Goal: Task Accomplishment & Management: Use online tool/utility

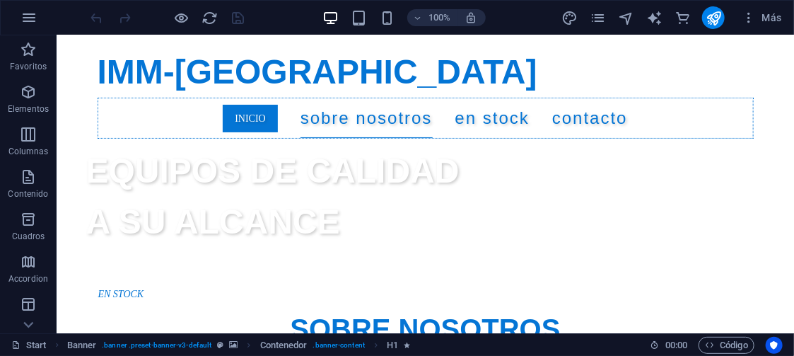
scroll to position [297, 0]
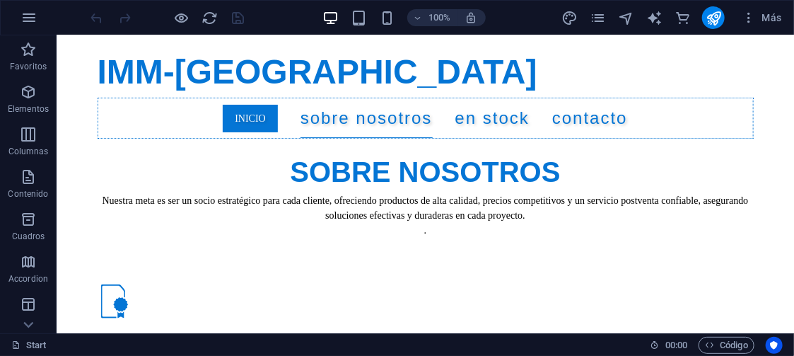
scroll to position [533, 0]
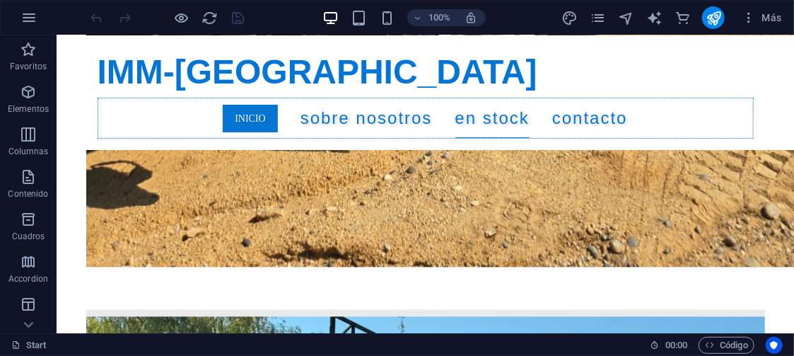
scroll to position [5245, 0]
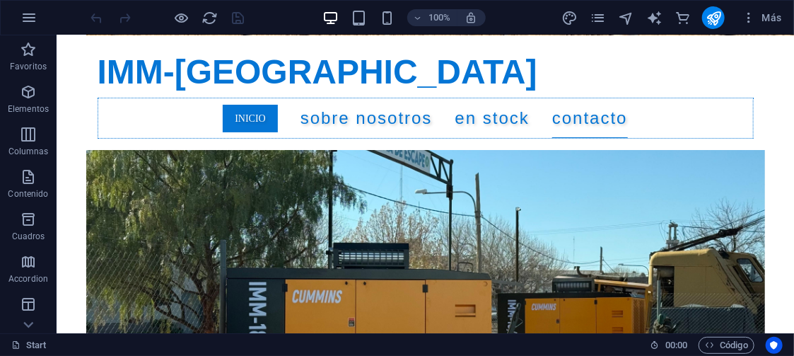
drag, startPoint x: 789, startPoint y: 75, endPoint x: 794, endPoint y: 376, distance: 300.7
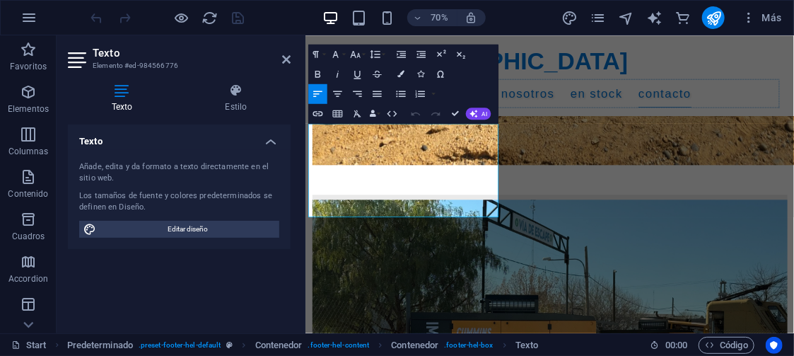
scroll to position [5242, 0]
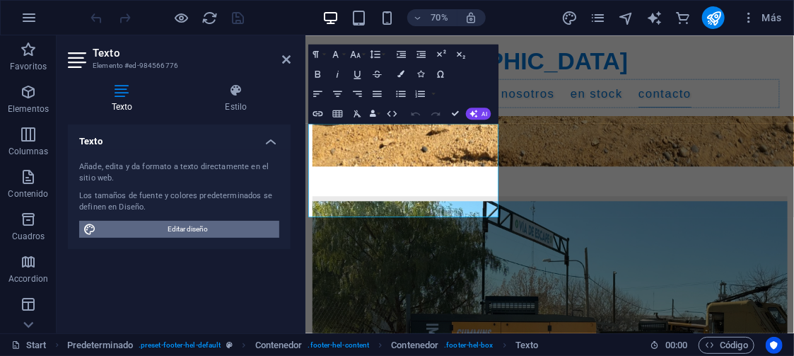
click at [177, 224] on span "Editar diseño" at bounding box center [187, 229] width 175 height 17
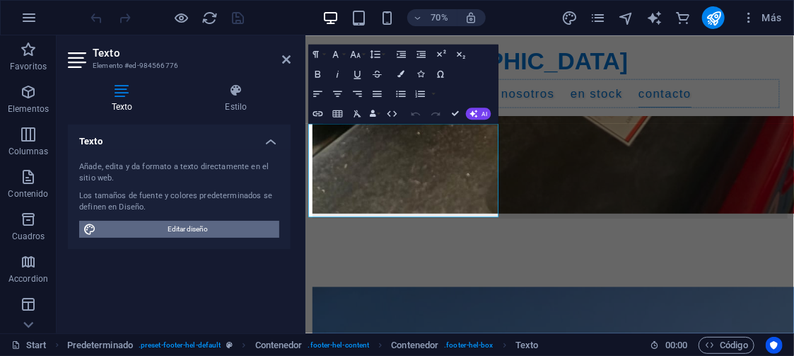
select select "px"
select select "400"
select select "px"
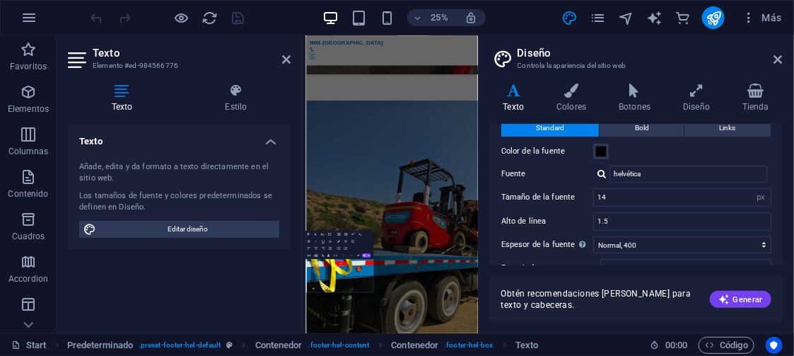
scroll to position [45, 0]
drag, startPoint x: 625, startPoint y: 217, endPoint x: 578, endPoint y: 219, distance: 46.7
click at [578, 219] on div "Alto de línea 1.5" at bounding box center [637, 221] width 270 height 18
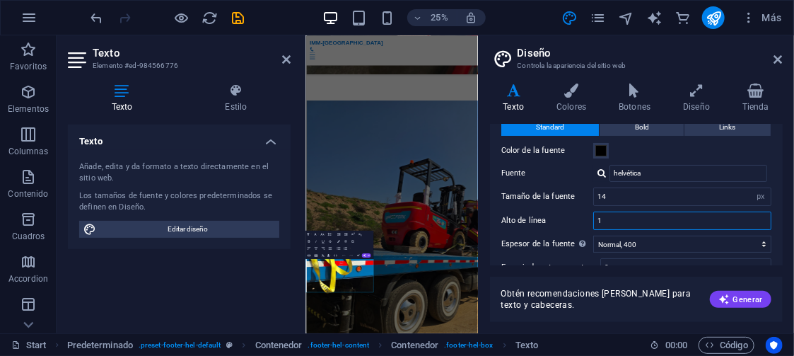
type input "1"
click at [779, 236] on div "Standard Bold Links Color de la fuente Fuente helvética Tamaño de la fuente 14 …" at bounding box center [636, 235] width 299 height 260
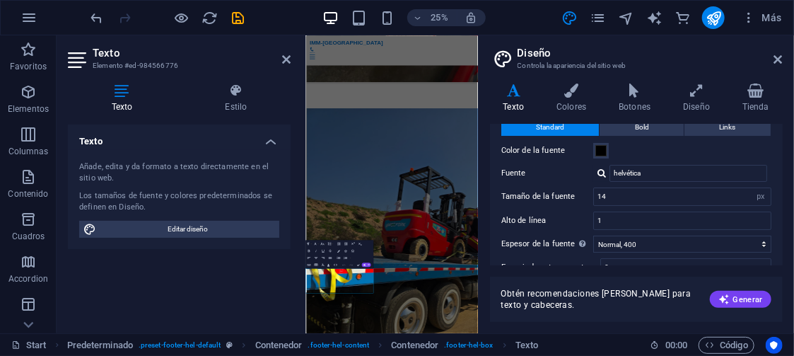
scroll to position [5151, 0]
drag, startPoint x: 784, startPoint y: 194, endPoint x: 782, endPoint y: 206, distance: 12.2
click at [782, 206] on div "Variantes Texto Colores Botones Diseño Tienda Texto Standard Bold Links Color d…" at bounding box center [636, 202] width 315 height 261
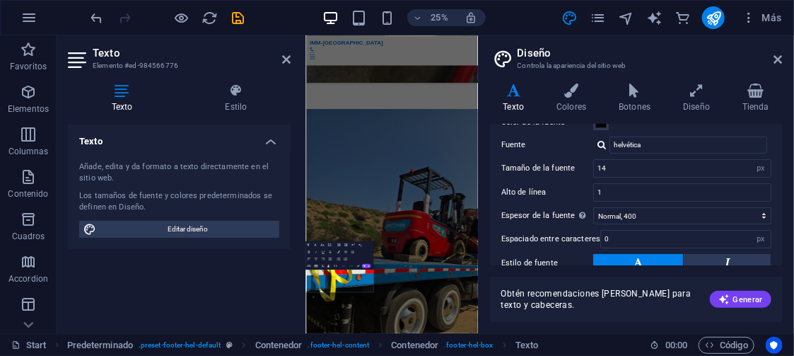
scroll to position [77, 0]
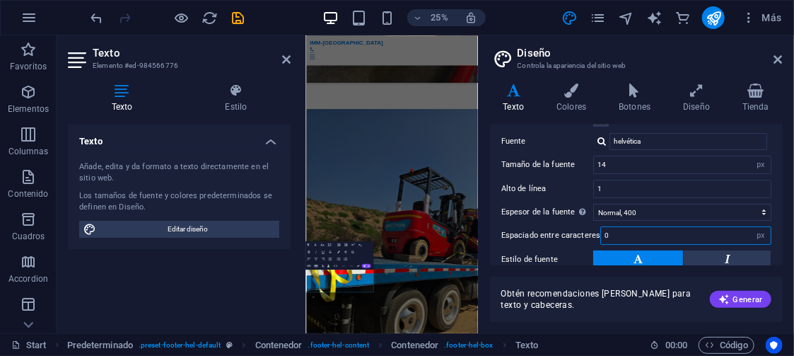
drag, startPoint x: 605, startPoint y: 235, endPoint x: 587, endPoint y: 240, distance: 18.4
click at [587, 240] on div "Espaciado entre caracteres 0 rem px" at bounding box center [637, 235] width 270 height 18
type input "1"
click at [777, 239] on div "Standard Bold Links Color de la fuente Fuente helvética Tamaño de la fuente 14 …" at bounding box center [636, 203] width 299 height 260
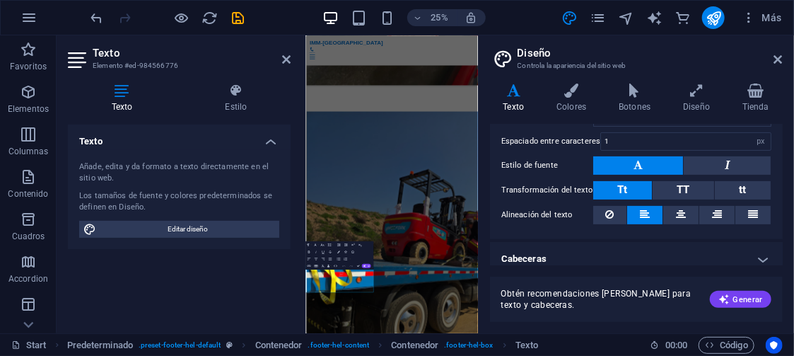
scroll to position [178, 0]
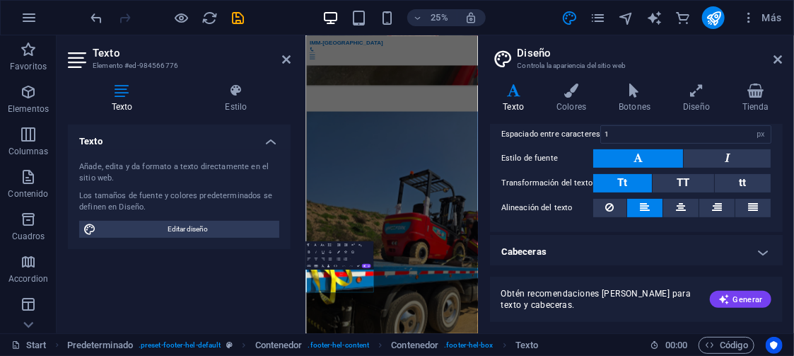
drag, startPoint x: 780, startPoint y: 238, endPoint x: 776, endPoint y: 219, distance: 19.6
click at [776, 219] on ul "Texto Standard Bold Links Color de la fuente Fuente helvética Tamaño de la fuen…" at bounding box center [636, 107] width 293 height 323
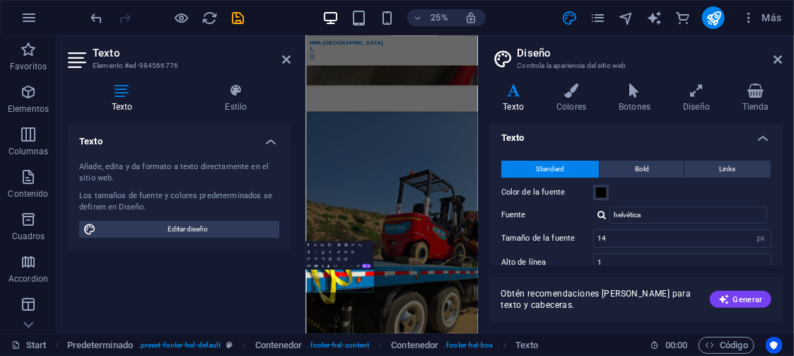
scroll to position [0, 0]
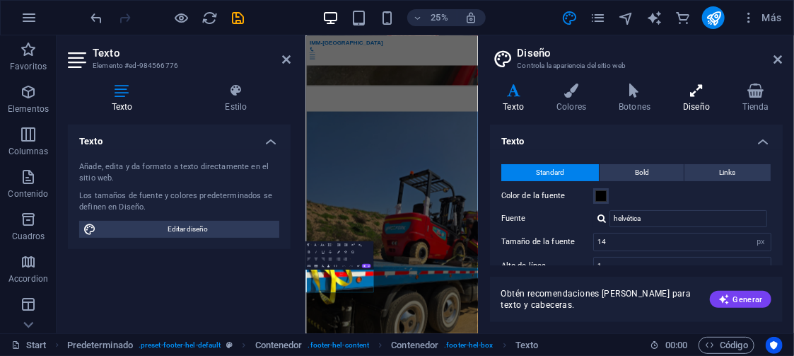
click at [696, 95] on icon at bounding box center [697, 90] width 54 height 14
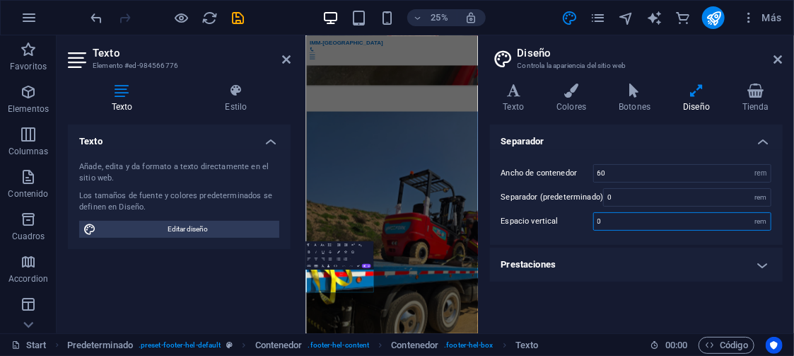
drag, startPoint x: 591, startPoint y: 219, endPoint x: 574, endPoint y: 220, distance: 16.3
click at [574, 220] on div "Espacio vertical 0 rem" at bounding box center [637, 221] width 270 height 18
type input "2"
click at [782, 231] on div "Ancho de contenedor 60 rem px Separador (predeterminado) 0 rem Espacio vertical…" at bounding box center [636, 197] width 299 height 95
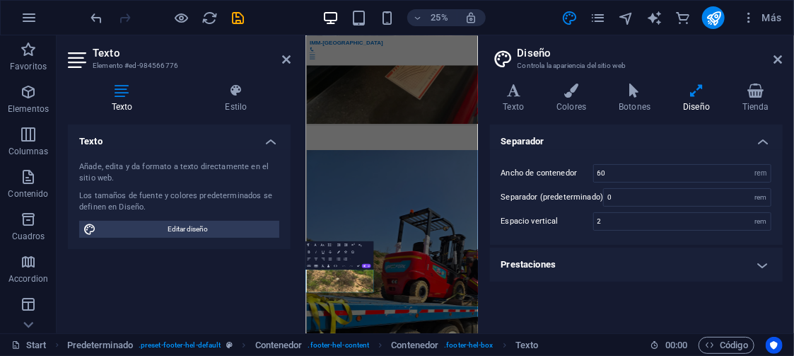
scroll to position [5252, 0]
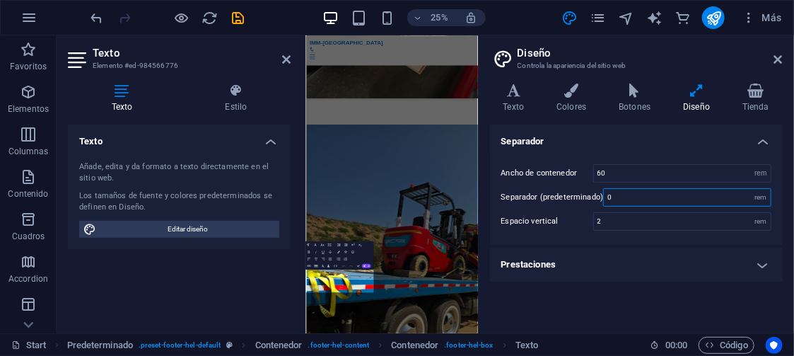
drag, startPoint x: 661, startPoint y: 194, endPoint x: 591, endPoint y: 190, distance: 70.1
click at [591, 190] on div "Separador (predeterminado) 0 rem" at bounding box center [637, 197] width 270 height 18
click at [779, 222] on div "Ancho de contenedor 60 rem px Separador (predeterminado) 5 rem Espacio vertical…" at bounding box center [636, 197] width 299 height 95
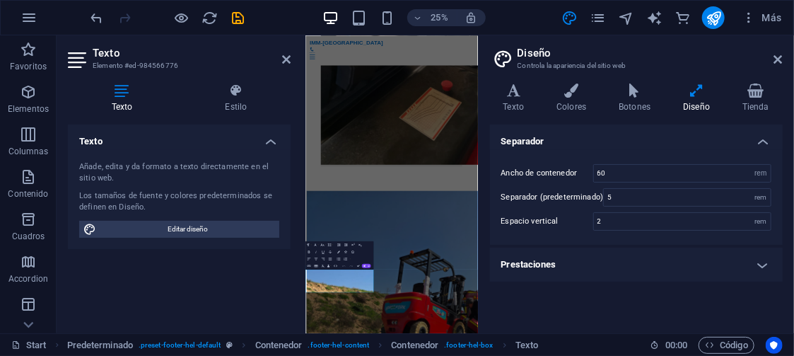
scroll to position [5472, 0]
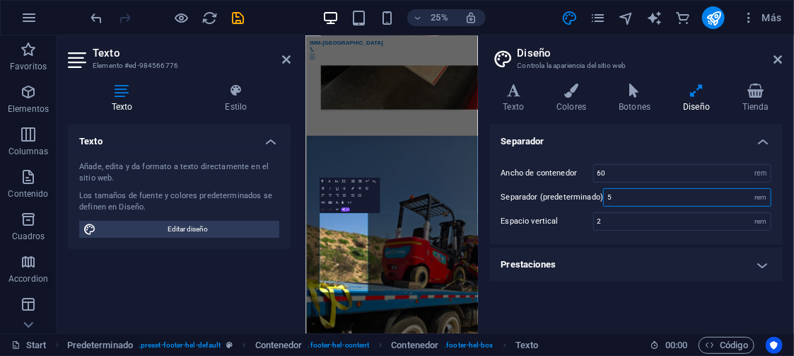
drag, startPoint x: 670, startPoint y: 199, endPoint x: 601, endPoint y: 198, distance: 68.6
click at [604, 198] on input "5" at bounding box center [687, 197] width 167 height 17
type input "0"
click at [782, 202] on div "Ancho de contenedor 60 rem px Separador (predeterminado) 0 rem Espacio vertical…" at bounding box center [636, 197] width 299 height 95
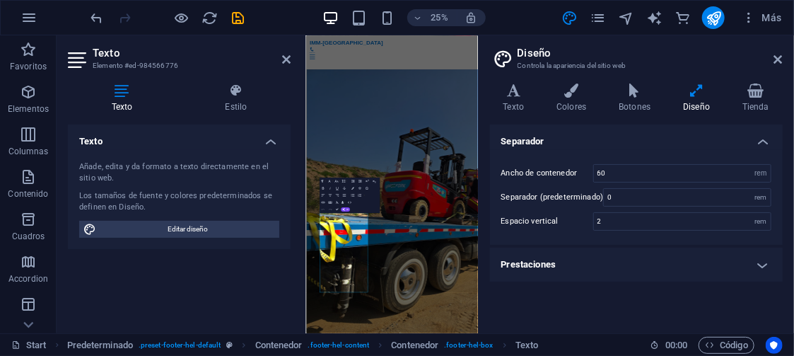
scroll to position [5252, 0]
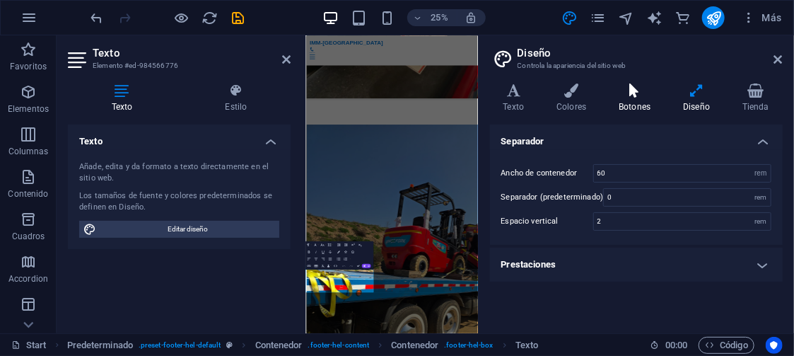
click at [647, 106] on h4 "Botones" at bounding box center [638, 98] width 64 height 30
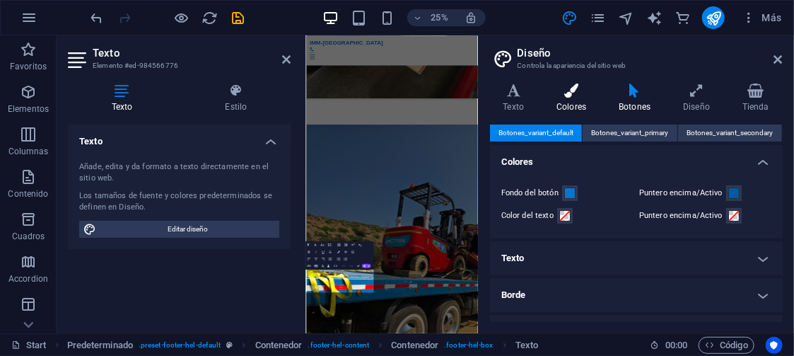
click at [584, 97] on icon at bounding box center [571, 90] width 57 height 14
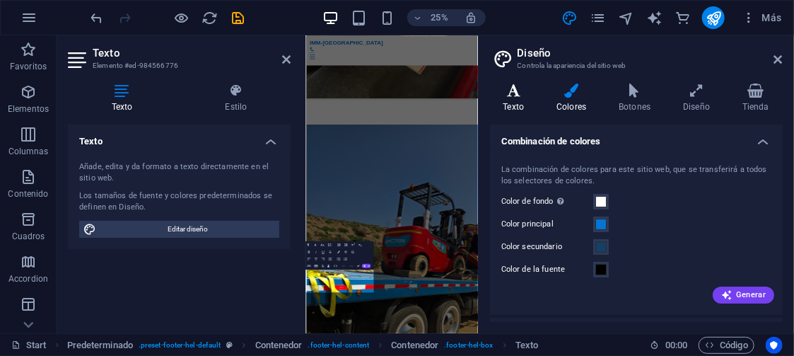
click at [527, 98] on h4 "Texto" at bounding box center [517, 98] width 54 height 30
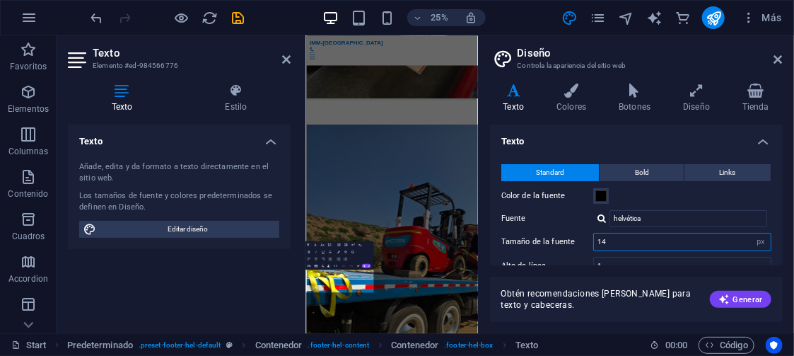
drag, startPoint x: 609, startPoint y: 240, endPoint x: 577, endPoint y: 240, distance: 32.5
click at [577, 240] on div "Tamaño de la fuente 14 rem px" at bounding box center [637, 242] width 270 height 18
click at [226, 92] on icon at bounding box center [236, 90] width 109 height 14
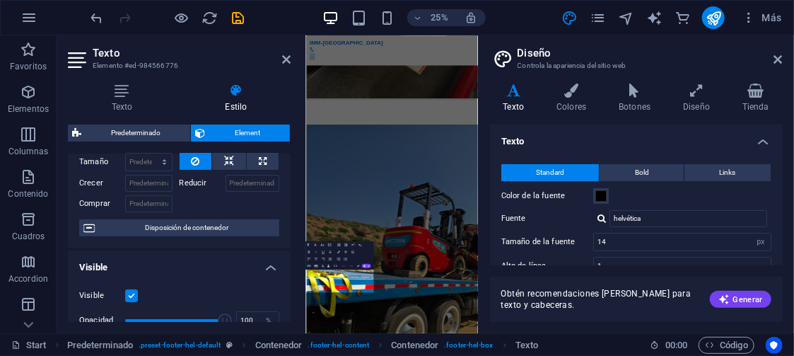
scroll to position [71, 0]
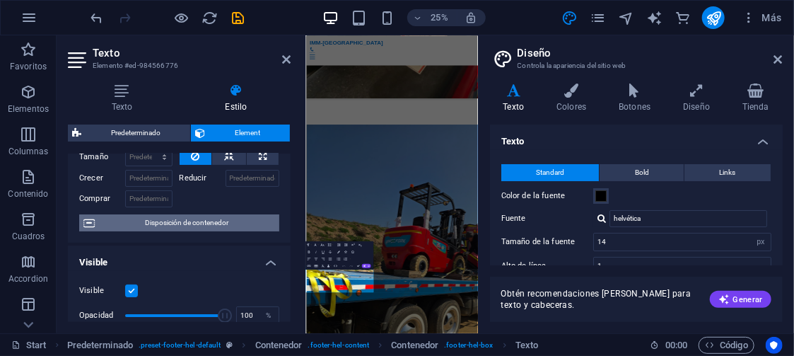
click at [228, 221] on span "Disposición de contenedor" at bounding box center [187, 222] width 176 height 17
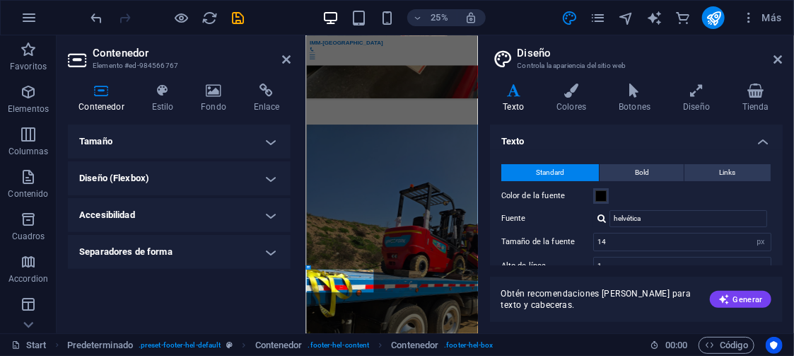
click at [271, 140] on h4 "Tamaño" at bounding box center [179, 142] width 223 height 34
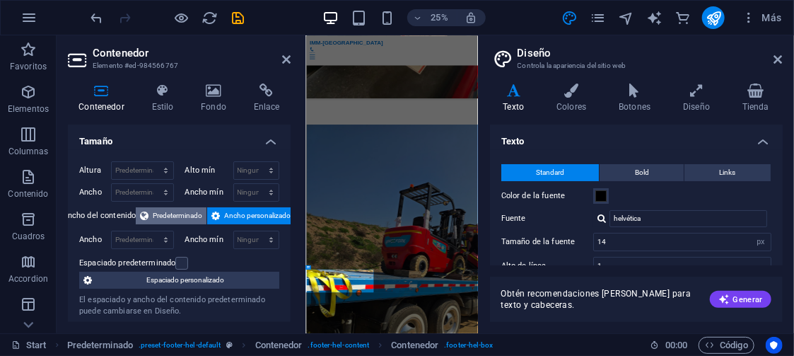
click at [186, 209] on span "Predeterminado" at bounding box center [178, 215] width 50 height 17
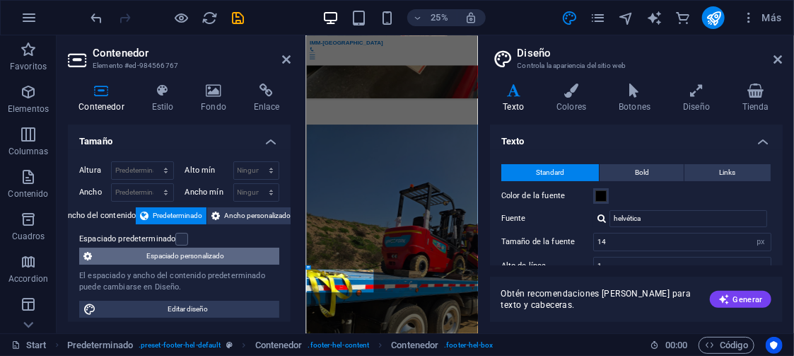
click at [197, 254] on span "Espaciado personalizado" at bounding box center [185, 256] width 179 height 17
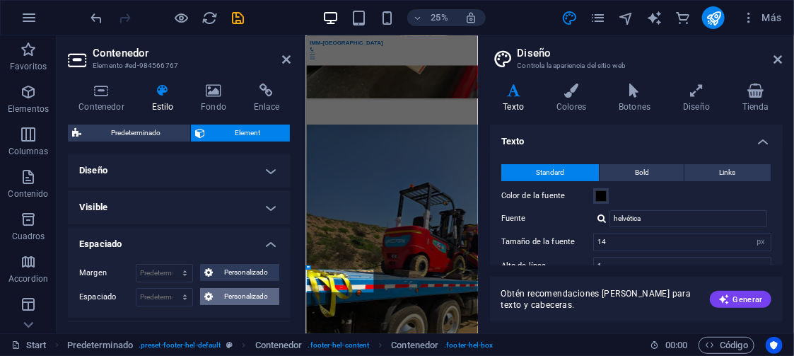
click at [245, 291] on span "Personalizado" at bounding box center [246, 296] width 58 height 17
drag, startPoint x: 291, startPoint y: 188, endPoint x: 286, endPoint y: 224, distance: 35.6
click at [286, 224] on div "Contenedor Estilo Fondo Enlace Tamaño Altura Predeterminado px rem % vh vw Alto…" at bounding box center [179, 202] width 245 height 261
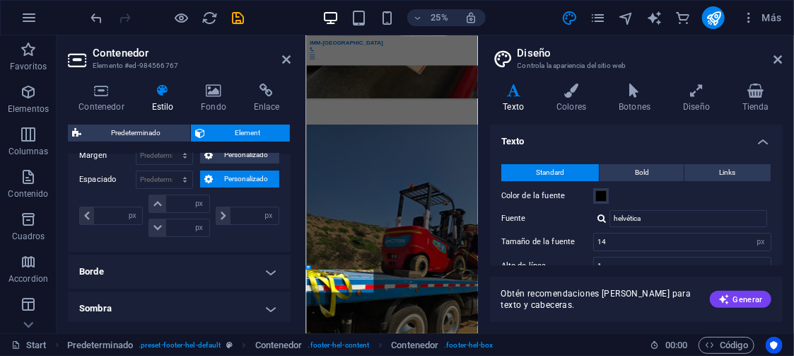
scroll to position [129, 0]
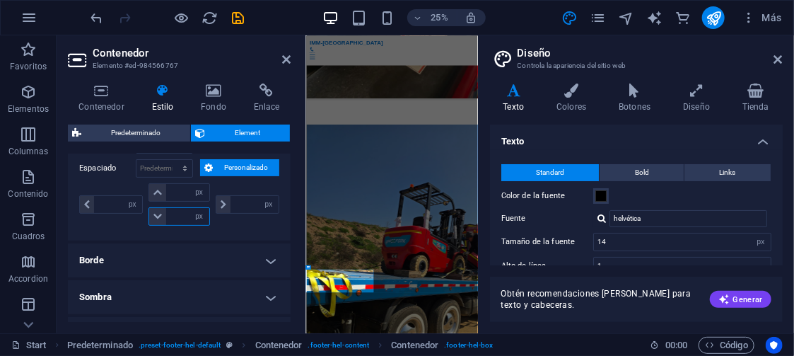
click at [178, 210] on input "number" at bounding box center [187, 216] width 42 height 17
type input "15"
type input "0"
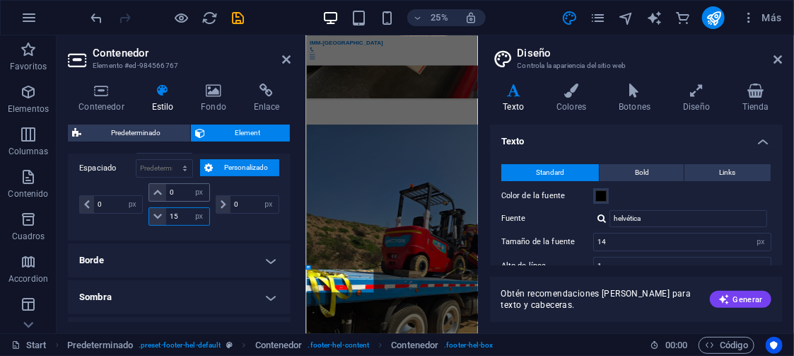
scroll to position [5263, 0]
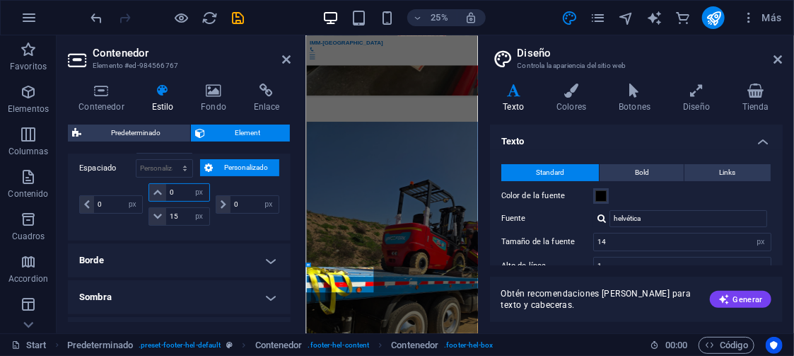
click at [180, 193] on input "0" at bounding box center [187, 192] width 42 height 17
drag, startPoint x: 180, startPoint y: 210, endPoint x: 155, endPoint y: 212, distance: 25.6
click at [155, 212] on div "15 px rem % vh vw" at bounding box center [179, 216] width 61 height 18
type input "20"
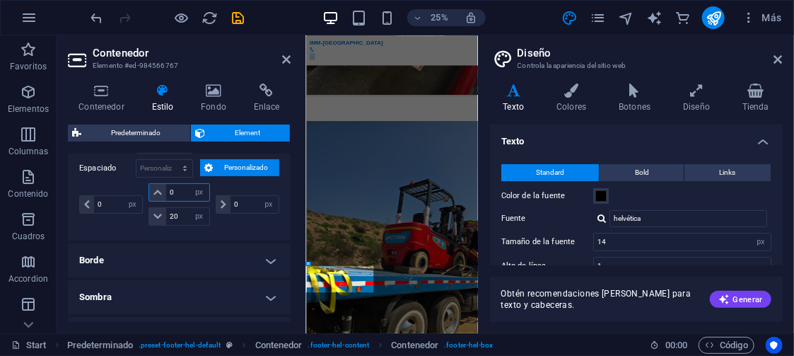
drag, startPoint x: 183, startPoint y: 190, endPoint x: 157, endPoint y: 189, distance: 26.2
click at [157, 189] on div "0 px rem % vh vw" at bounding box center [179, 192] width 61 height 18
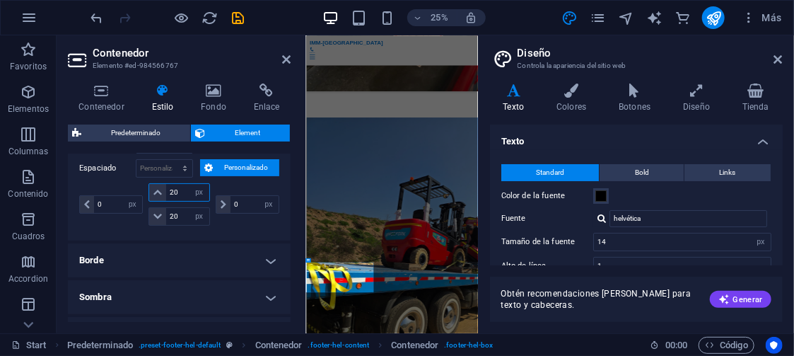
type input "20"
drag, startPoint x: 74, startPoint y: 203, endPoint x: 66, endPoint y: 203, distance: 7.8
click at [66, 203] on div "Contenedor Estilo Fondo Enlace Tamaño Altura Predeterminado px rem % vh vw Alto…" at bounding box center [179, 202] width 245 height 261
type input "20"
click at [717, 15] on icon "publish" at bounding box center [714, 18] width 16 height 16
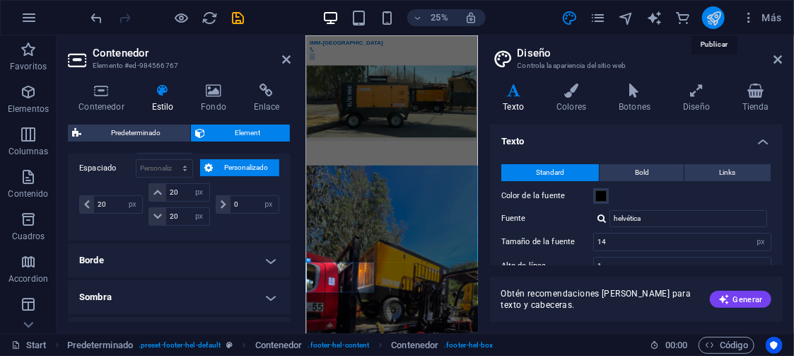
scroll to position [5205, 0]
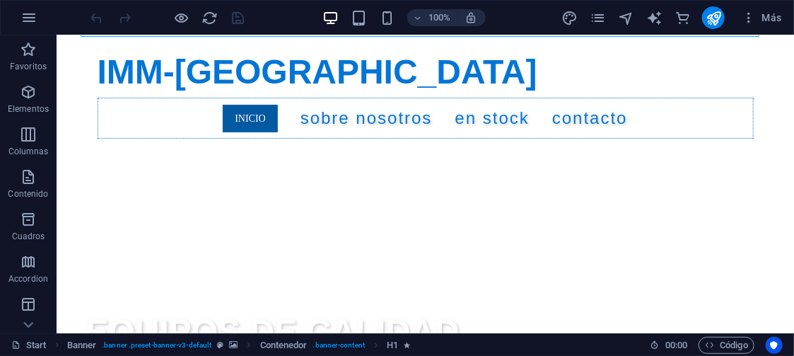
scroll to position [248, 0]
click at [29, 17] on icon "button" at bounding box center [29, 17] width 17 height 17
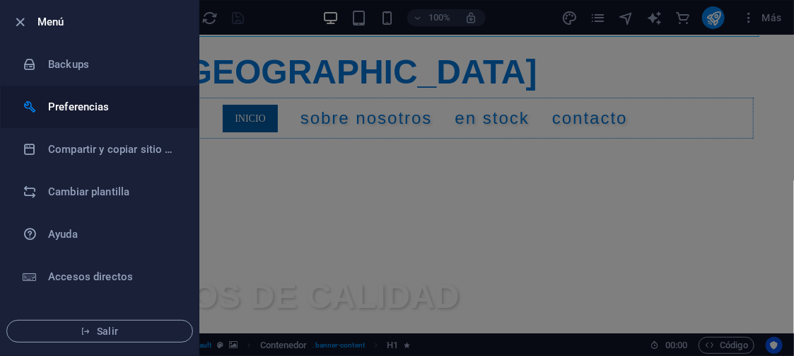
click at [76, 107] on h6 "Preferencias" at bounding box center [113, 106] width 131 height 17
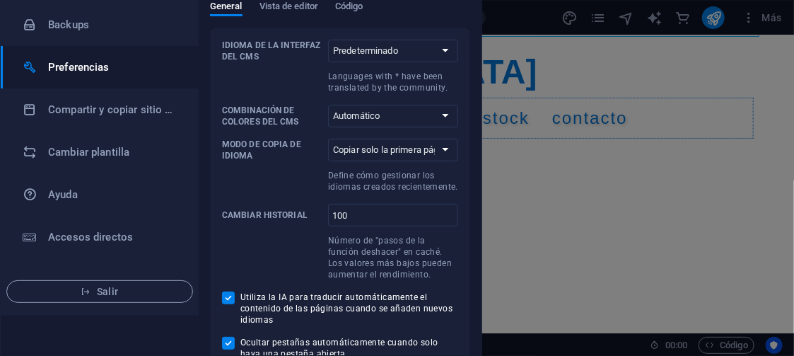
scroll to position [0, 0]
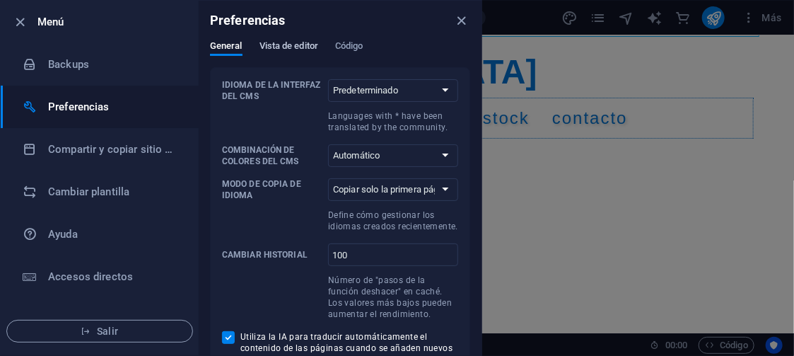
click at [296, 49] on span "Vista de editor" at bounding box center [289, 47] width 59 height 20
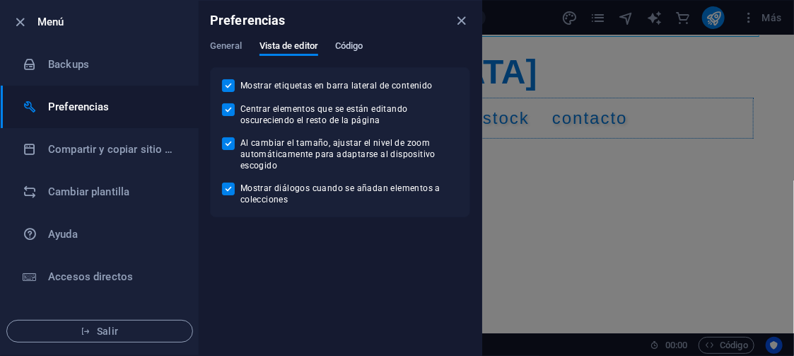
click at [359, 40] on span "Código" at bounding box center [349, 47] width 28 height 20
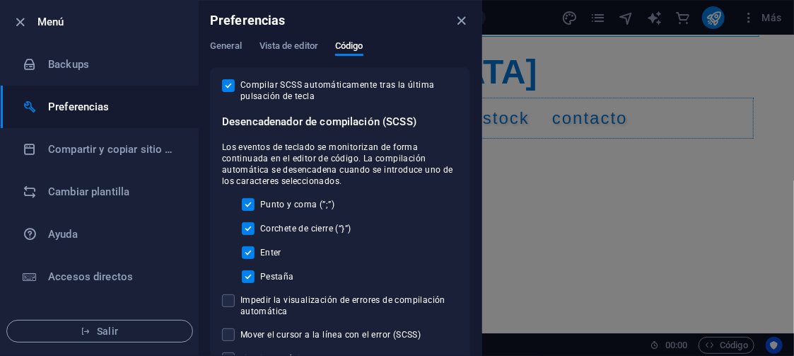
drag, startPoint x: 484, startPoint y: 116, endPoint x: 477, endPoint y: 181, distance: 65.5
click at [477, 181] on div "Menú Backups Preferencias Compartir y copiar sitio web Cambiar plantilla Ayuda …" at bounding box center [241, 178] width 482 height 356
drag, startPoint x: 485, startPoint y: 196, endPoint x: 479, endPoint y: 223, distance: 27.5
click at [479, 223] on div "Menú Backups Preferencias Compartir y copiar sitio web Cambiar plantilla Ayuda …" at bounding box center [397, 178] width 794 height 356
click at [462, 18] on icon "close" at bounding box center [462, 21] width 16 height 16
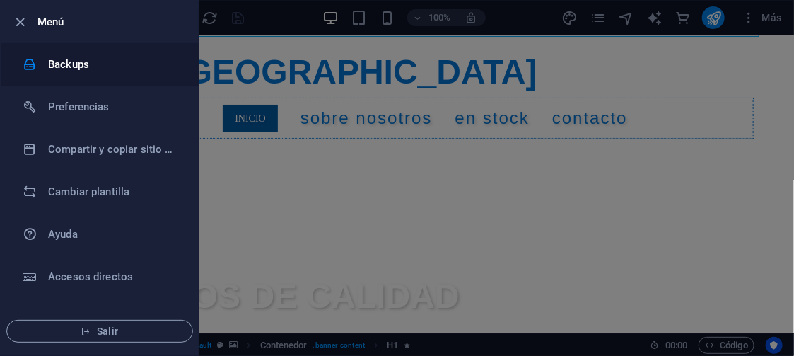
click at [63, 64] on h6 "Backups" at bounding box center [113, 64] width 131 height 17
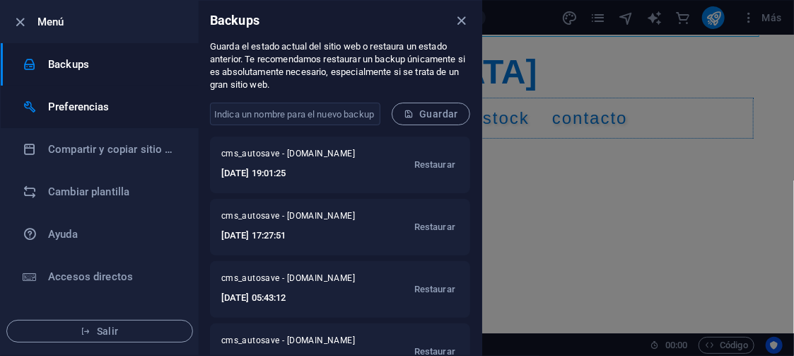
click at [69, 98] on h6 "Preferencias" at bounding box center [113, 106] width 131 height 17
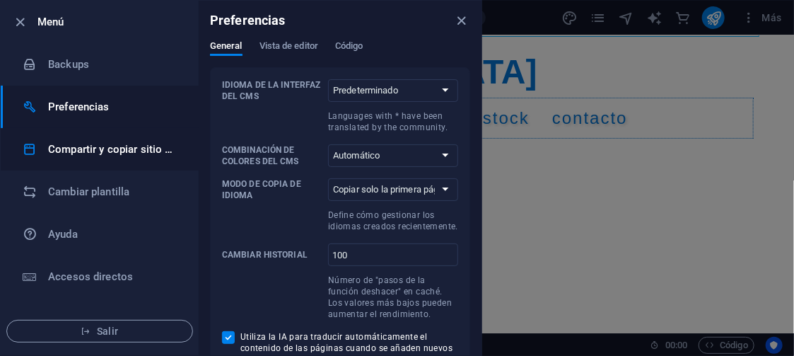
click at [81, 142] on h6 "Compartir y copiar sitio web" at bounding box center [113, 149] width 131 height 17
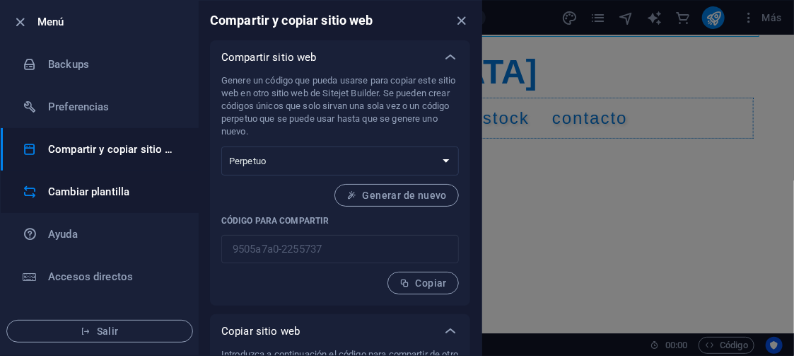
click at [98, 193] on h6 "Cambiar plantilla" at bounding box center [113, 191] width 131 height 17
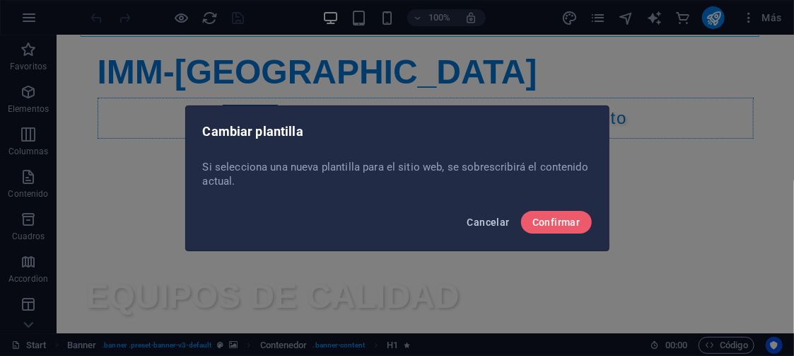
click at [480, 224] on span "Cancelar" at bounding box center [489, 221] width 42 height 11
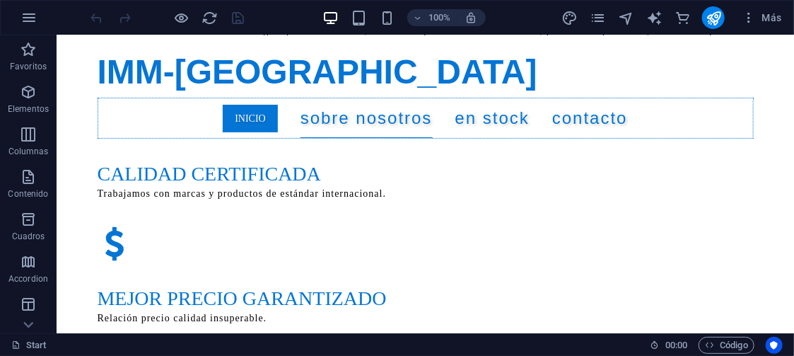
scroll to position [600, 0]
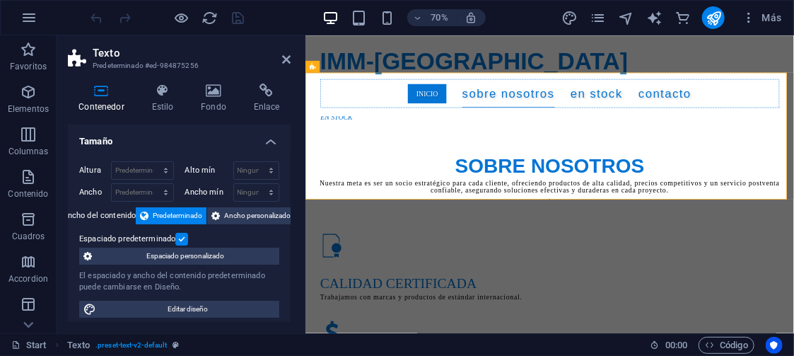
scroll to position [690, 0]
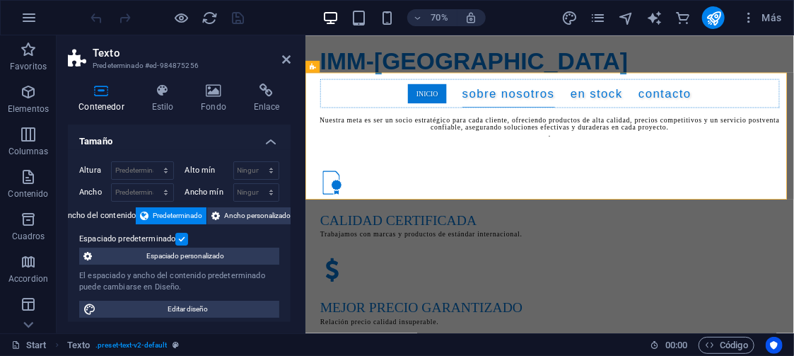
click at [182, 236] on label at bounding box center [181, 239] width 13 height 13
click at [0, 0] on input "Espaciado predeterminado" at bounding box center [0, 0] width 0 height 0
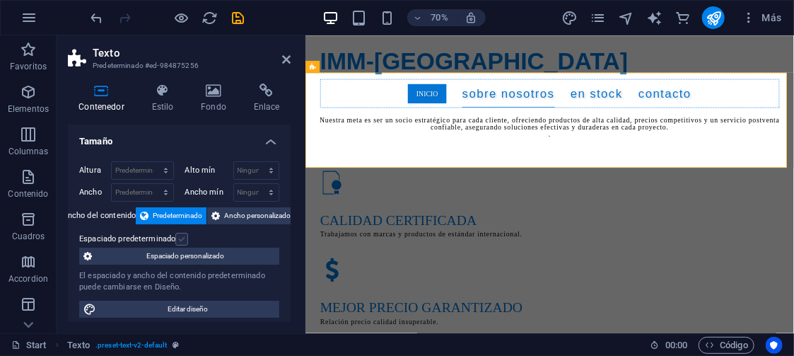
click at [181, 233] on label at bounding box center [181, 239] width 13 height 13
click at [0, 0] on input "Espaciado predeterminado" at bounding box center [0, 0] width 0 height 0
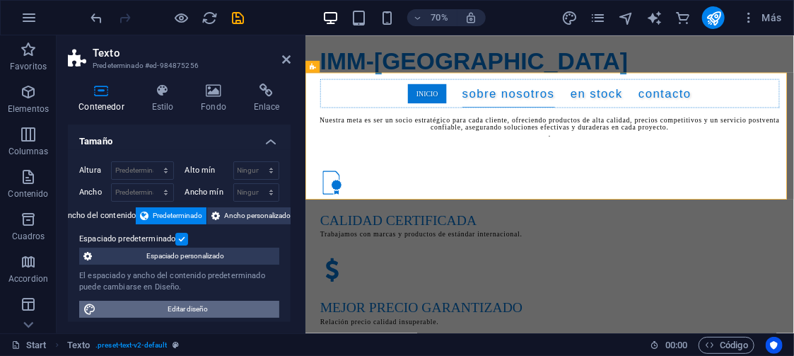
click at [202, 306] on span "Editar diseño" at bounding box center [187, 309] width 175 height 17
select select "rem"
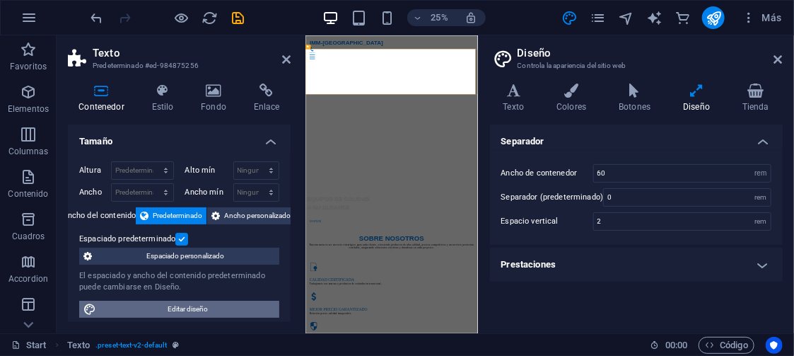
scroll to position [1457, 0]
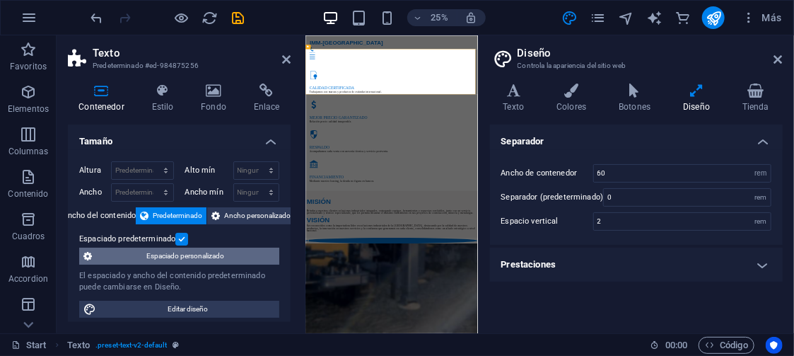
click at [178, 252] on span "Espaciado personalizado" at bounding box center [185, 256] width 179 height 17
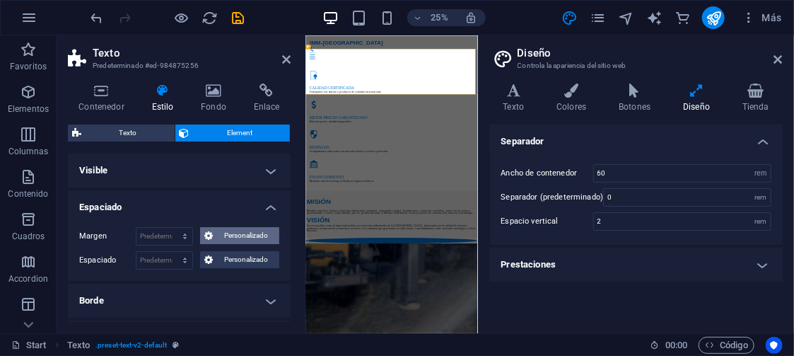
click at [237, 233] on span "Personalizado" at bounding box center [246, 235] width 58 height 17
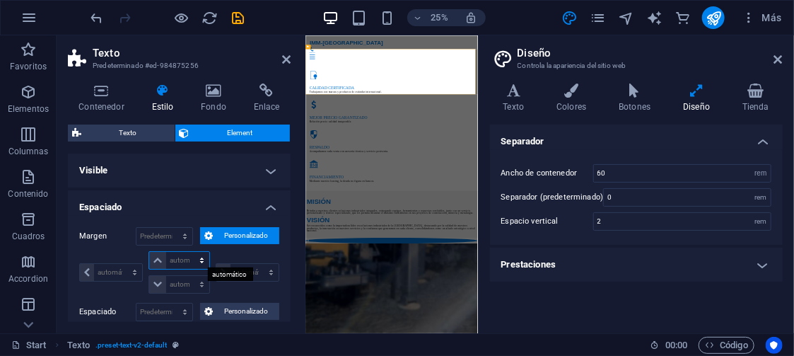
click at [201, 259] on select "automático px % rem vw vh" at bounding box center [178, 260] width 59 height 17
click at [178, 258] on select "automático px % rem vw vh" at bounding box center [178, 260] width 59 height 17
click at [228, 306] on span "Personalizado" at bounding box center [246, 311] width 58 height 17
click at [230, 227] on span "Personalizado" at bounding box center [246, 235] width 58 height 17
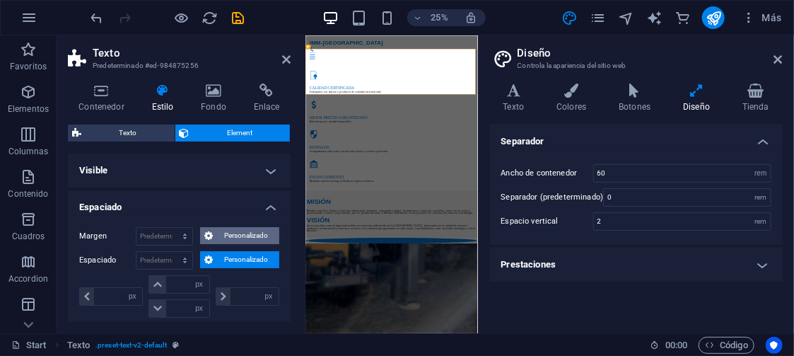
click at [230, 227] on span "Personalizado" at bounding box center [246, 235] width 58 height 17
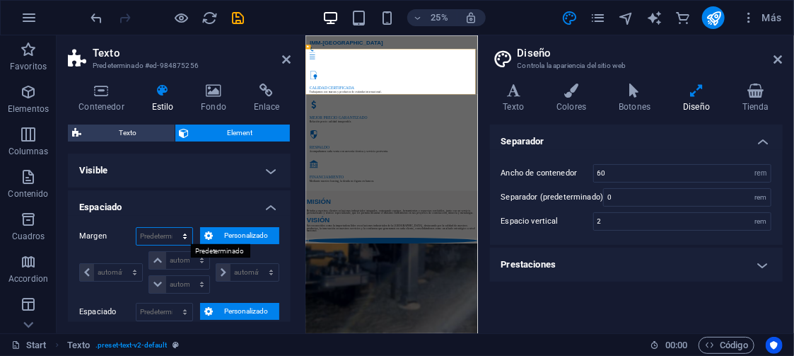
click at [185, 236] on select "Predeterminado automático px % rem vw vh Personalizado" at bounding box center [165, 236] width 56 height 17
select select "px"
click at [171, 228] on select "Predeterminado automático px % rem vw vh Personalizado" at bounding box center [165, 236] width 56 height 17
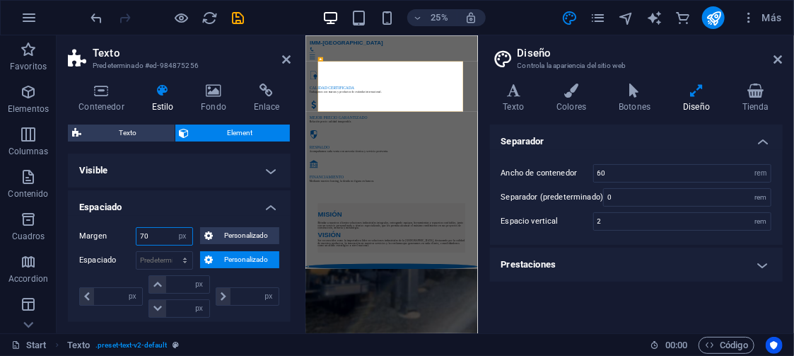
drag, startPoint x: 163, startPoint y: 231, endPoint x: 124, endPoint y: 234, distance: 39.0
click at [124, 234] on div "Margen 70 Predeterminado automático px % rem vw vh Personalizado Personalizado" at bounding box center [179, 236] width 200 height 18
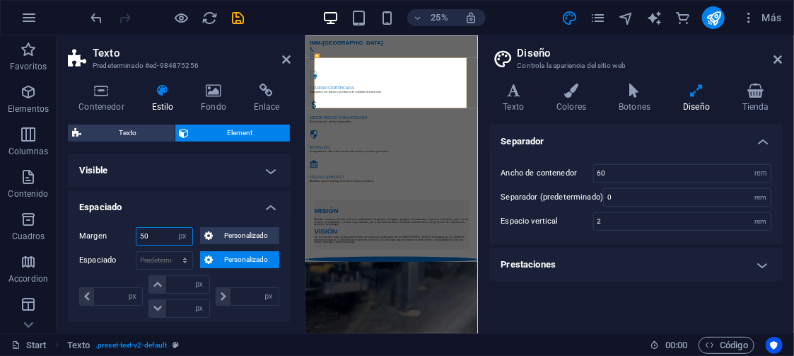
type input "50"
click at [484, 88] on div "Variantes Texto Colores Botones Diseño Tienda Texto Standard Bold Links Color d…" at bounding box center [636, 202] width 315 height 261
click at [288, 59] on icon at bounding box center [286, 59] width 8 height 11
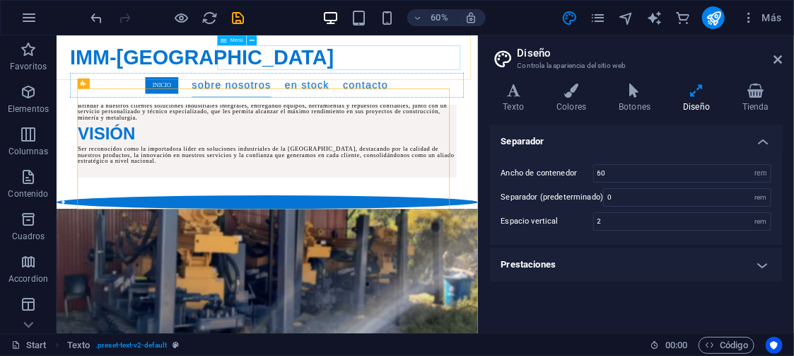
scroll to position [760, 0]
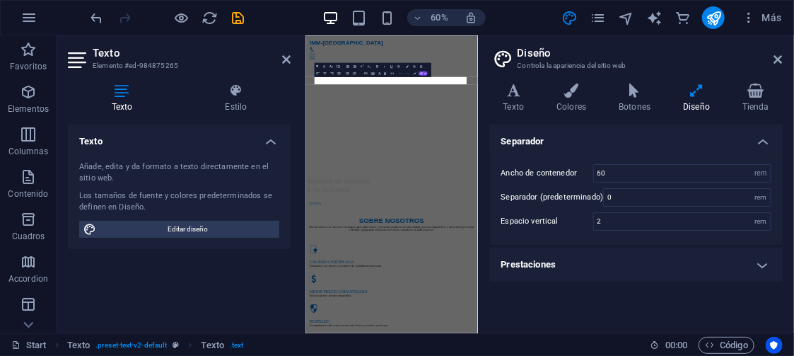
scroll to position [1457, 0]
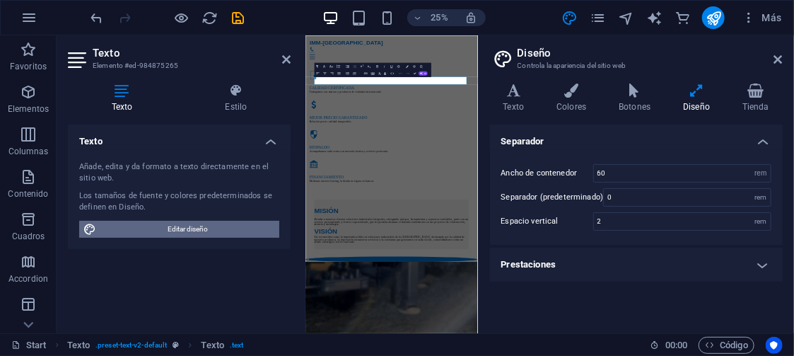
click at [235, 226] on span "Editar diseño" at bounding box center [187, 229] width 175 height 17
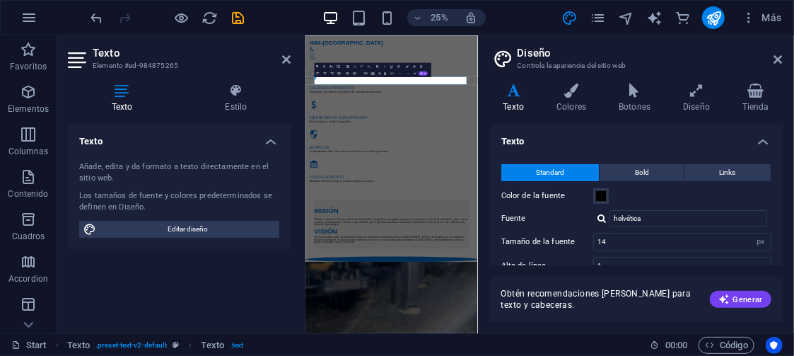
drag, startPoint x: 783, startPoint y: 156, endPoint x: 784, endPoint y: 174, distance: 17.7
click at [784, 174] on div "Variantes Texto Colores Botones Diseño Tienda Texto Standard Bold Links Color d…" at bounding box center [636, 202] width 315 height 261
drag, startPoint x: 780, startPoint y: 160, endPoint x: 780, endPoint y: 175, distance: 15.6
click at [780, 175] on div "Standard Bold Links Color de la fuente Fuente helvética Tamaño de la fuente 14 …" at bounding box center [636, 280] width 299 height 260
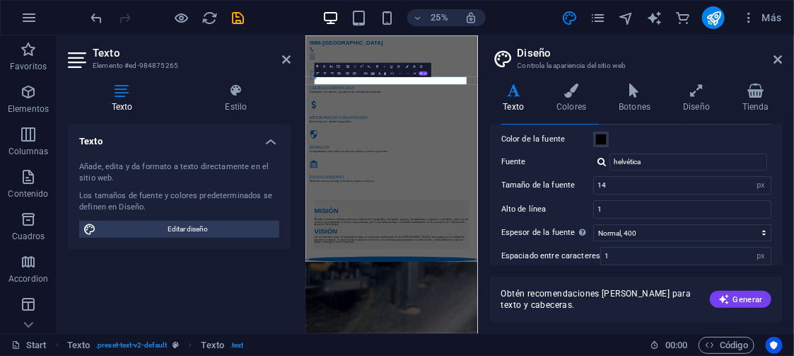
scroll to position [55, 0]
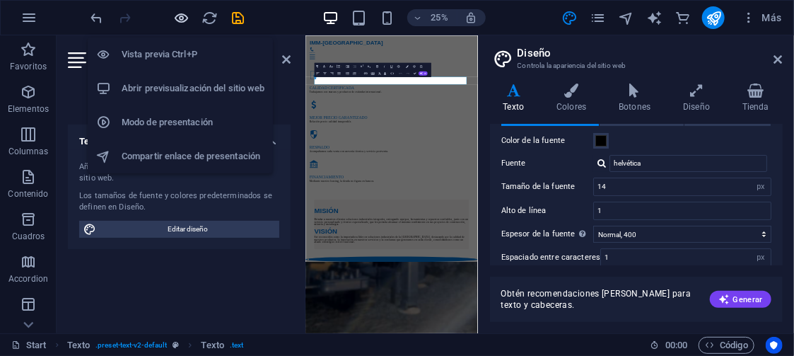
click at [181, 13] on icon "button" at bounding box center [182, 18] width 16 height 16
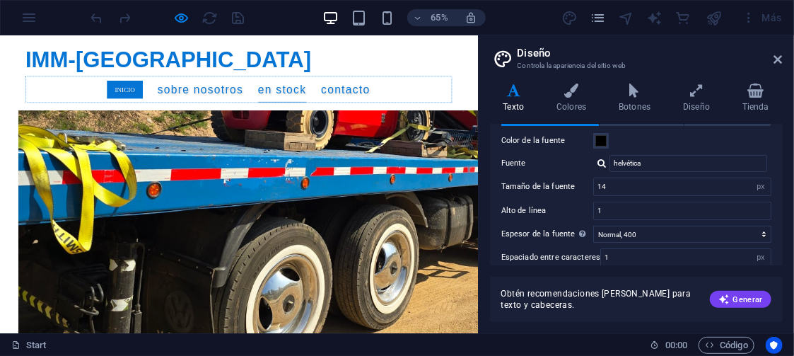
scroll to position [3832, 0]
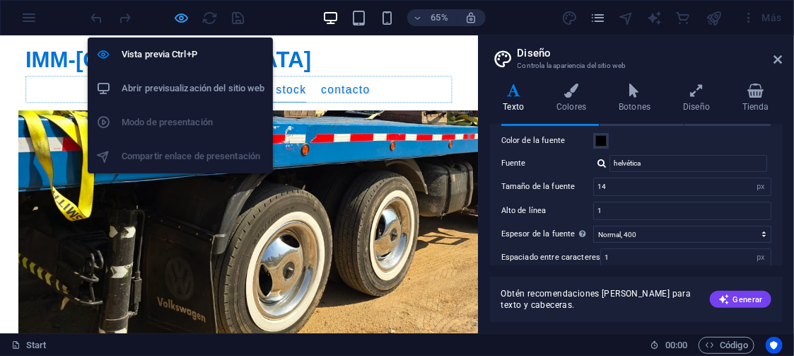
click at [180, 10] on icon "button" at bounding box center [182, 18] width 16 height 16
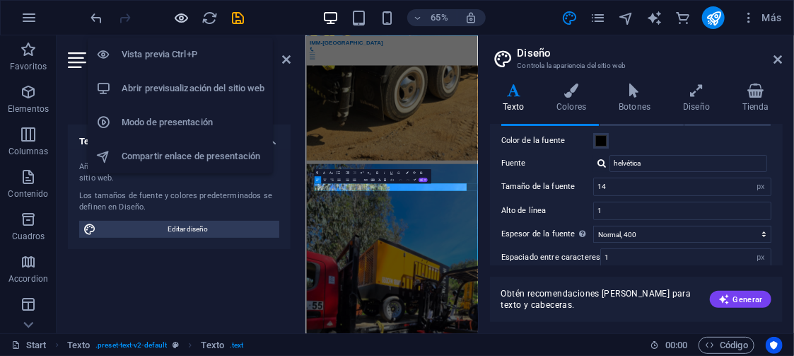
scroll to position [1030, 0]
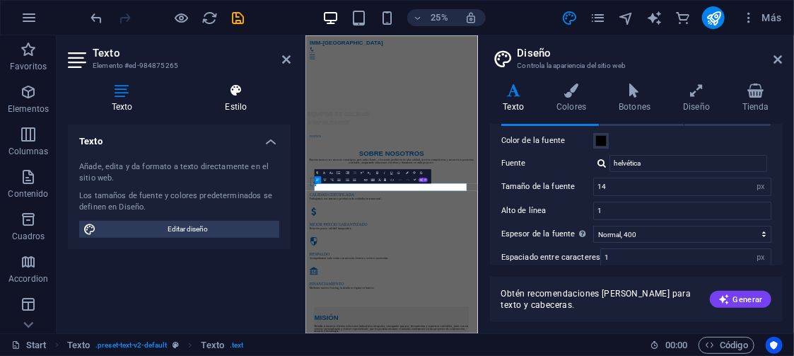
click at [240, 100] on h4 "Estilo" at bounding box center [236, 98] width 109 height 30
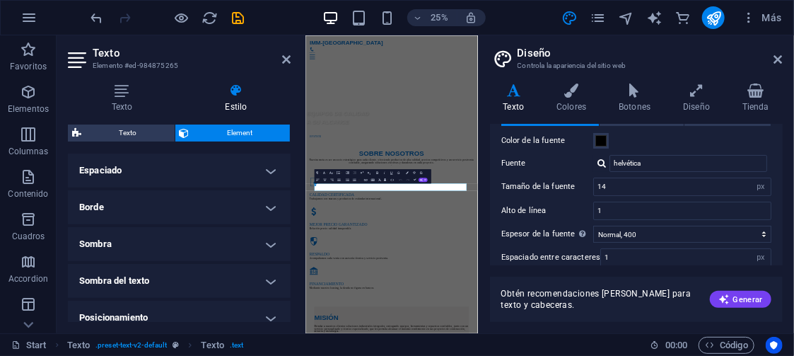
scroll to position [259, 0]
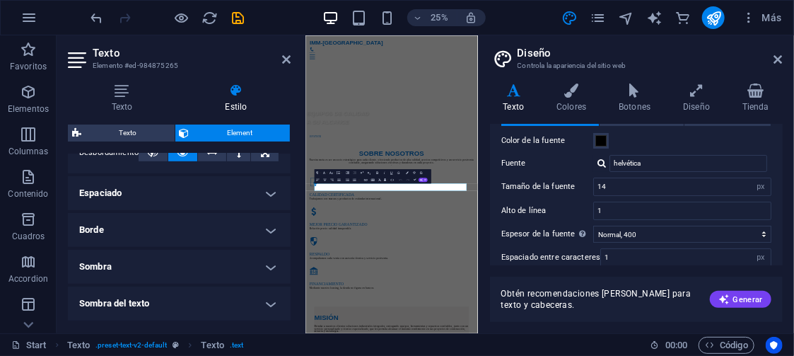
click at [239, 225] on h4 "Borde" at bounding box center [179, 230] width 223 height 34
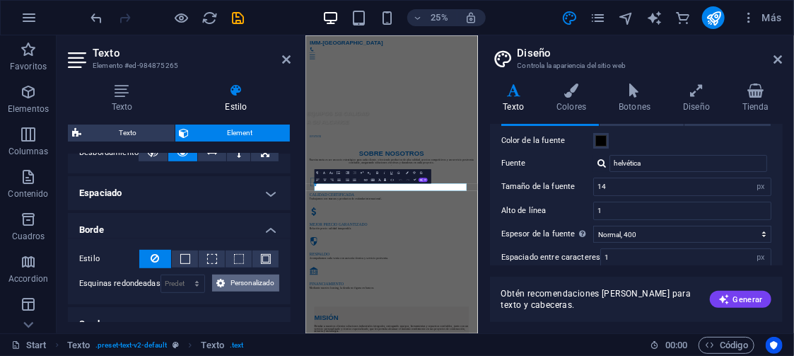
click at [245, 276] on span "Personalizado" at bounding box center [252, 282] width 46 height 17
click at [271, 230] on h4 "Borde" at bounding box center [179, 225] width 223 height 25
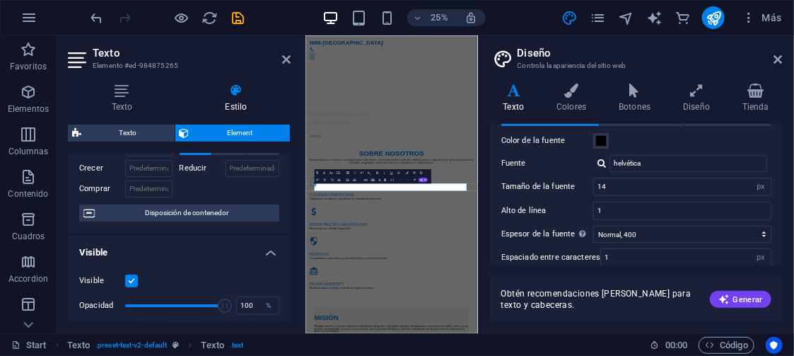
scroll to position [57, 0]
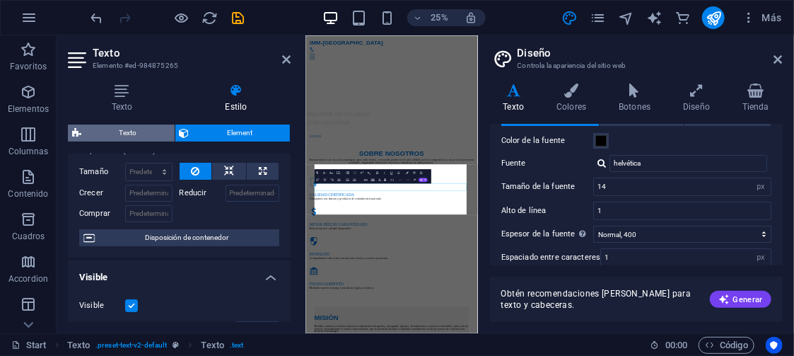
click at [133, 128] on span "Texto" at bounding box center [128, 133] width 85 height 17
select select "preset-text-v2-default"
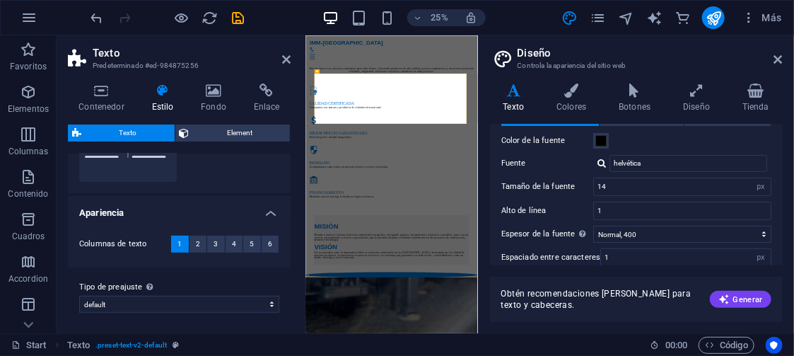
scroll to position [202, 0]
click at [193, 239] on button "2" at bounding box center [199, 243] width 18 height 17
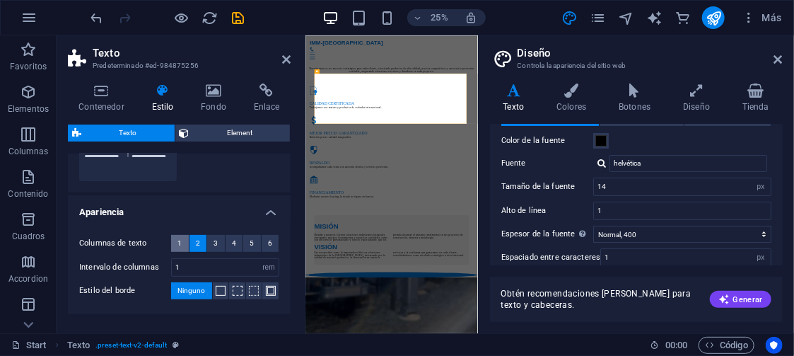
click at [178, 237] on span "1" at bounding box center [180, 243] width 4 height 17
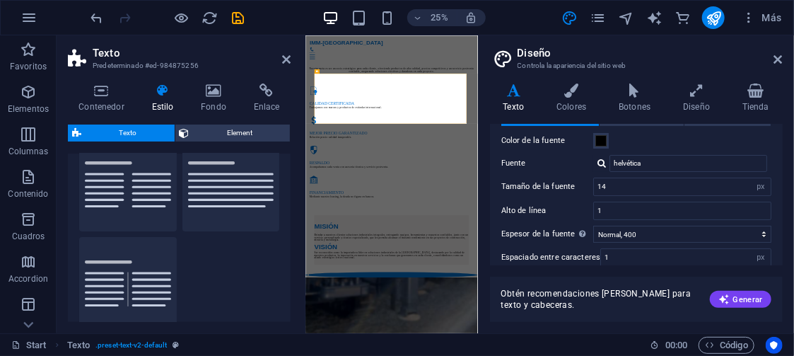
scroll to position [54, 0]
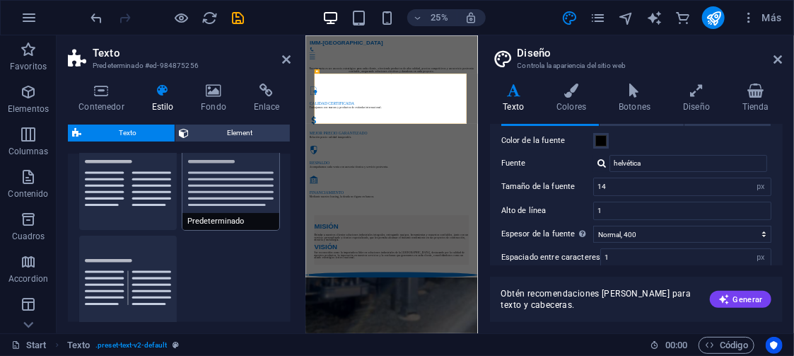
click at [207, 188] on button "Predeterminado" at bounding box center [232, 183] width 98 height 93
click at [284, 59] on icon at bounding box center [286, 59] width 8 height 11
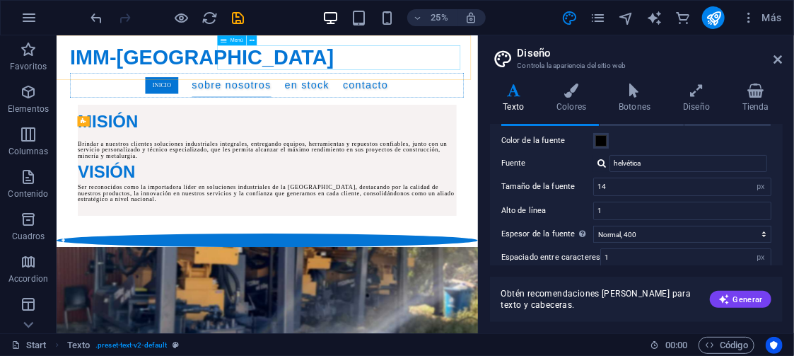
scroll to position [697, 0]
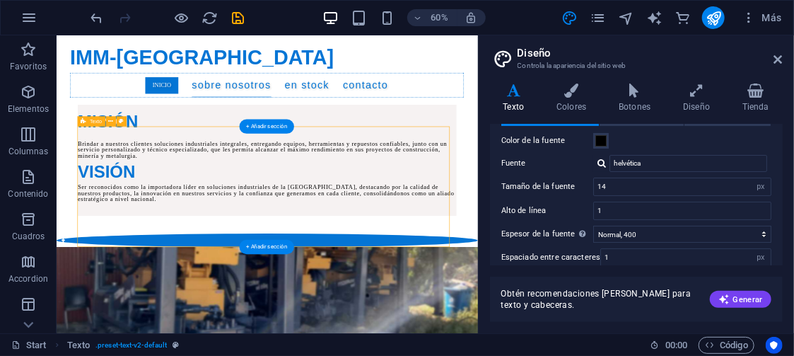
select select "preset-text-v2-default"
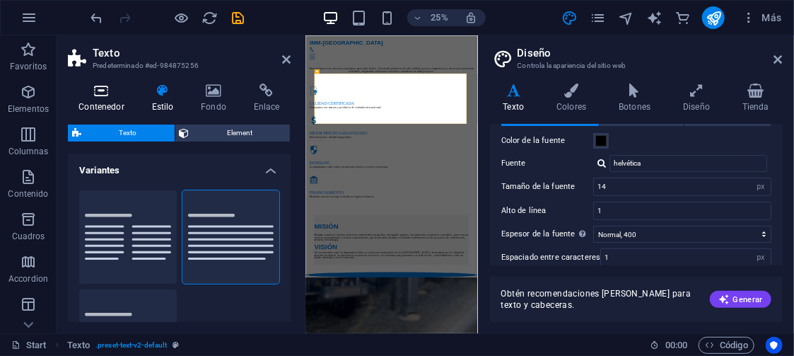
click at [97, 100] on h4 "Contenedor" at bounding box center [104, 98] width 73 height 30
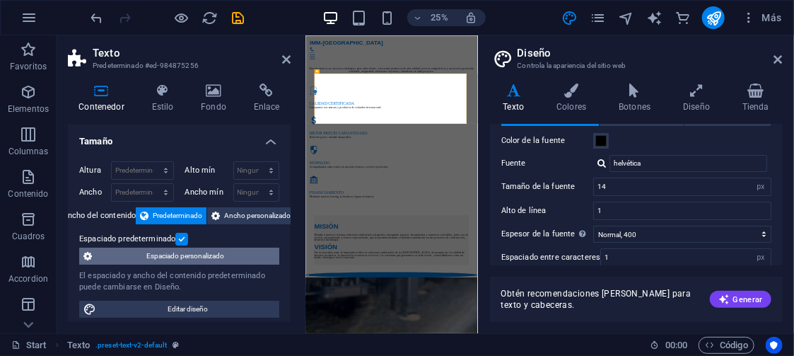
click at [225, 250] on span "Espaciado personalizado" at bounding box center [185, 256] width 179 height 17
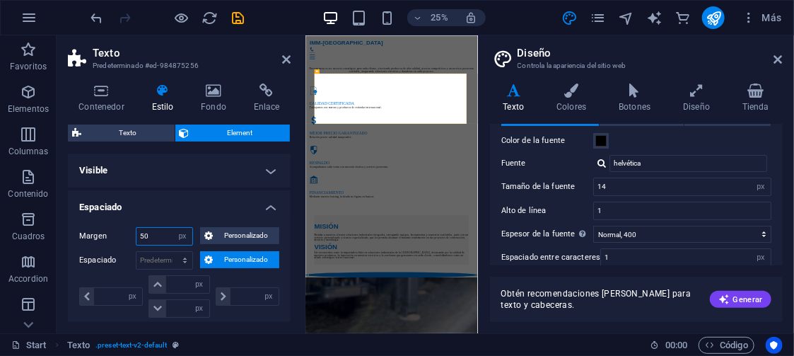
drag, startPoint x: 128, startPoint y: 237, endPoint x: 110, endPoint y: 237, distance: 18.4
click at [110, 237] on div "Margen 50 Predeterminado automático px % rem vw vh Personalizado Personalizado" at bounding box center [179, 236] width 200 height 18
type input "10"
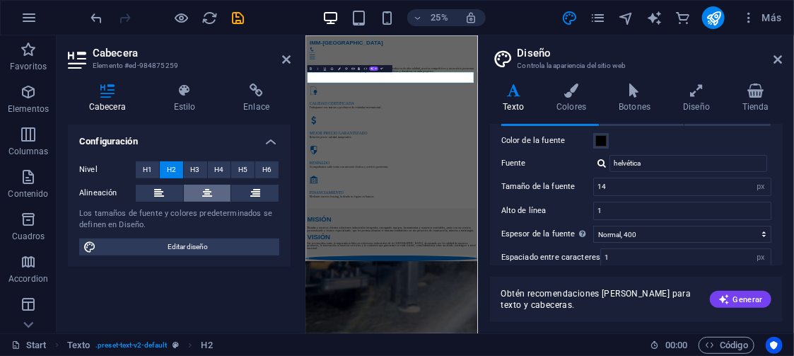
click at [204, 190] on icon at bounding box center [207, 193] width 10 height 17
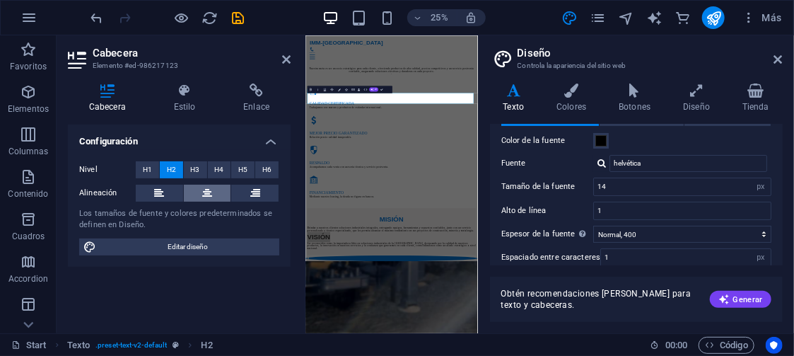
click at [207, 188] on icon at bounding box center [207, 193] width 10 height 17
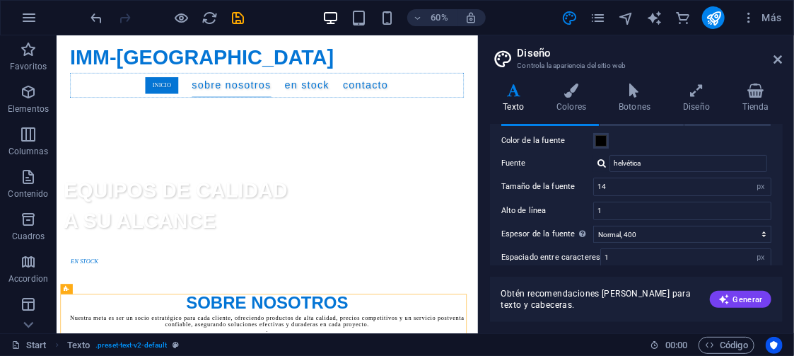
scroll to position [389, 0]
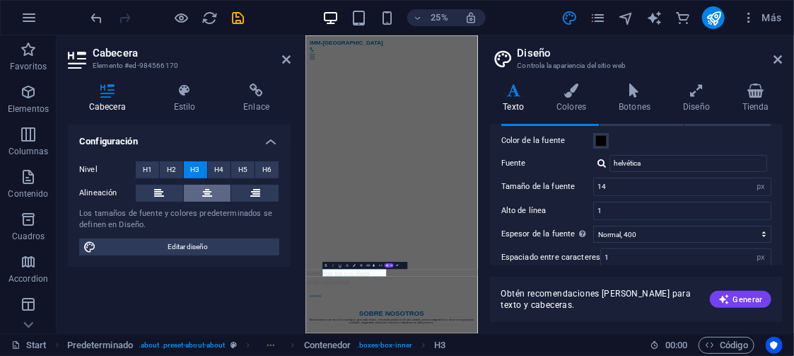
click at [210, 190] on icon at bounding box center [207, 193] width 10 height 17
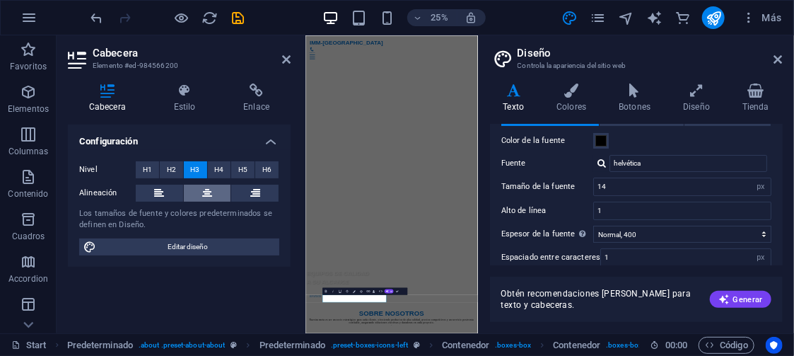
click at [204, 197] on icon at bounding box center [207, 193] width 10 height 17
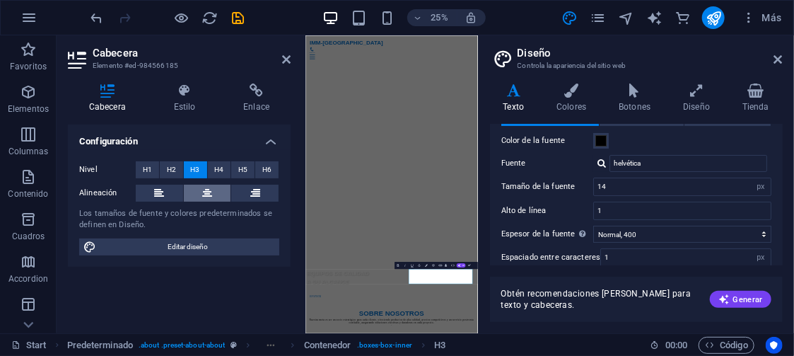
click at [207, 196] on icon at bounding box center [207, 193] width 10 height 17
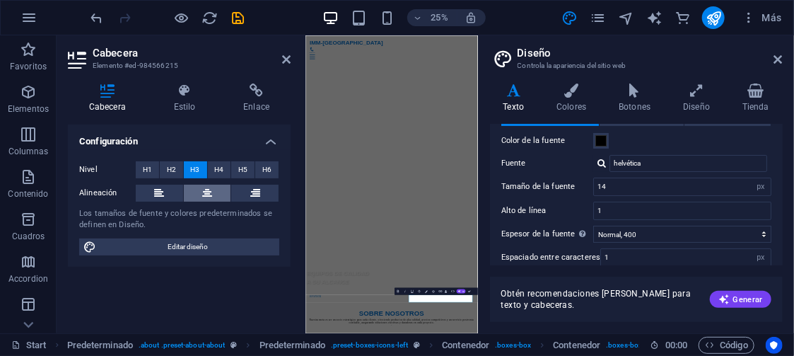
click at [206, 192] on icon at bounding box center [207, 193] width 10 height 17
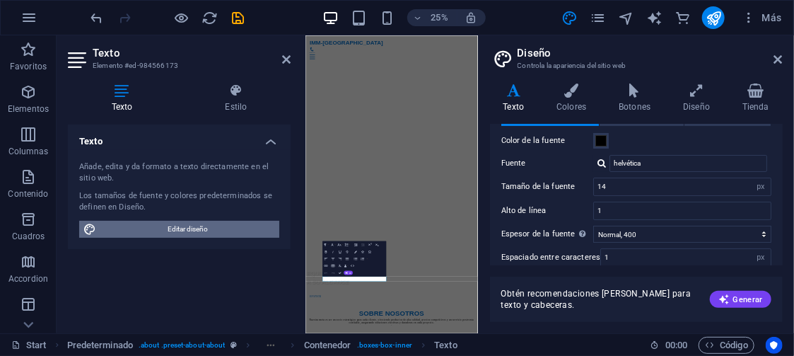
click at [197, 229] on span "Editar diseño" at bounding box center [187, 229] width 175 height 17
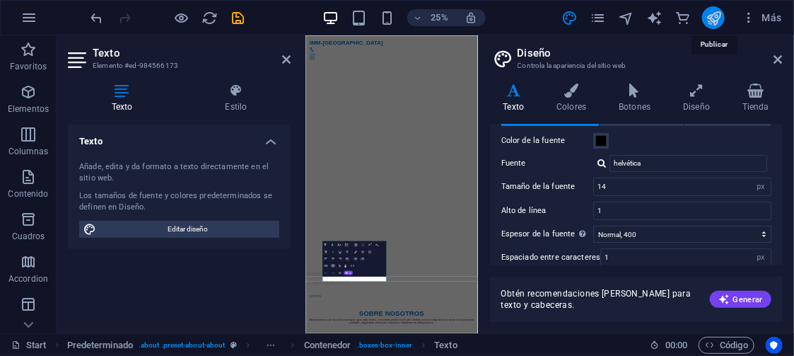
click at [714, 20] on icon "publish" at bounding box center [714, 18] width 16 height 16
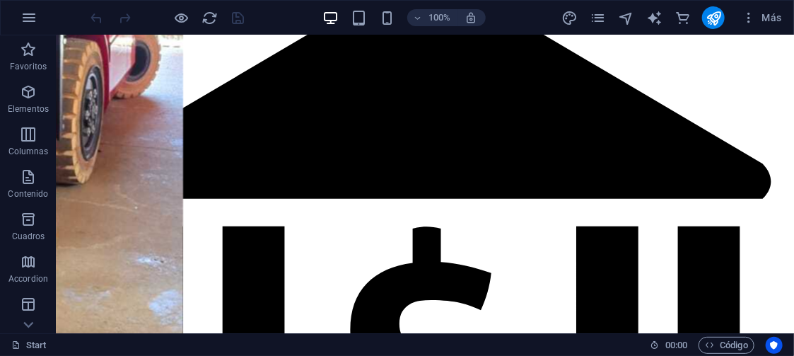
scroll to position [5155, 0]
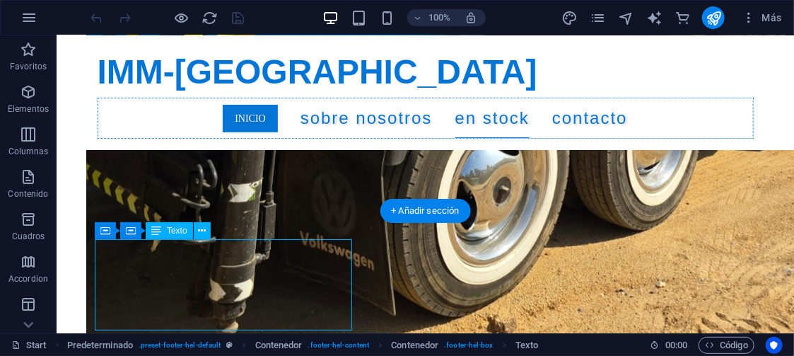
scroll to position [5245, 0]
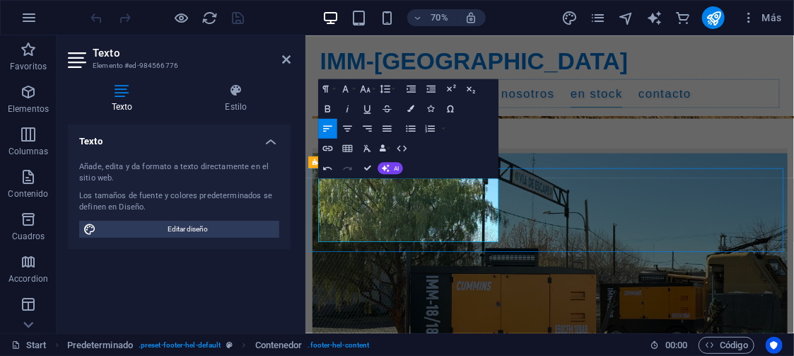
scroll to position [5155, 0]
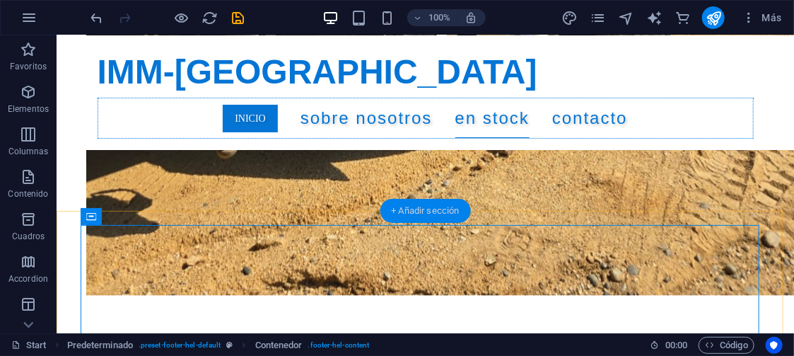
click at [422, 207] on div "+ Añadir sección" at bounding box center [425, 211] width 91 height 24
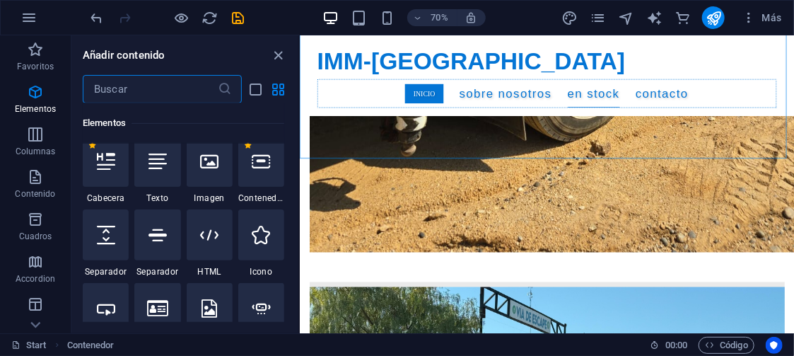
scroll to position [0, 0]
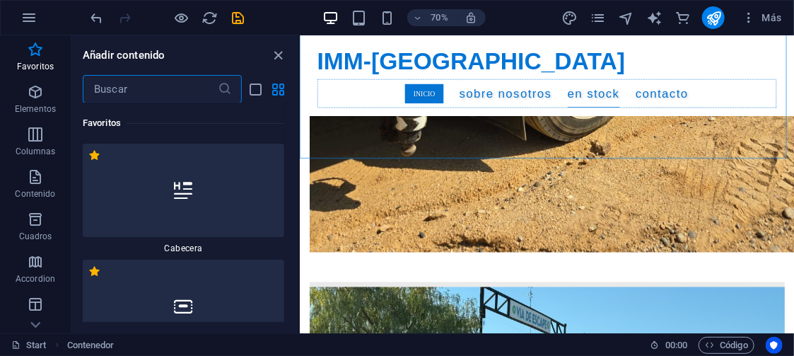
drag, startPoint x: 296, startPoint y: 145, endPoint x: 6, endPoint y: 121, distance: 291.0
click at [210, 286] on div at bounding box center [184, 306] width 202 height 93
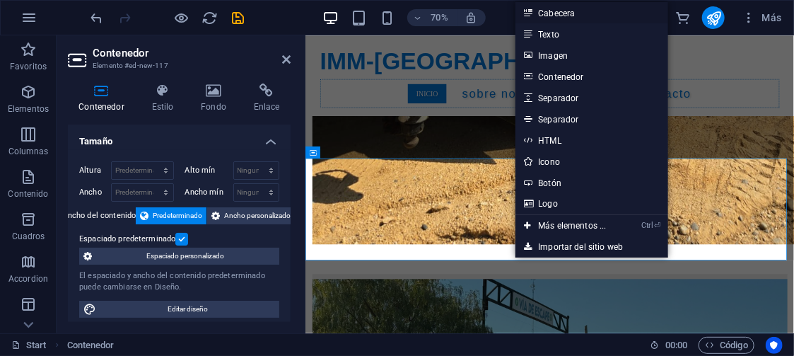
click at [562, 7] on link "Cabecera" at bounding box center [592, 12] width 152 height 21
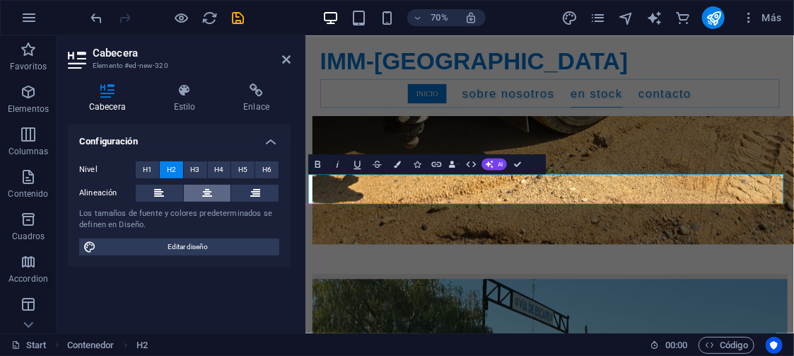
click at [208, 191] on icon at bounding box center [207, 193] width 10 height 17
click at [224, 168] on button "H4" at bounding box center [219, 169] width 23 height 17
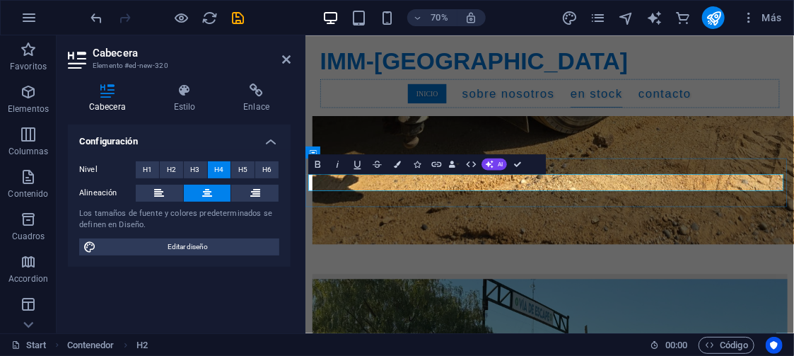
drag, startPoint x: 719, startPoint y: 244, endPoint x: 569, endPoint y: 243, distance: 150.0
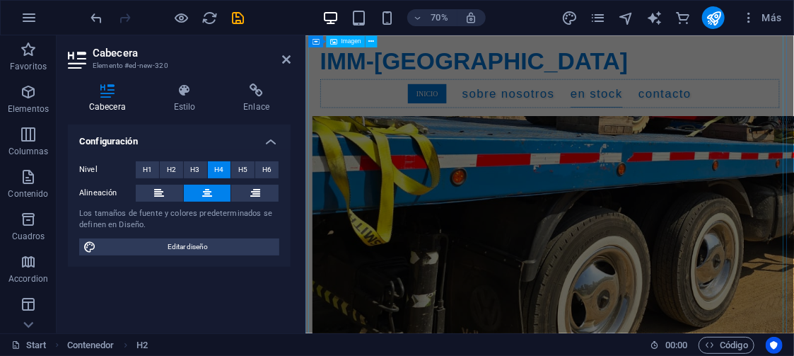
scroll to position [5245, 0]
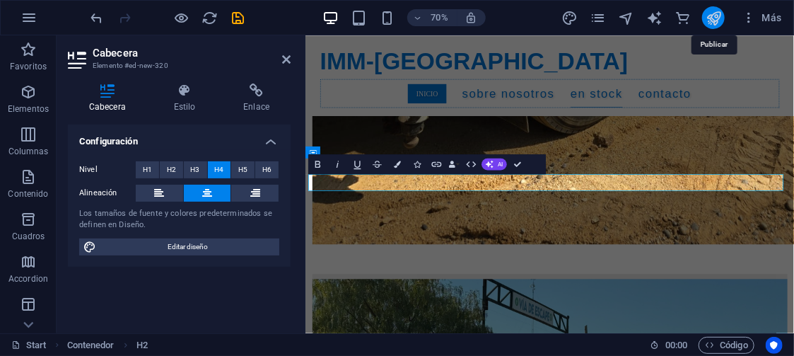
click at [715, 12] on icon "publish" at bounding box center [714, 18] width 16 height 16
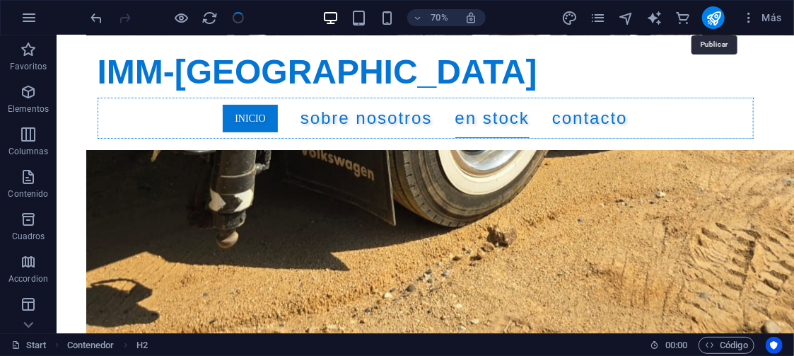
scroll to position [5155, 0]
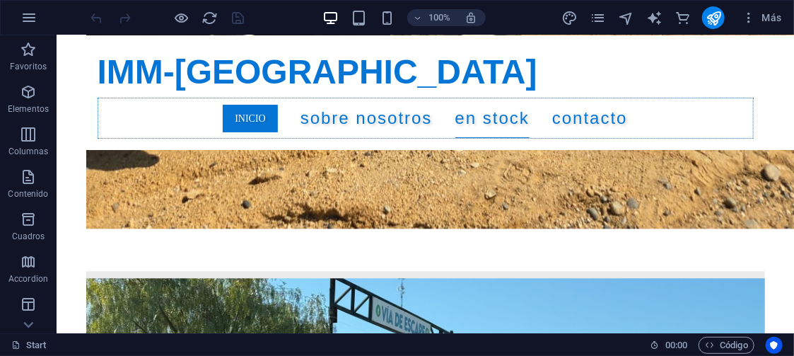
scroll to position [5258, 0]
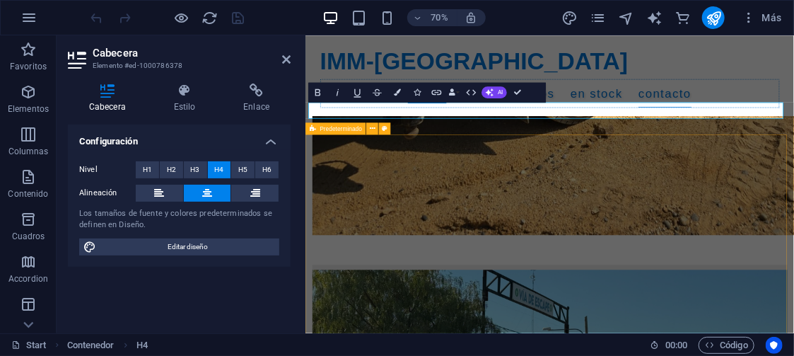
scroll to position [5349, 0]
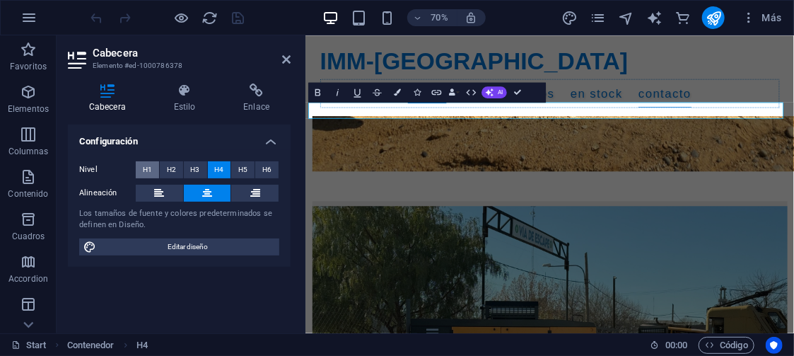
click at [144, 166] on span "H1" at bounding box center [147, 169] width 9 height 17
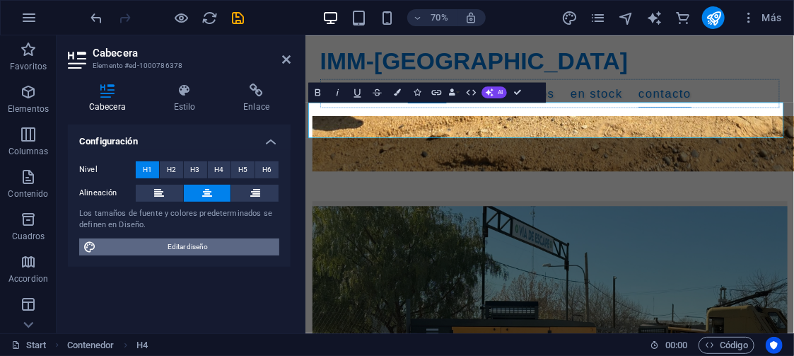
click at [187, 245] on span "Editar diseño" at bounding box center [187, 246] width 175 height 17
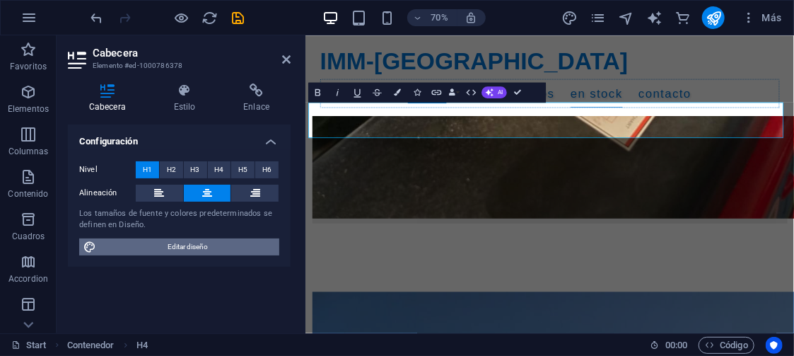
select select "px"
select select "400"
select select "px"
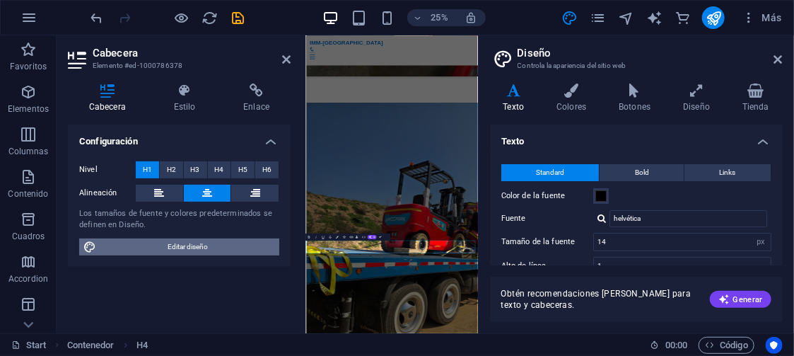
scroll to position [5401, 0]
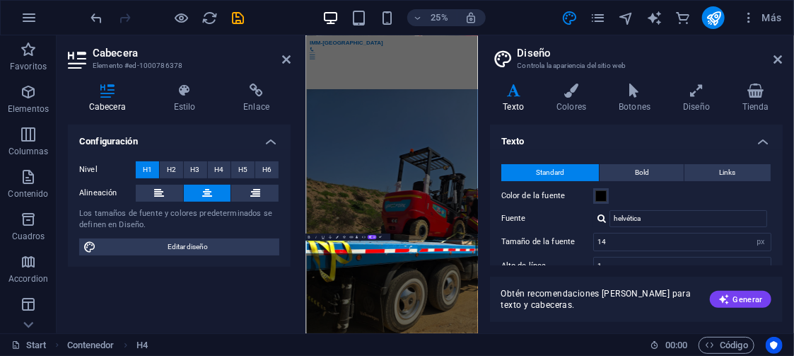
drag, startPoint x: 780, startPoint y: 146, endPoint x: 777, endPoint y: 162, distance: 16.4
click at [777, 162] on li "Texto Standard Bold Links Color de la fuente Fuente helvética Tamaño de la fuen…" at bounding box center [636, 268] width 293 height 286
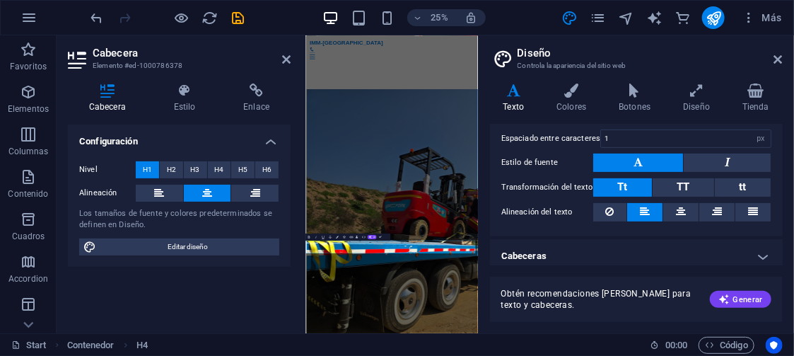
scroll to position [178, 0]
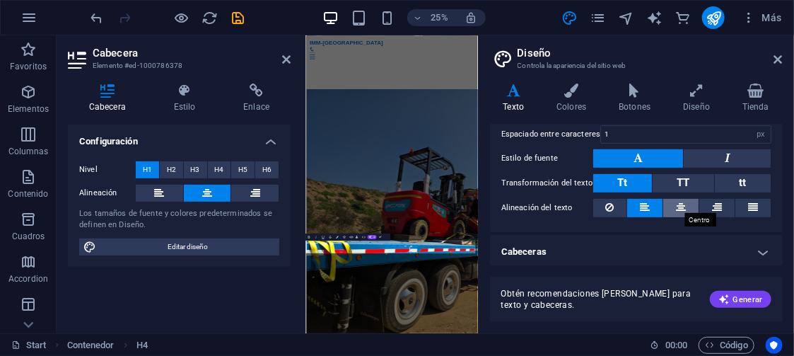
click at [678, 199] on icon at bounding box center [681, 207] width 10 height 17
click at [783, 226] on div "Variantes Texto Colores Botones Diseño Tienda Texto Standard Bold Links Color d…" at bounding box center [636, 202] width 315 height 261
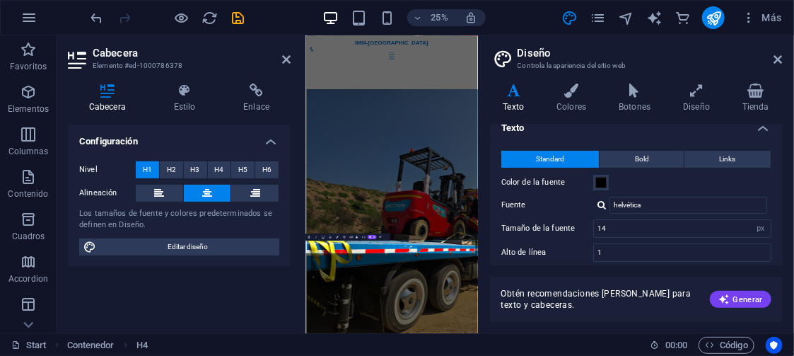
scroll to position [0, 0]
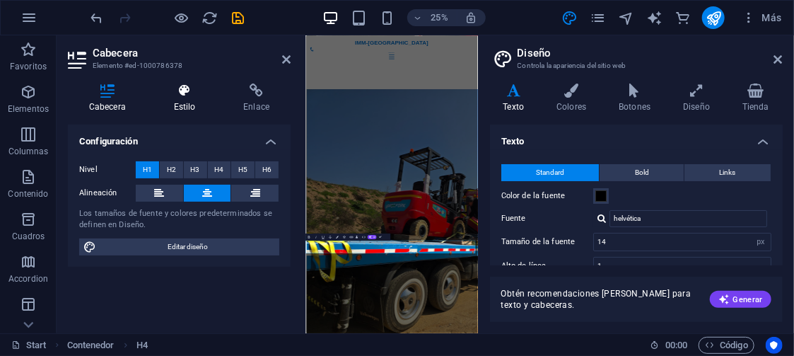
click at [180, 91] on icon at bounding box center [185, 90] width 64 height 14
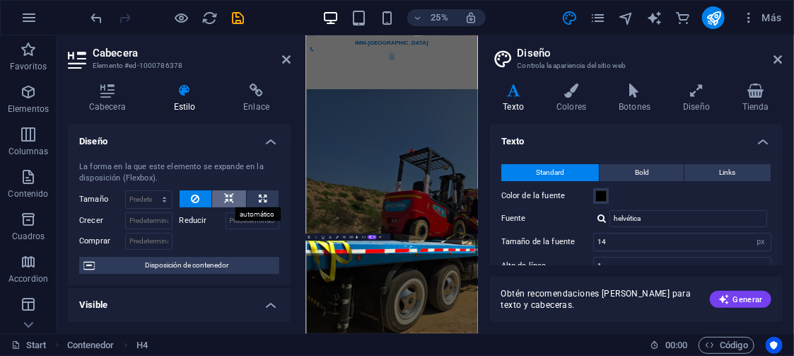
click at [224, 192] on icon at bounding box center [229, 198] width 10 height 17
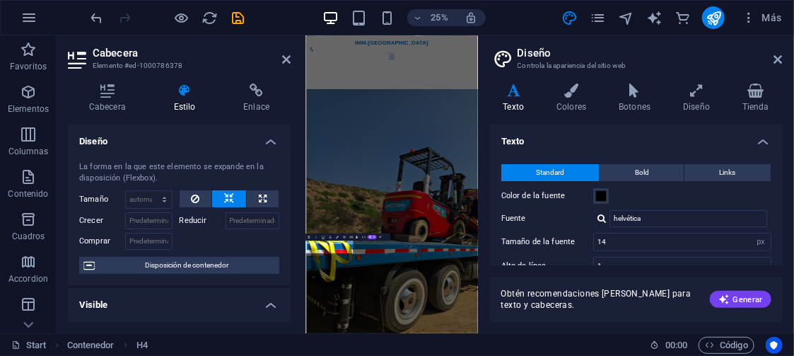
click at [184, 265] on span "Disposición de contenedor" at bounding box center [187, 265] width 176 height 17
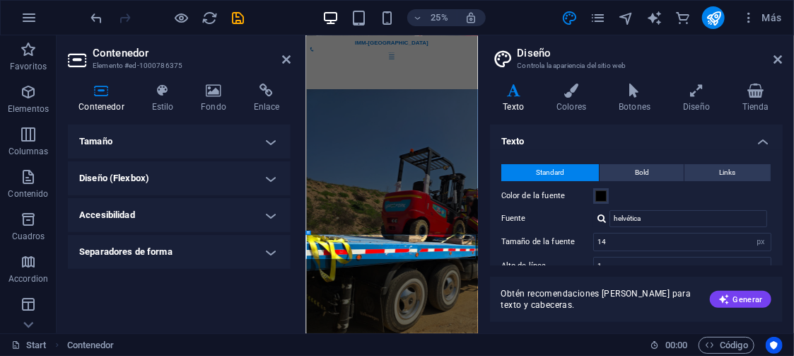
click at [259, 140] on h4 "Tamaño" at bounding box center [179, 142] width 223 height 34
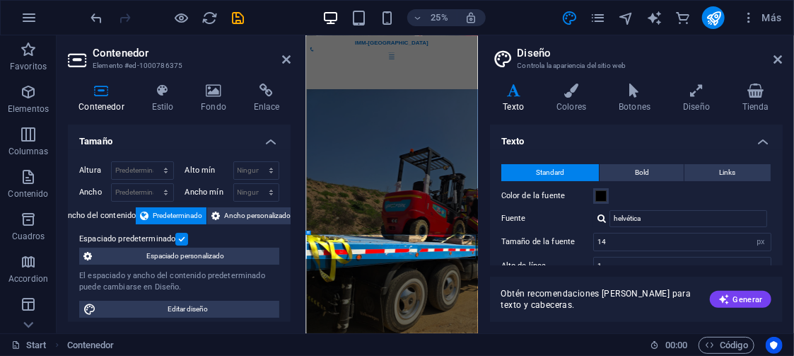
click at [180, 237] on label at bounding box center [181, 239] width 13 height 13
click at [0, 0] on input "Espaciado predeterminado" at bounding box center [0, 0] width 0 height 0
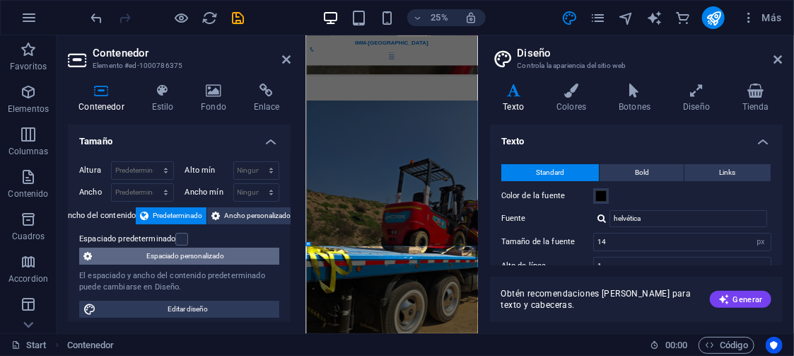
click at [202, 252] on span "Espaciado personalizado" at bounding box center [185, 256] width 179 height 17
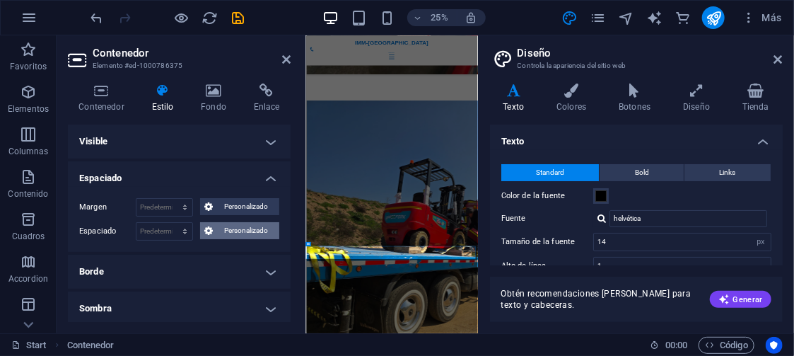
click at [233, 227] on span "Personalizado" at bounding box center [246, 230] width 58 height 17
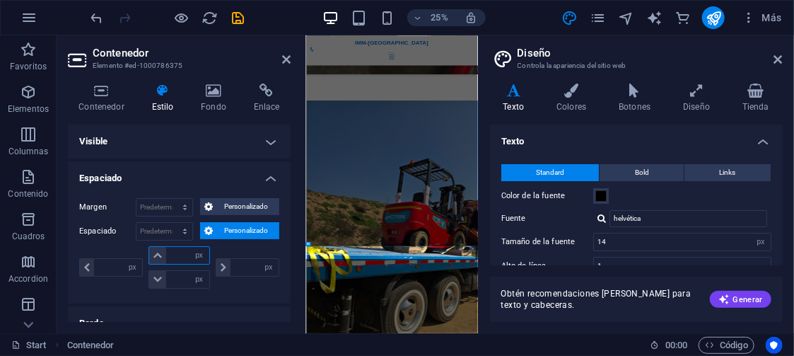
click at [178, 253] on input "number" at bounding box center [187, 255] width 42 height 17
type input "2"
type input "0"
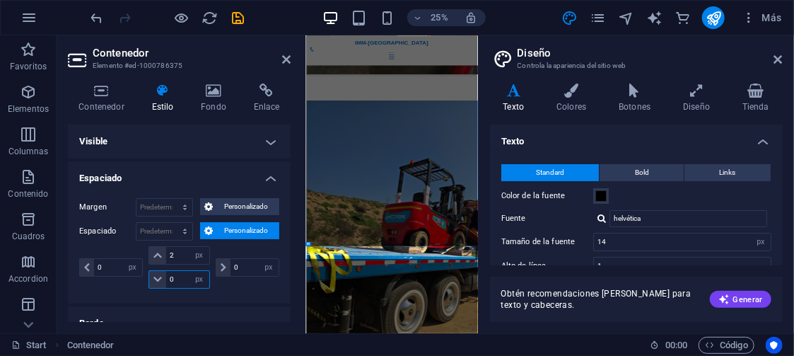
click at [175, 275] on input "0" at bounding box center [187, 279] width 42 height 17
type input "2"
click at [274, 283] on div "0 px rem % vh vw" at bounding box center [246, 267] width 66 height 42
click at [713, 13] on icon "publish" at bounding box center [714, 18] width 16 height 16
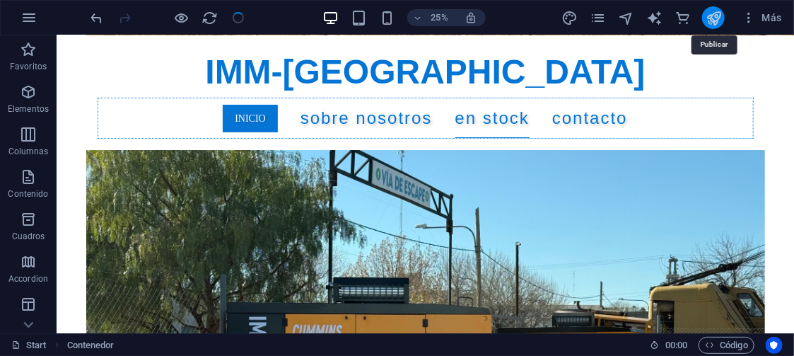
scroll to position [5258, 0]
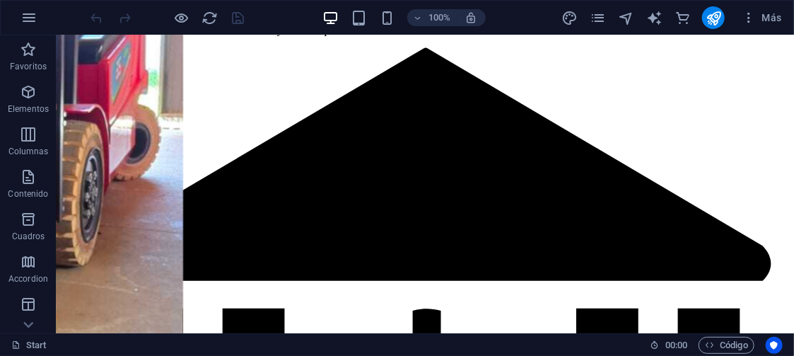
scroll to position [5315, 0]
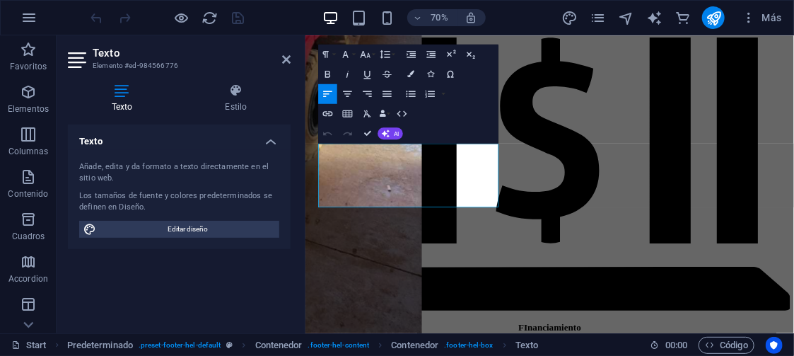
scroll to position [5349, 0]
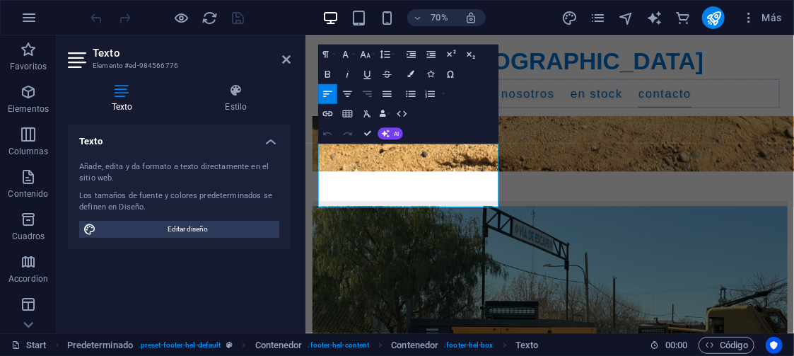
click at [366, 91] on icon "button" at bounding box center [367, 94] width 12 height 12
click at [324, 89] on icon "button" at bounding box center [328, 94] width 12 height 12
click at [323, 93] on icon "button" at bounding box center [328, 94] width 12 height 12
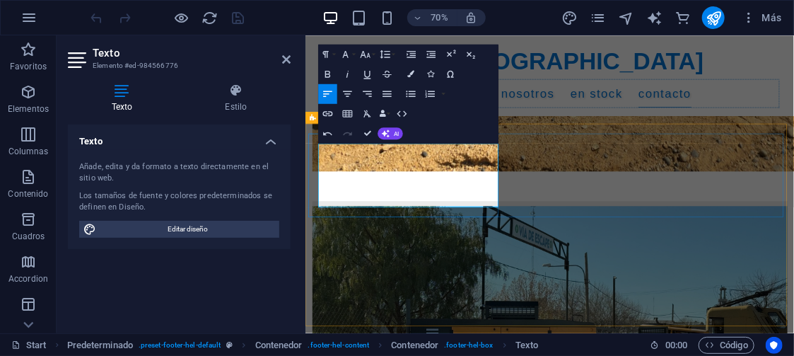
click at [325, 93] on icon "button" at bounding box center [328, 94] width 12 height 12
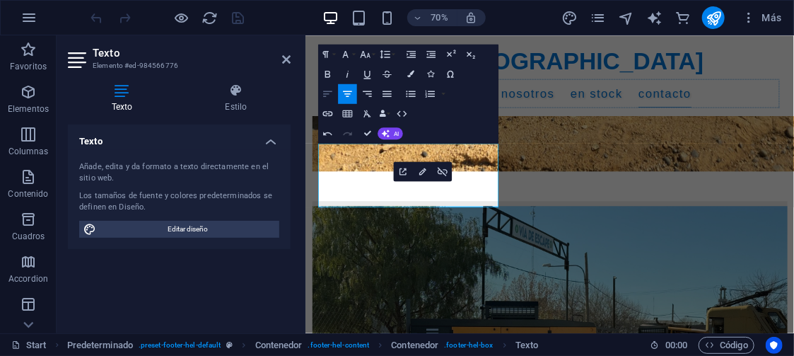
click at [327, 88] on icon "button" at bounding box center [328, 94] width 12 height 12
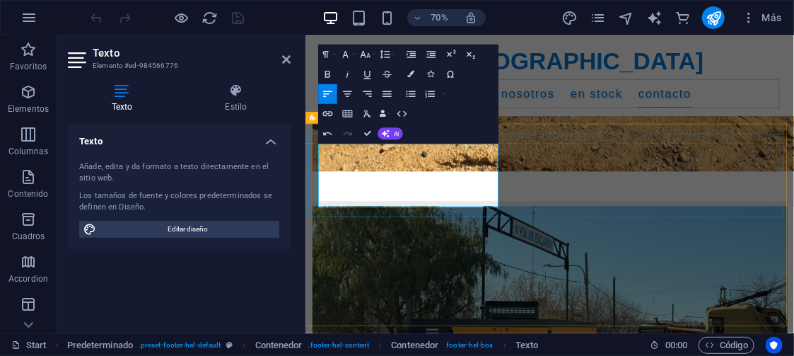
click at [328, 90] on icon "button" at bounding box center [328, 94] width 12 height 12
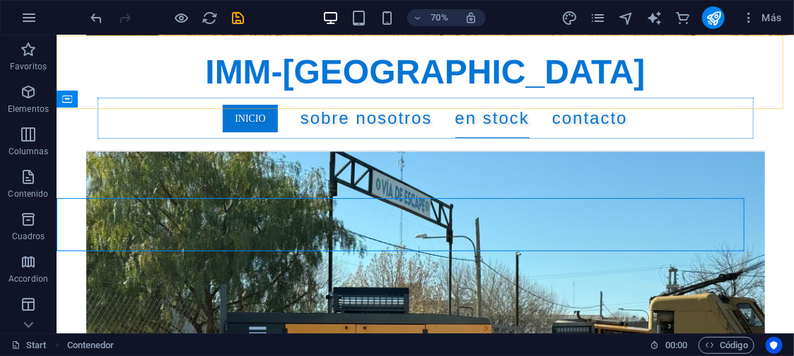
scroll to position [5259, 0]
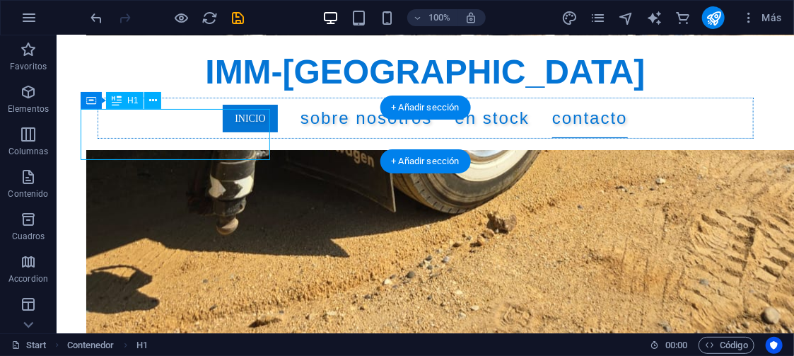
scroll to position [5349, 0]
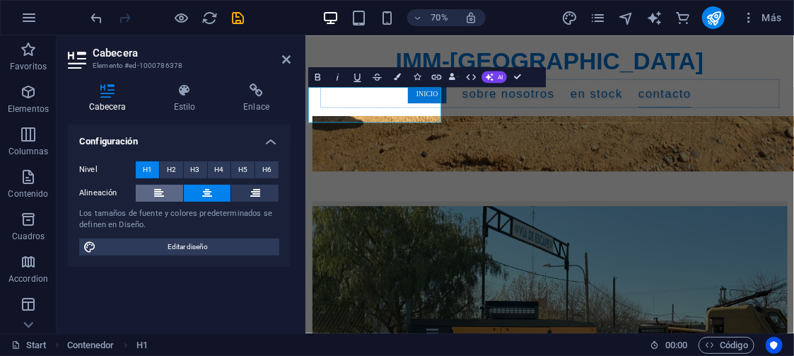
click at [160, 192] on icon at bounding box center [159, 193] width 10 height 17
click at [210, 190] on icon at bounding box center [207, 193] width 10 height 17
click at [260, 190] on button at bounding box center [254, 193] width 47 height 17
click at [203, 191] on icon at bounding box center [207, 193] width 10 height 17
click at [172, 169] on span "H2" at bounding box center [171, 169] width 9 height 17
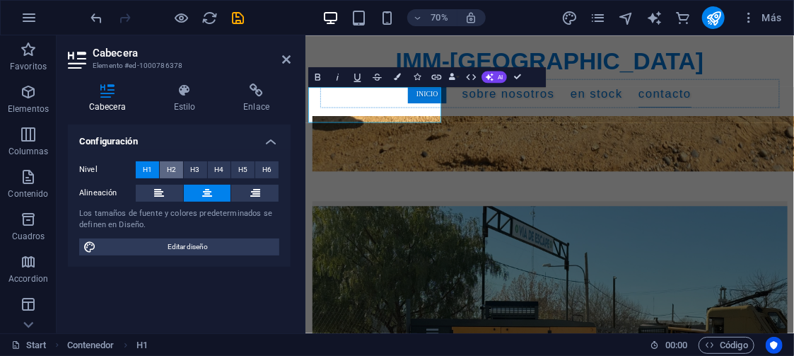
scroll to position [5340, 0]
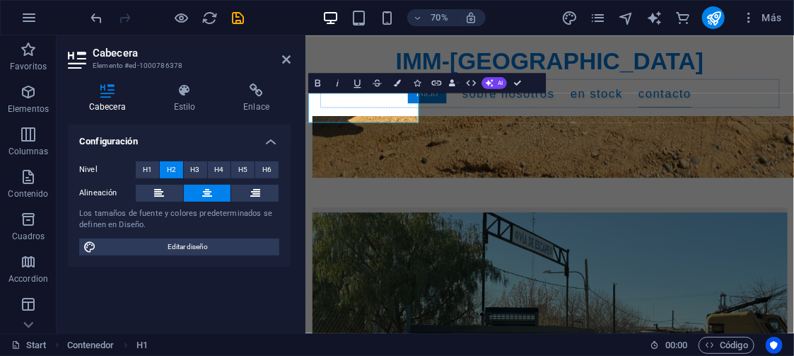
click at [212, 192] on button at bounding box center [207, 193] width 47 height 17
click at [714, 15] on icon "publish" at bounding box center [714, 18] width 16 height 16
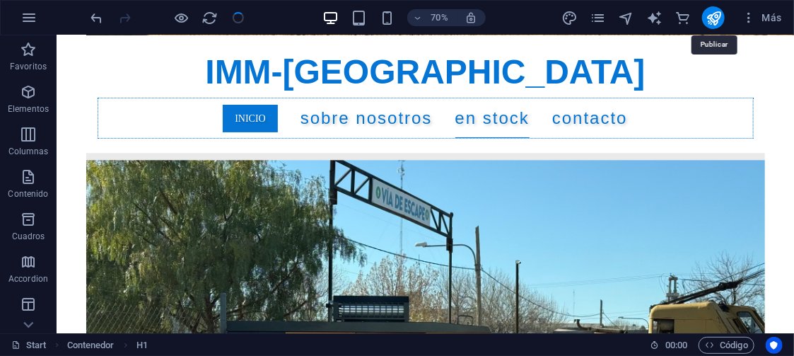
scroll to position [5259, 0]
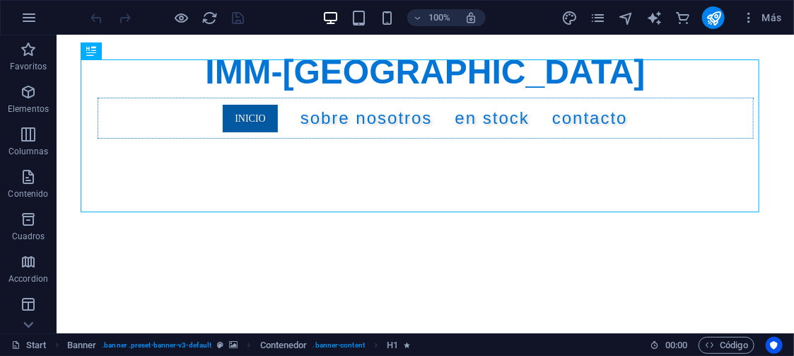
scroll to position [98, 0]
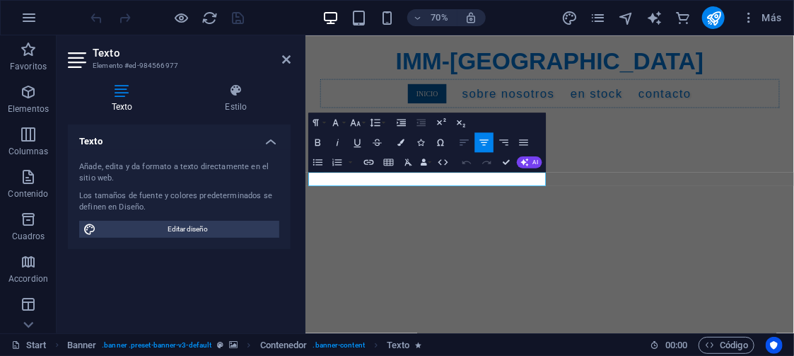
click at [466, 140] on icon "button" at bounding box center [465, 142] width 9 height 6
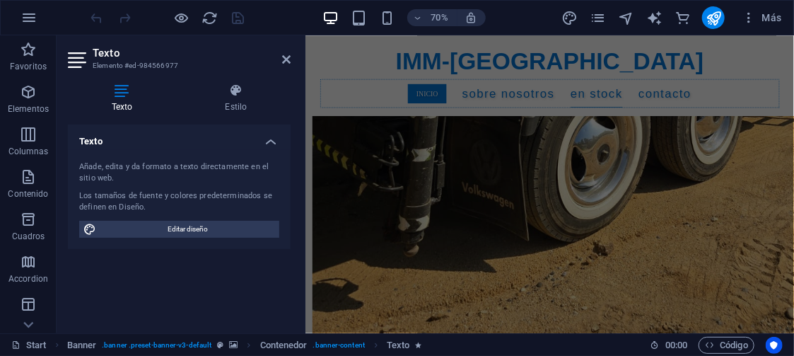
scroll to position [5310, 0]
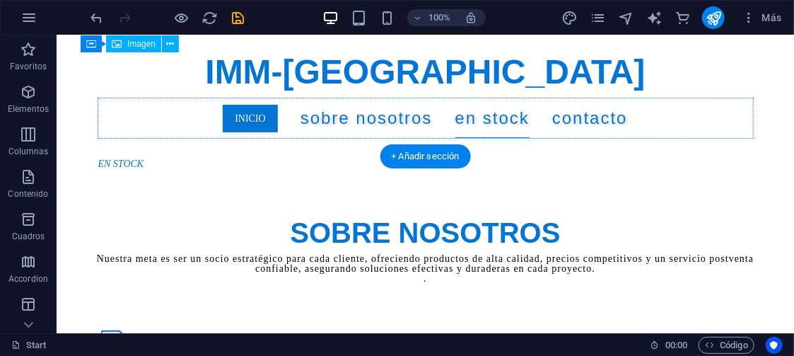
scroll to position [5210, 0]
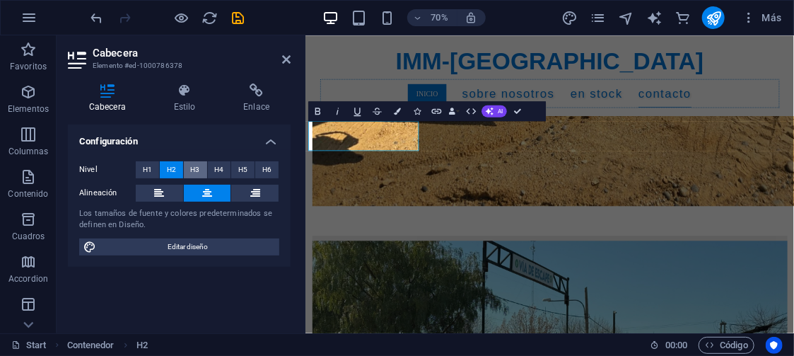
click at [195, 166] on span "H3" at bounding box center [195, 169] width 9 height 17
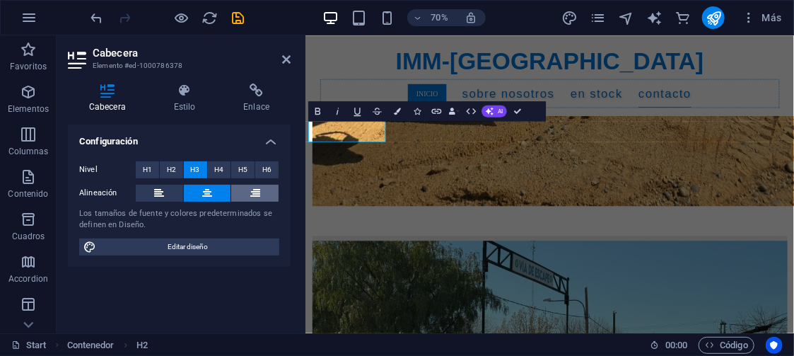
click at [258, 188] on icon at bounding box center [255, 193] width 10 height 17
click at [207, 190] on icon at bounding box center [207, 193] width 10 height 17
click at [715, 13] on icon "publish" at bounding box center [714, 18] width 16 height 16
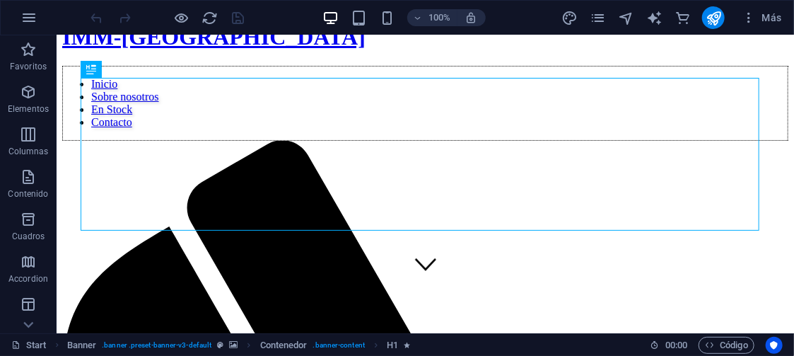
scroll to position [125, 0]
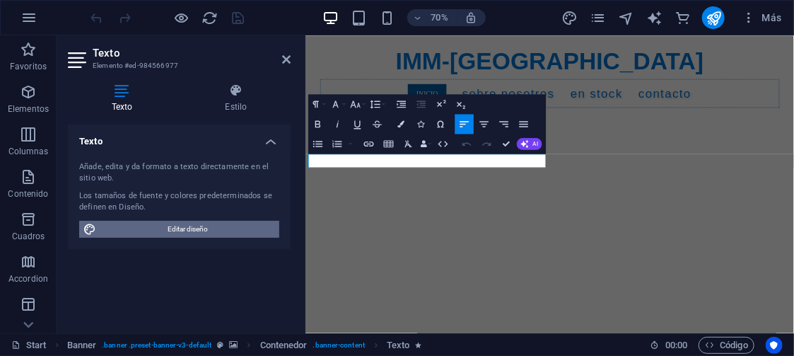
click at [197, 225] on span "Editar diseño" at bounding box center [187, 229] width 175 height 17
select select "px"
select select "400"
select select "px"
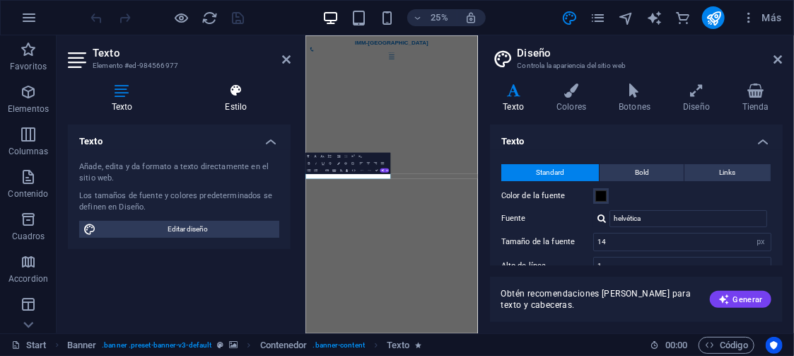
click at [238, 100] on h4 "Estilo" at bounding box center [236, 98] width 109 height 30
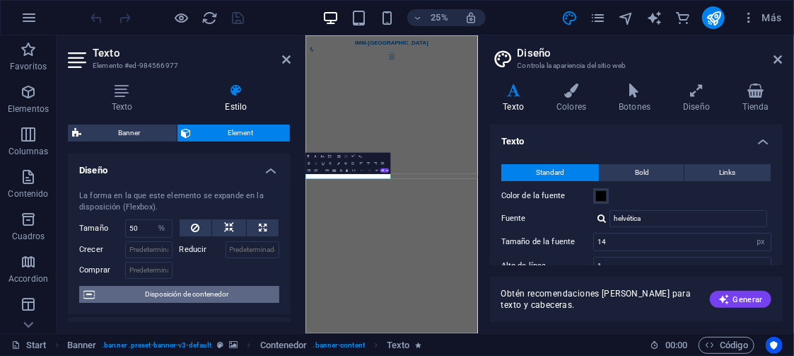
click at [191, 289] on span "Disposición de contenedor" at bounding box center [187, 294] width 176 height 17
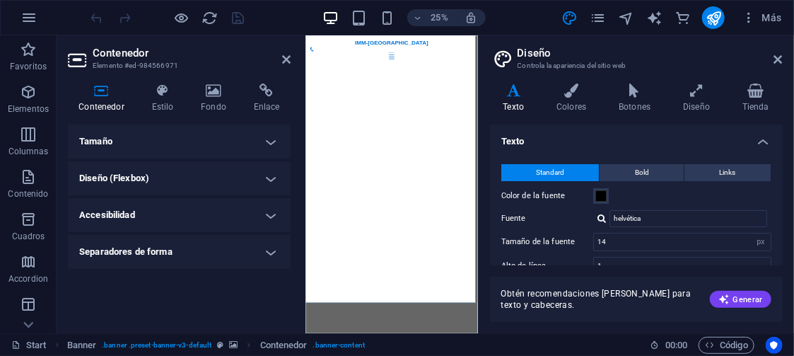
click at [223, 140] on h4 "Tamaño" at bounding box center [179, 142] width 223 height 34
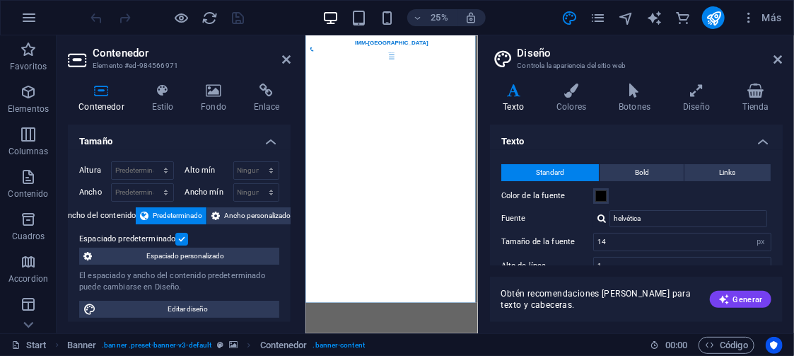
click at [183, 238] on label at bounding box center [181, 239] width 13 height 13
click at [0, 0] on input "Espaciado predeterminado" at bounding box center [0, 0] width 0 height 0
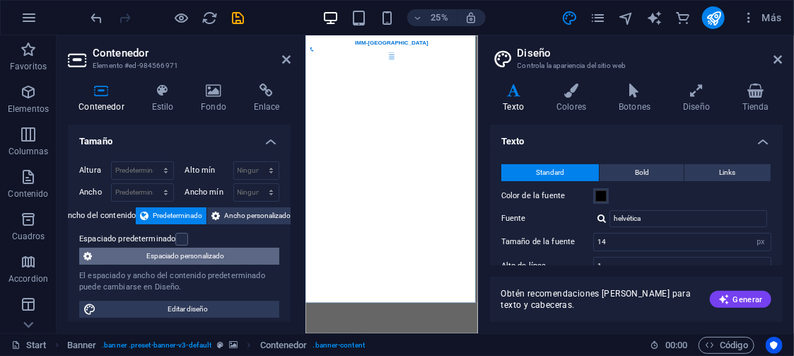
click at [199, 252] on span "Espaciado personalizado" at bounding box center [185, 256] width 179 height 17
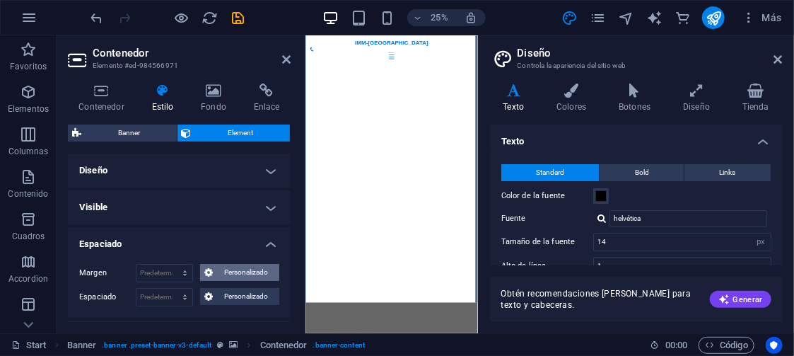
click at [214, 270] on button "Personalizado" at bounding box center [239, 272] width 79 height 17
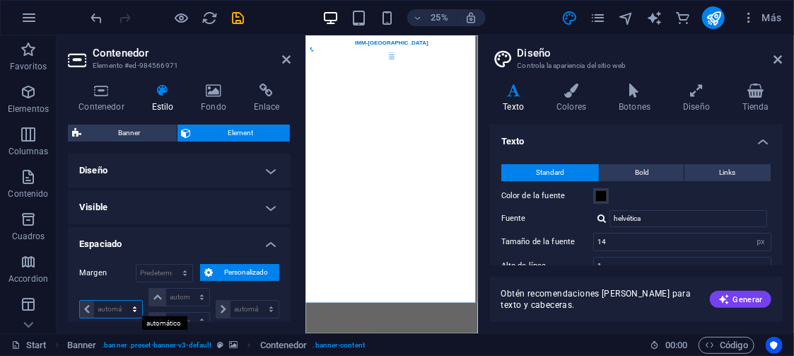
click at [113, 307] on select "automático px % rem vw vh" at bounding box center [111, 309] width 62 height 17
select select "px"
click at [122, 301] on select "automático px % rem vw vh" at bounding box center [111, 309] width 62 height 17
type input "0"
select select "px"
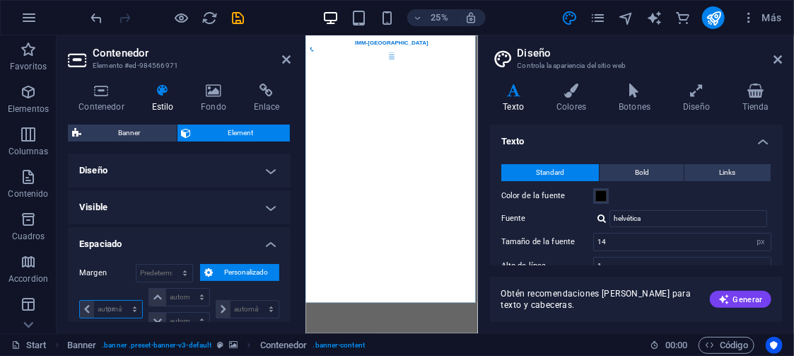
type input "0"
select select "px"
type input "0"
select select "px"
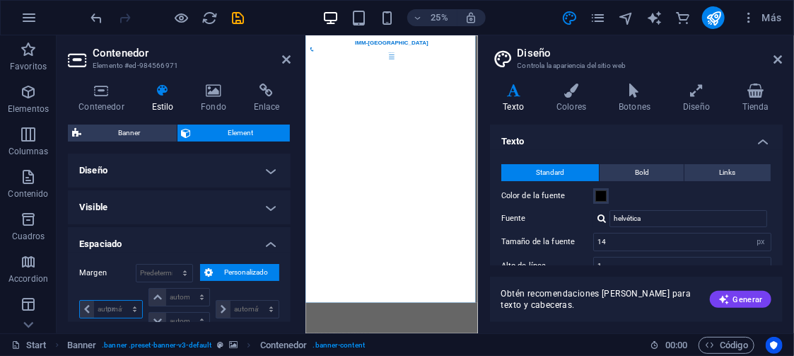
type input "0"
select select "px"
type input "20"
select select "DISABLED_OPTION_VALUE"
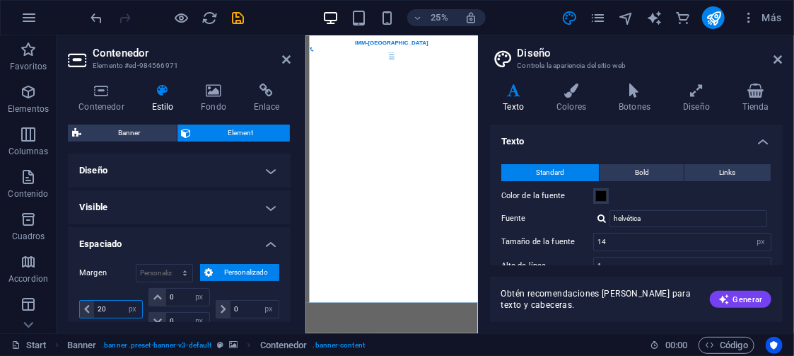
type input "20"
click at [294, 234] on div "Contenedor Estilo Fondo Enlace Tamaño Altura Predeterminado px rem % vh vw Alto…" at bounding box center [179, 202] width 245 height 261
click at [718, 13] on icon "publish" at bounding box center [714, 18] width 16 height 16
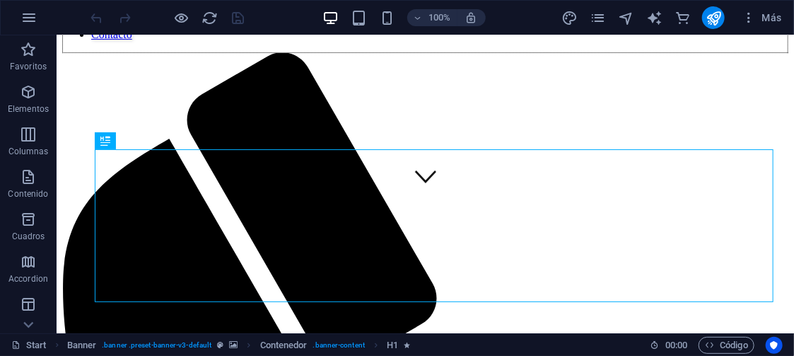
scroll to position [141, 0]
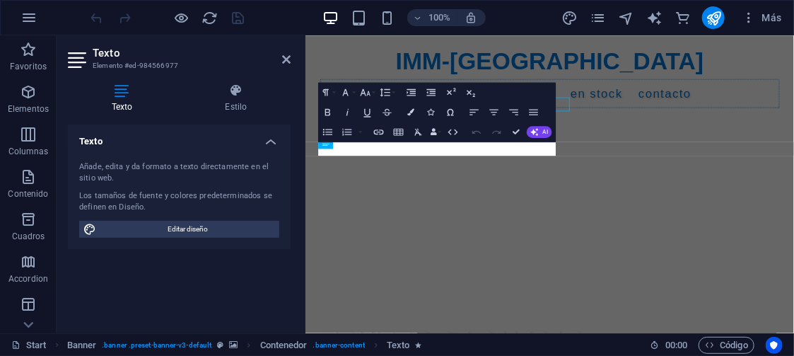
select select "%"
click at [243, 88] on icon at bounding box center [236, 90] width 109 height 14
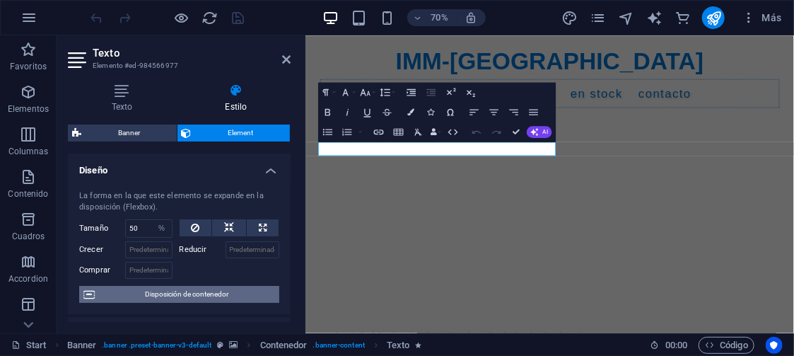
click at [170, 289] on span "Disposición de contenedor" at bounding box center [187, 294] width 176 height 17
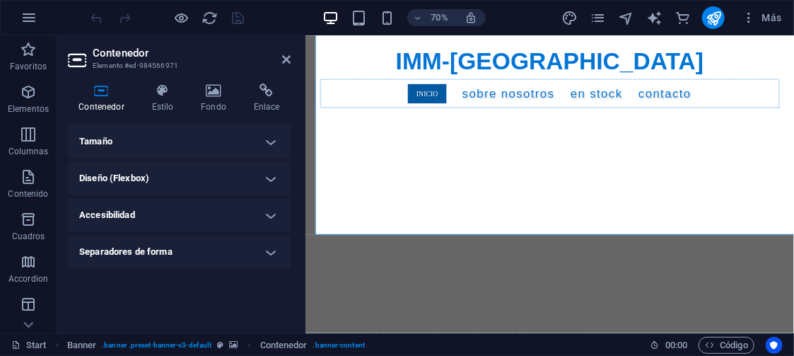
click at [220, 136] on h4 "Tamaño" at bounding box center [179, 142] width 223 height 34
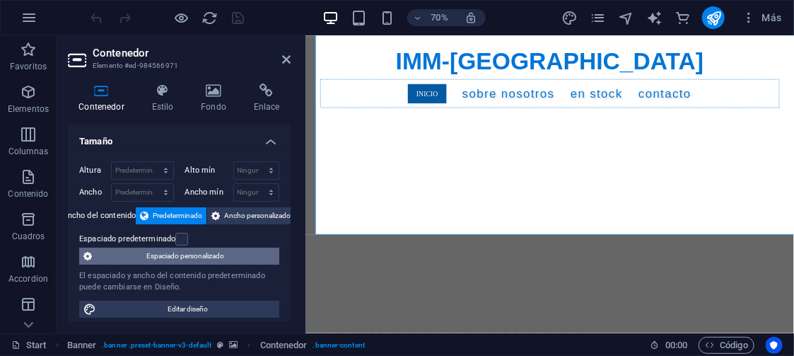
click at [212, 249] on span "Espaciado personalizado" at bounding box center [185, 256] width 179 height 17
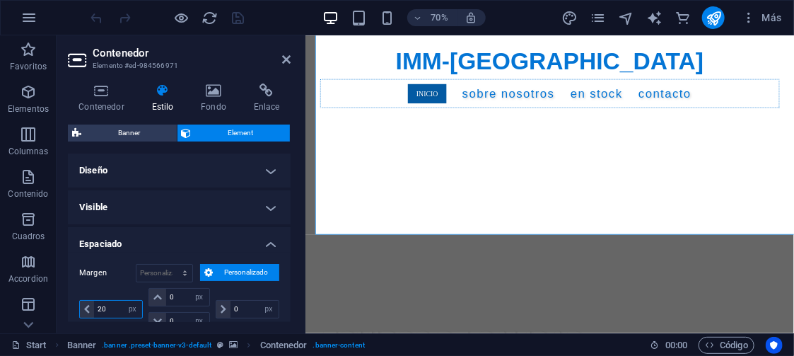
drag, startPoint x: 112, startPoint y: 306, endPoint x: 88, endPoint y: 306, distance: 24.1
click at [88, 306] on div "20 automático px % rem vw vh" at bounding box center [111, 309] width 64 height 18
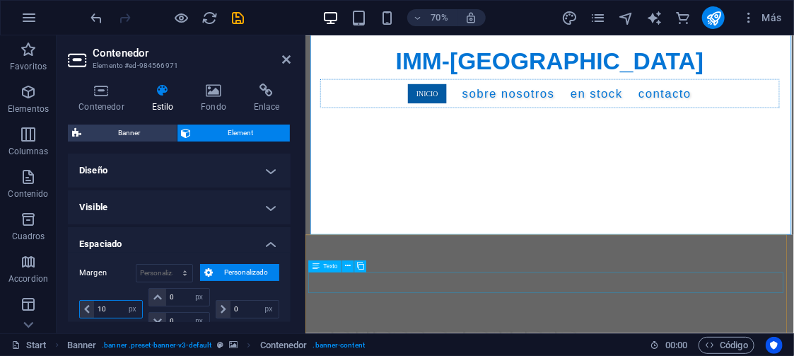
type input "10"
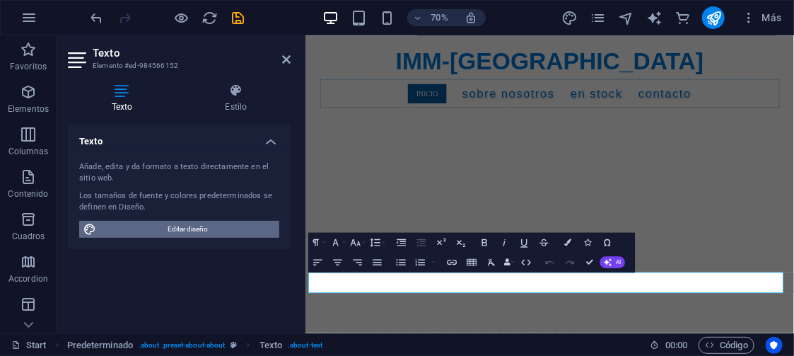
click at [214, 225] on span "Editar diseño" at bounding box center [187, 229] width 175 height 17
select select "px"
select select "400"
select select "px"
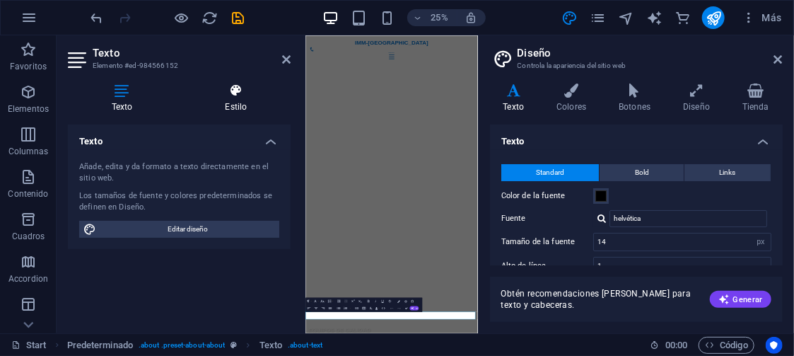
click at [233, 96] on icon at bounding box center [236, 90] width 109 height 14
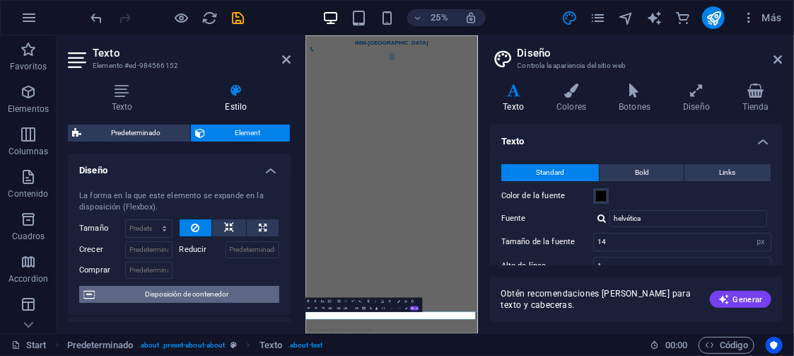
click at [181, 290] on span "Disposición de contenedor" at bounding box center [187, 294] width 176 height 17
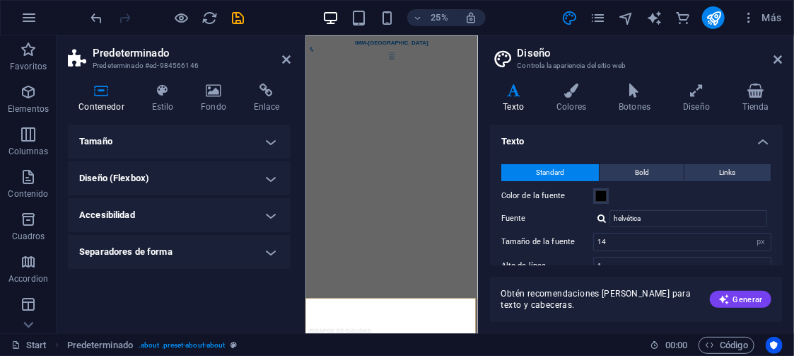
click at [215, 139] on h4 "Tamaño" at bounding box center [179, 142] width 223 height 34
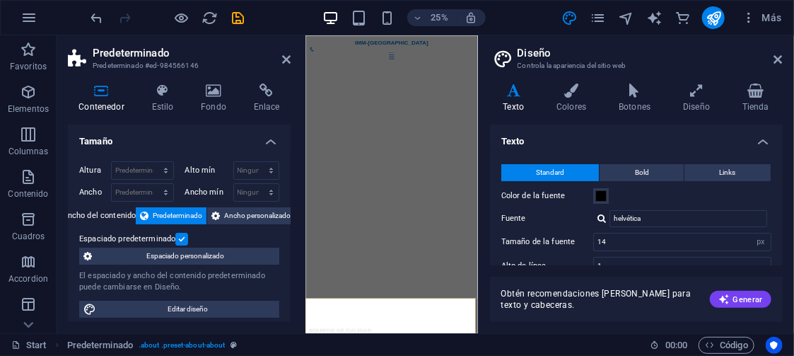
click at [179, 235] on label at bounding box center [181, 239] width 13 height 13
click at [0, 0] on input "Espaciado predeterminado" at bounding box center [0, 0] width 0 height 0
click at [183, 250] on span "Espaciado personalizado" at bounding box center [185, 256] width 179 height 17
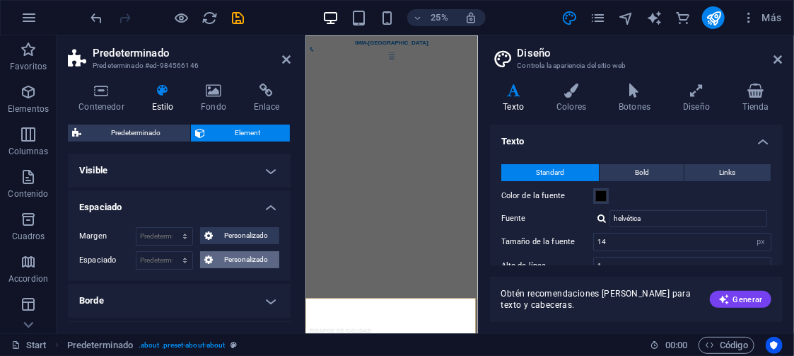
click at [237, 257] on span "Personalizado" at bounding box center [246, 259] width 58 height 17
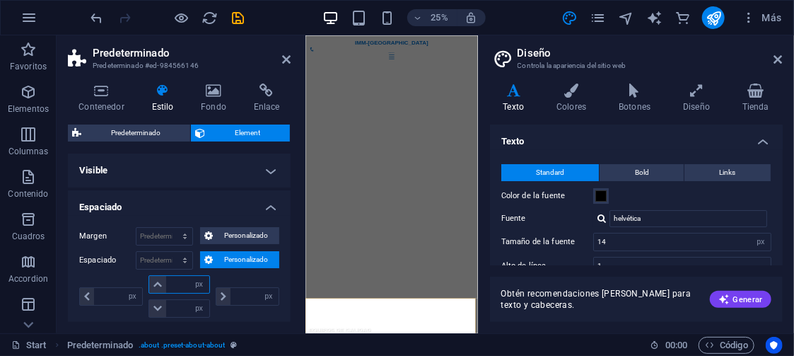
click at [182, 284] on input "number" at bounding box center [187, 284] width 42 height 17
type input "5"
type input "0"
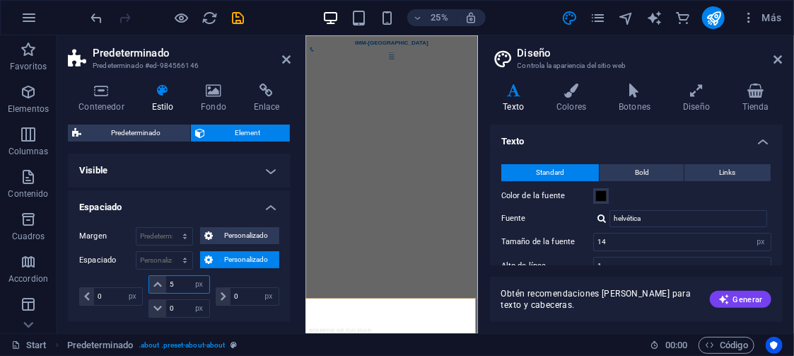
type input "5"
click at [294, 272] on div "Contenedor Estilo Fondo Enlace Tamaño Altura Predeterminado px rem % vh vw Alto…" at bounding box center [179, 202] width 245 height 261
click at [707, 11] on icon "publish" at bounding box center [714, 18] width 16 height 16
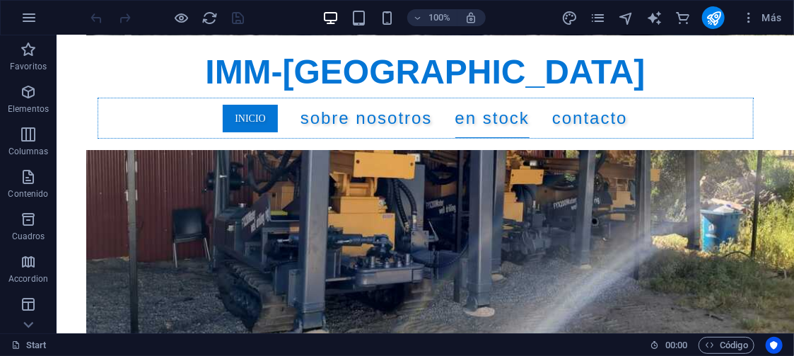
scroll to position [2648, 0]
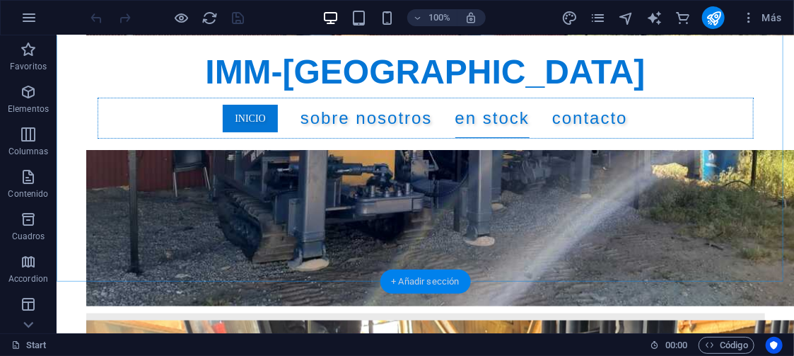
click at [431, 277] on div "+ Añadir sección" at bounding box center [425, 282] width 91 height 24
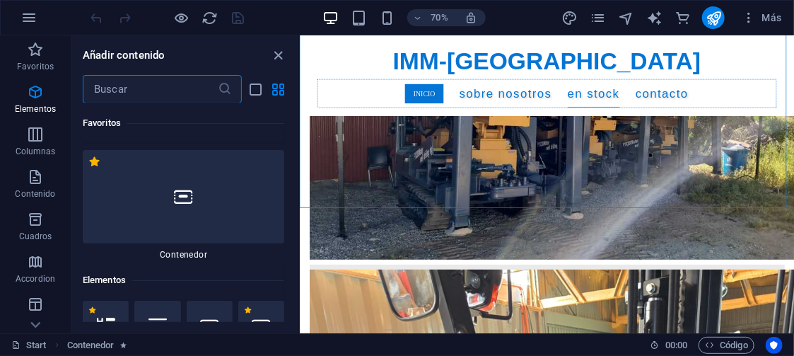
scroll to position [0, 0]
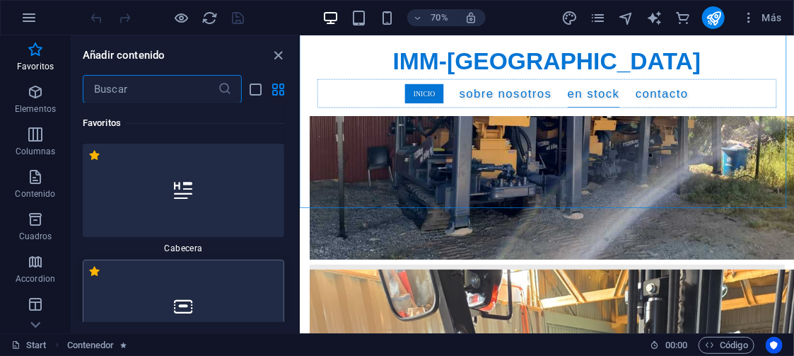
click at [219, 293] on div at bounding box center [184, 306] width 202 height 93
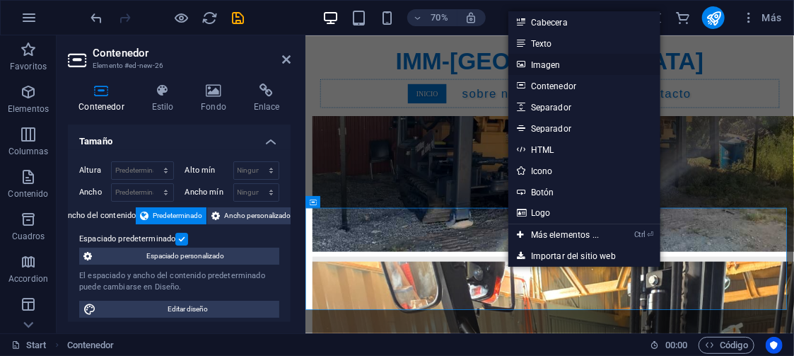
click at [552, 63] on link "Imagen" at bounding box center [585, 64] width 152 height 21
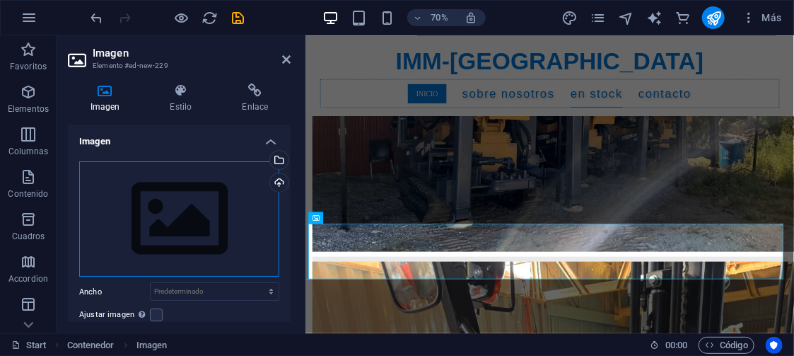
click at [195, 204] on div "Arrastra archivos aquí, haz clic para escoger archivos o selecciona archivos de…" at bounding box center [179, 219] width 200 height 116
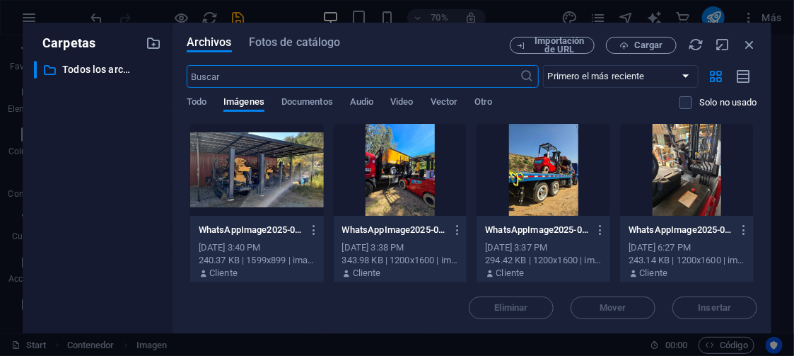
scroll to position [3805, 0]
drag, startPoint x: 758, startPoint y: 150, endPoint x: 752, endPoint y: 195, distance: 45.6
click at [752, 195] on div "Arrastra archivos aquí para cargarlos de inmediato WhatsAppImage2025-09-26at14.…" at bounding box center [472, 202] width 571 height 159
drag, startPoint x: 754, startPoint y: 161, endPoint x: 754, endPoint y: 209, distance: 48.8
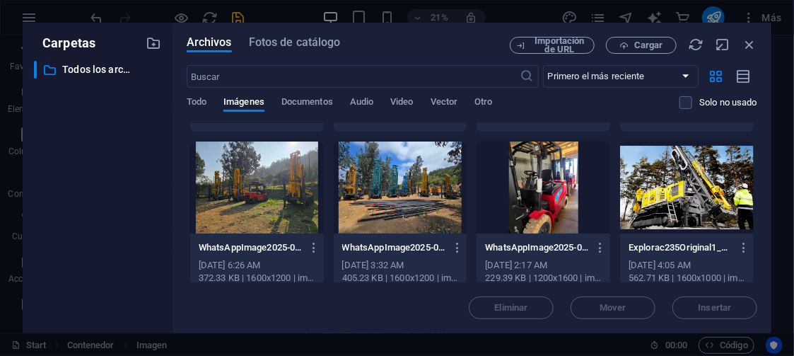
scroll to position [361, 0]
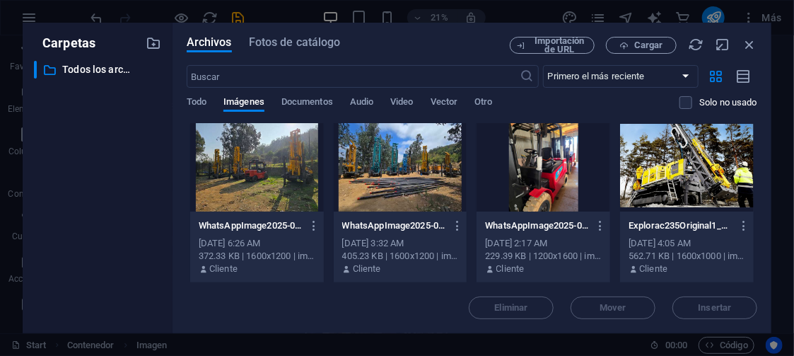
click at [540, 179] on div at bounding box center [544, 166] width 134 height 92
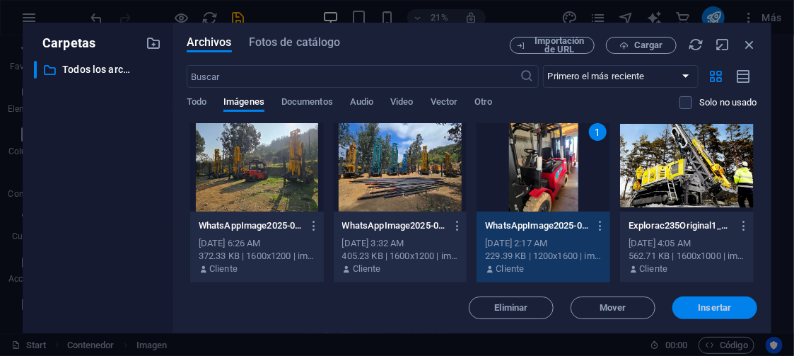
click at [712, 308] on span "Insertar" at bounding box center [715, 307] width 33 height 8
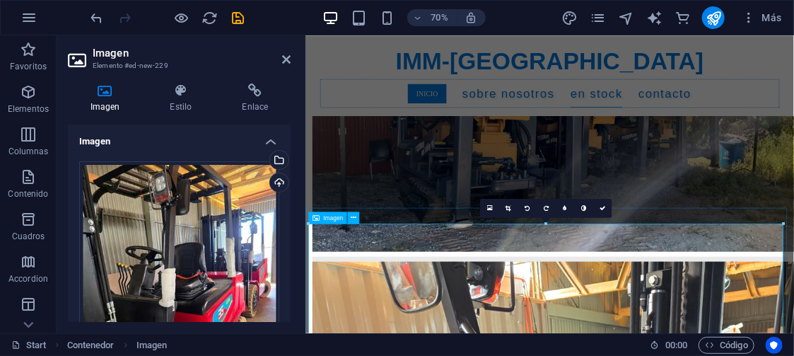
click at [178, 90] on icon at bounding box center [181, 90] width 66 height 14
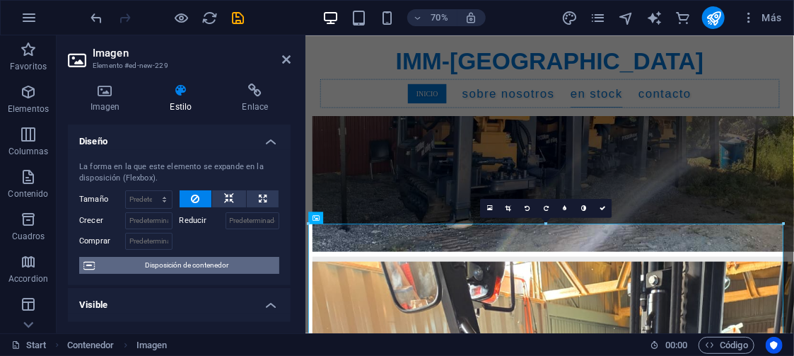
click at [174, 262] on span "Disposición de contenedor" at bounding box center [187, 265] width 176 height 17
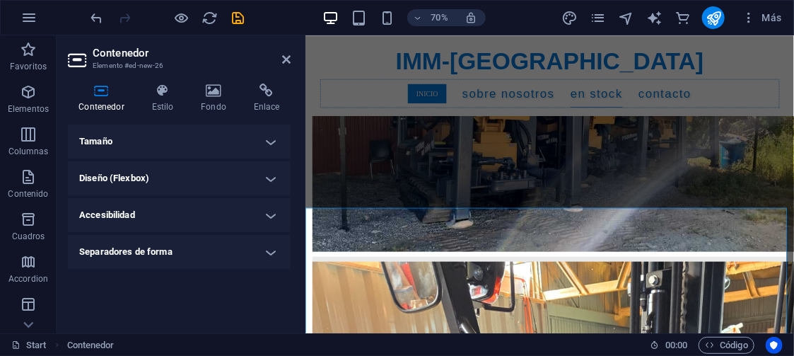
click at [193, 141] on h4 "Tamaño" at bounding box center [179, 142] width 223 height 34
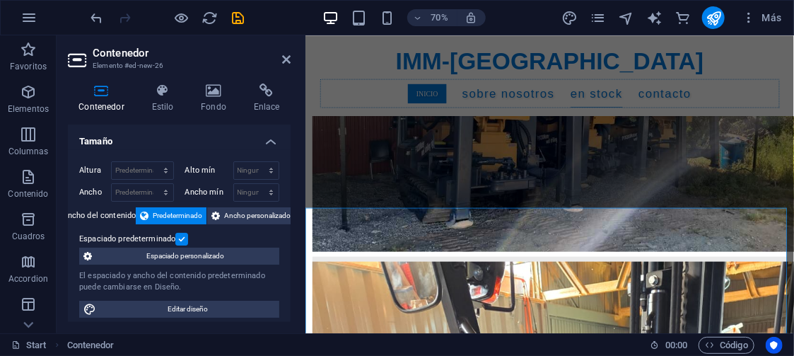
click at [179, 234] on label at bounding box center [181, 239] width 13 height 13
click at [0, 0] on input "Espaciado predeterminado" at bounding box center [0, 0] width 0 height 0
click at [188, 253] on span "Espaciado personalizado" at bounding box center [185, 256] width 179 height 17
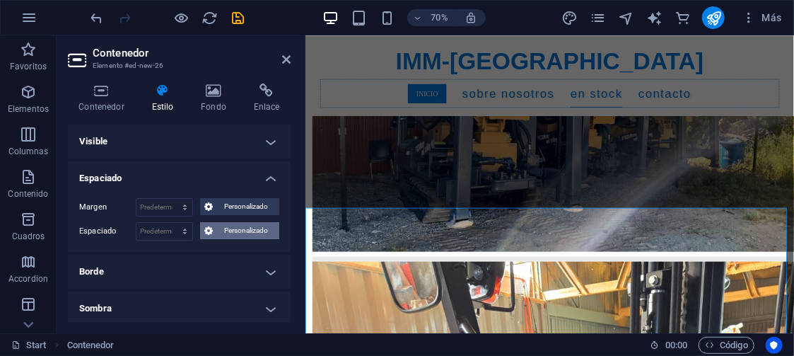
click at [237, 226] on span "Personalizado" at bounding box center [246, 230] width 58 height 17
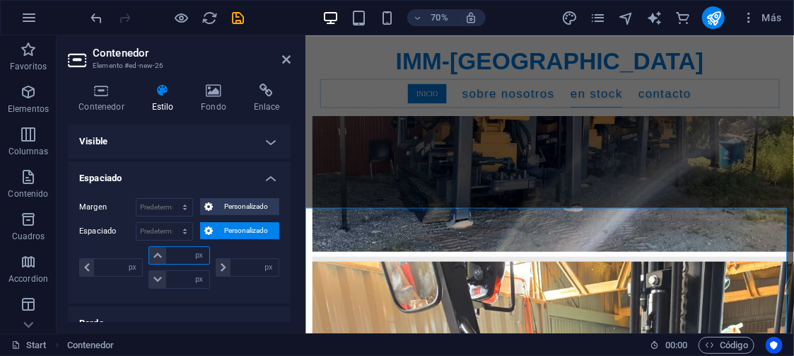
click at [181, 251] on input "number" at bounding box center [187, 255] width 42 height 17
type input "10"
type input "0"
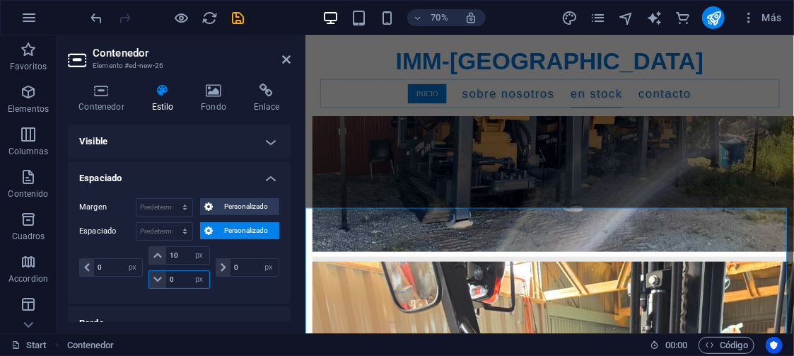
click at [183, 278] on input "0" at bounding box center [187, 279] width 42 height 17
type input "10"
click at [718, 15] on icon "publish" at bounding box center [714, 18] width 16 height 16
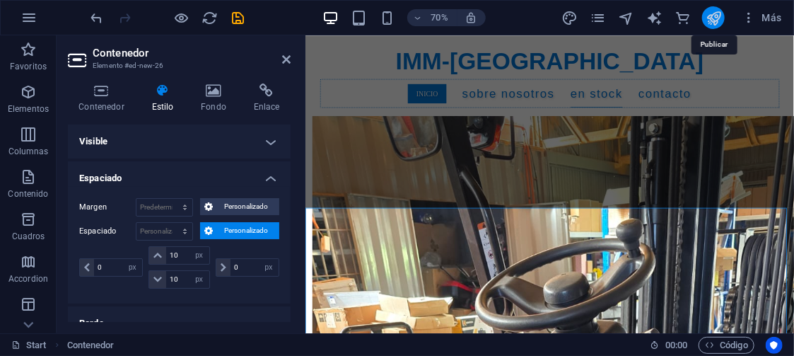
scroll to position [2648, 0]
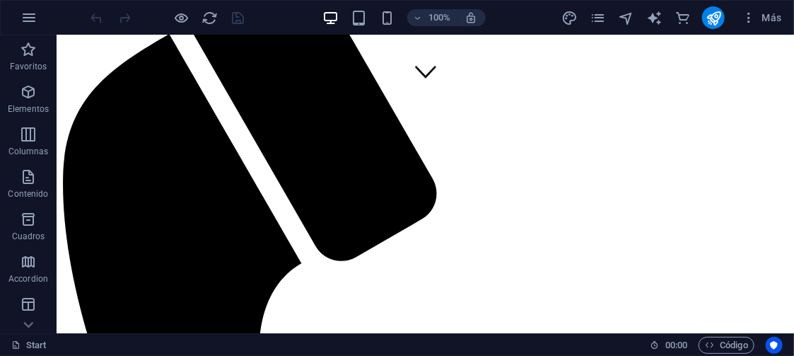
scroll to position [247, 0]
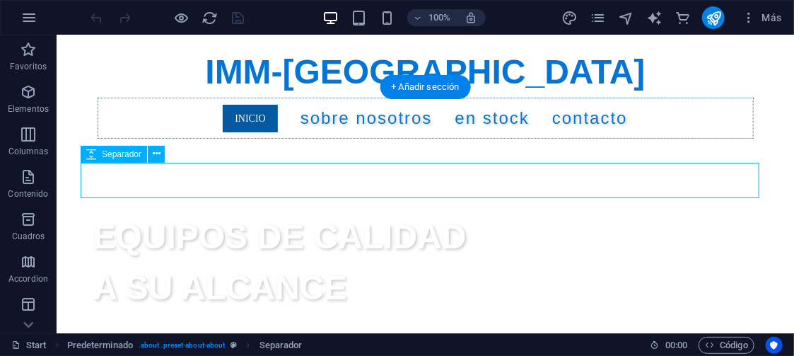
select select "px"
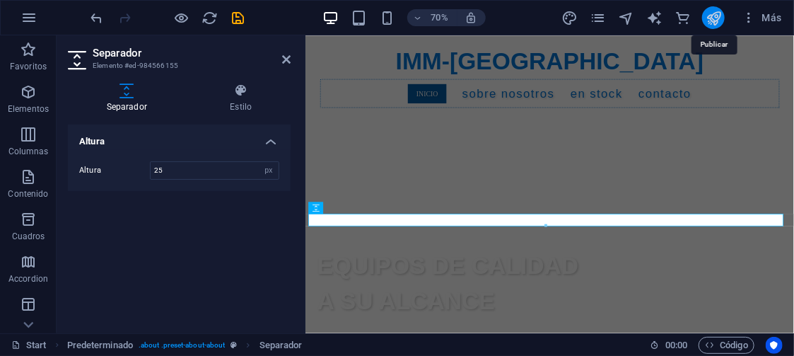
type input "25"
click at [716, 13] on icon "publish" at bounding box center [714, 18] width 16 height 16
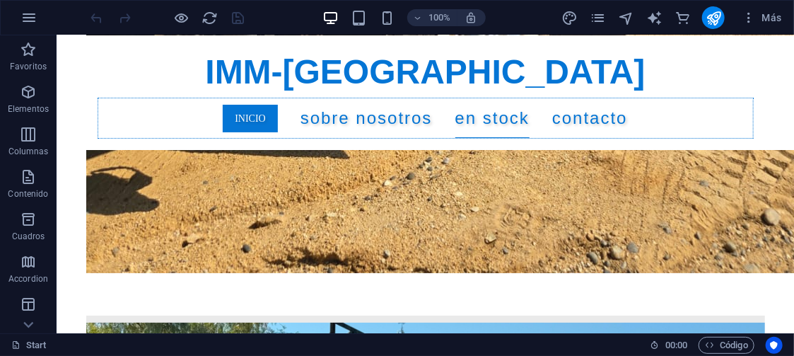
scroll to position [6014, 0]
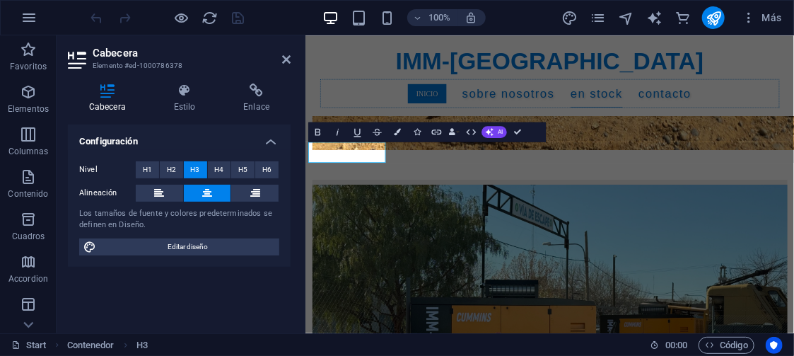
scroll to position [6142, 0]
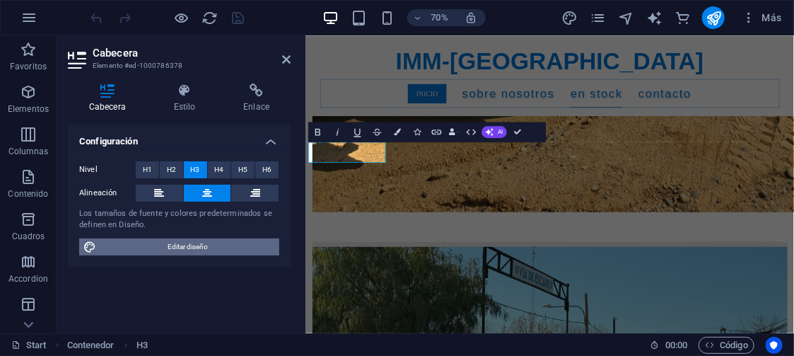
click at [181, 243] on span "Editar diseño" at bounding box center [187, 246] width 175 height 17
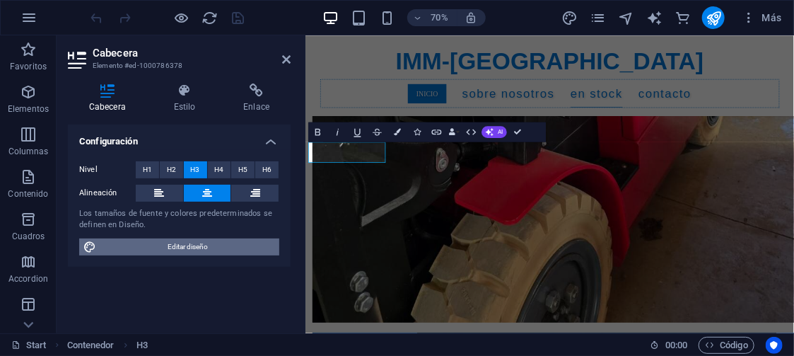
select select "px"
select select "400"
select select "px"
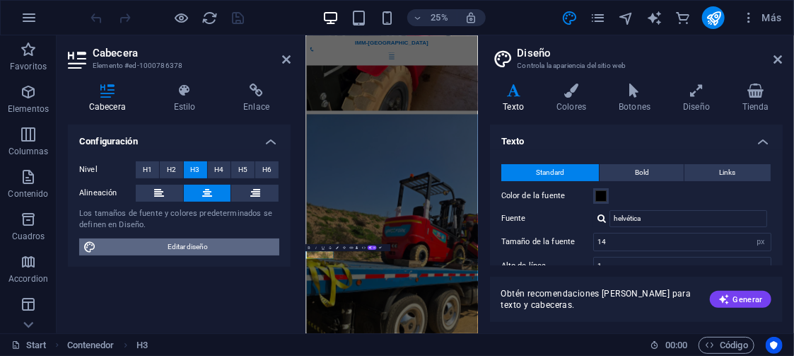
scroll to position [6209, 0]
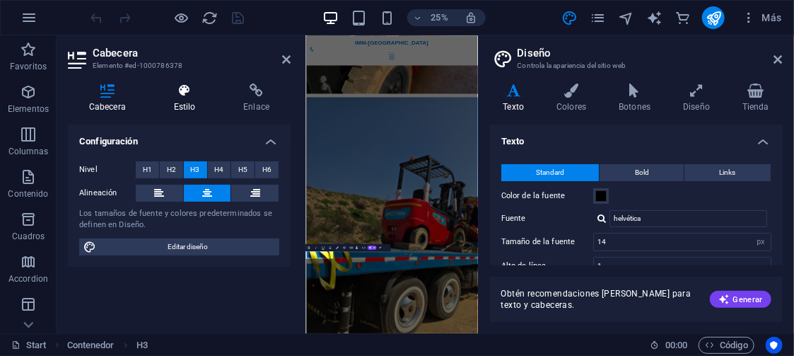
click at [190, 98] on h4 "Estilo" at bounding box center [188, 98] width 70 height 30
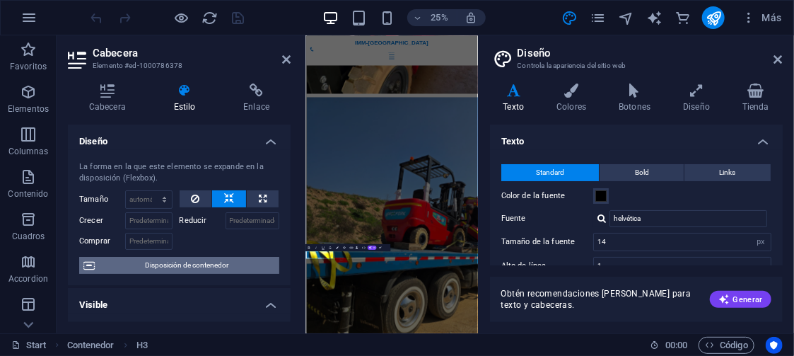
click at [201, 260] on span "Disposición de contenedor" at bounding box center [187, 265] width 176 height 17
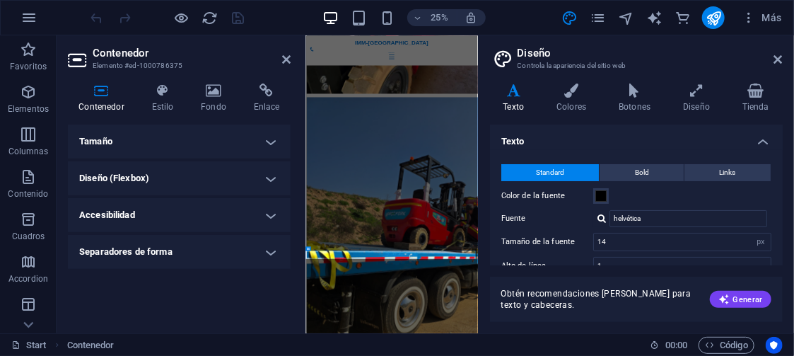
click at [178, 139] on h4 "Tamaño" at bounding box center [179, 142] width 223 height 34
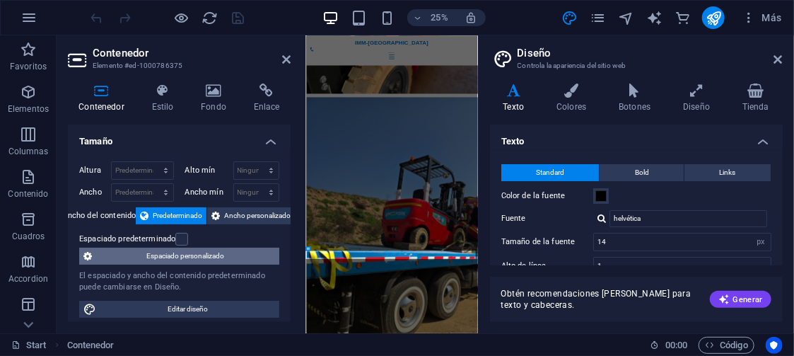
click at [189, 250] on span "Espaciado personalizado" at bounding box center [185, 256] width 179 height 17
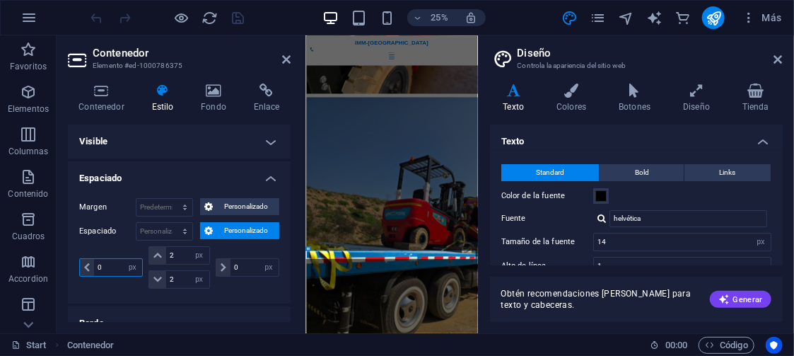
drag, startPoint x: 79, startPoint y: 265, endPoint x: 69, endPoint y: 265, distance: 9.9
click at [69, 265] on div "Margen Predeterminado automático px % rem vw vh Personalizado Personalizado aut…" at bounding box center [179, 245] width 223 height 117
type input "20"
click at [719, 19] on icon "publish" at bounding box center [714, 18] width 16 height 16
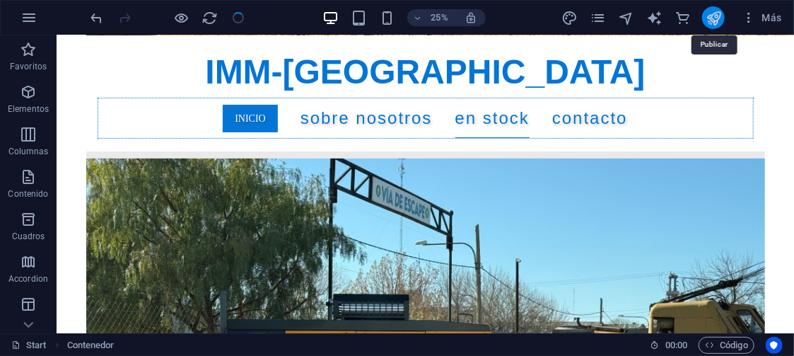
scroll to position [6014, 0]
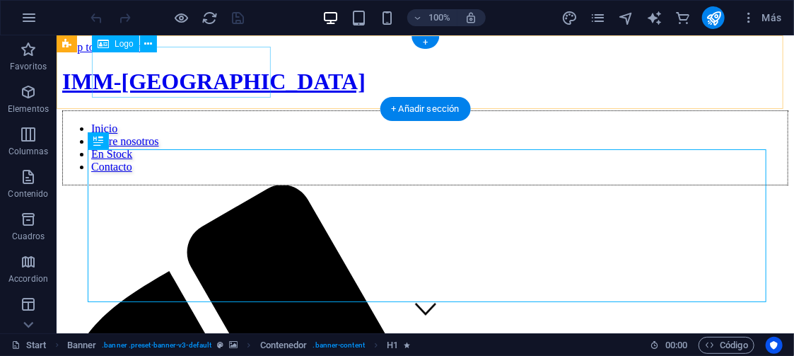
click at [242, 68] on div "IMM-[GEOGRAPHIC_DATA]" at bounding box center [425, 81] width 726 height 26
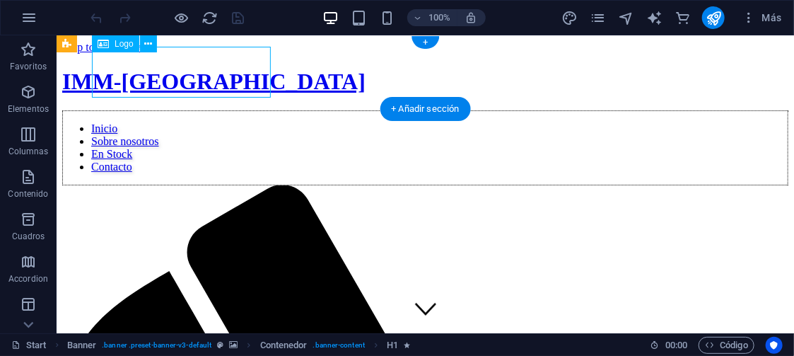
click at [242, 68] on div "IMM-[GEOGRAPHIC_DATA]" at bounding box center [425, 81] width 726 height 26
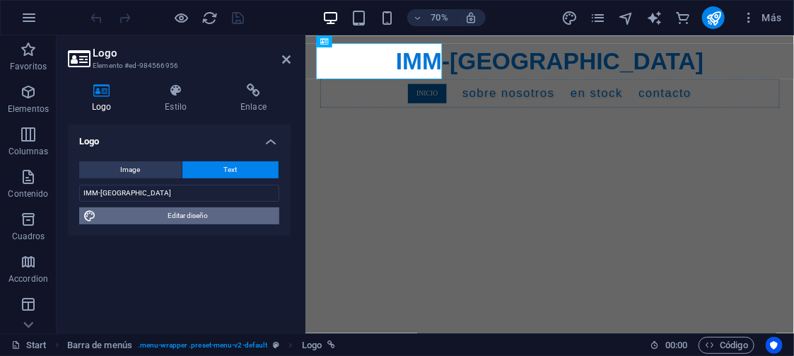
click at [216, 215] on span "Editar diseño" at bounding box center [187, 215] width 175 height 17
select select "px"
select select "400"
select select "px"
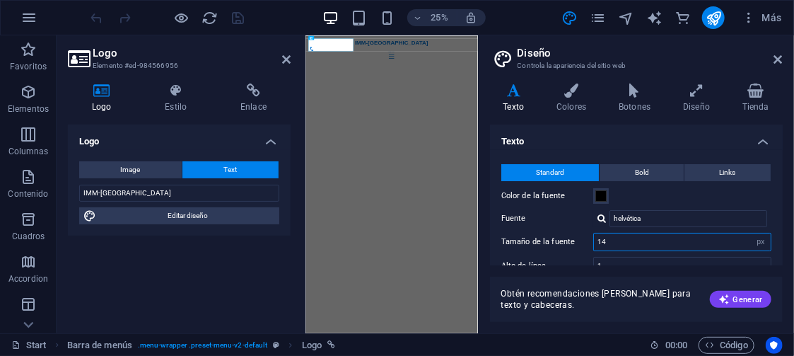
drag, startPoint x: 616, startPoint y: 242, endPoint x: 577, endPoint y: 243, distance: 38.9
click at [577, 243] on div "Tamaño de la fuente 14 rem px" at bounding box center [637, 242] width 270 height 18
drag, startPoint x: 632, startPoint y: 243, endPoint x: 569, endPoint y: 237, distance: 62.5
click at [569, 237] on div "Tamaño de la fuente 16 rem px" at bounding box center [637, 242] width 270 height 18
type input "18"
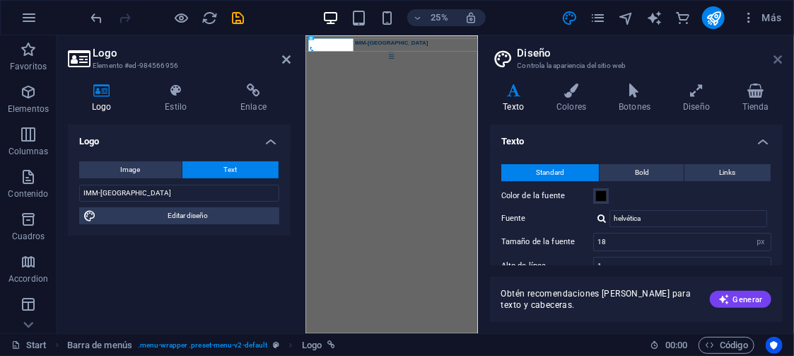
click at [776, 58] on icon at bounding box center [779, 59] width 8 height 11
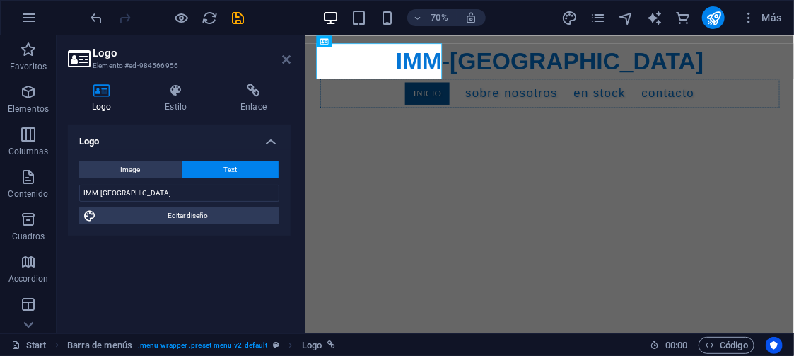
click at [284, 62] on icon at bounding box center [286, 59] width 8 height 11
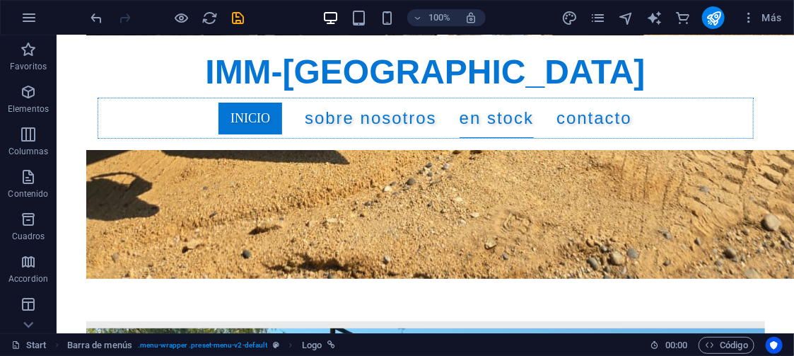
scroll to position [6137, 0]
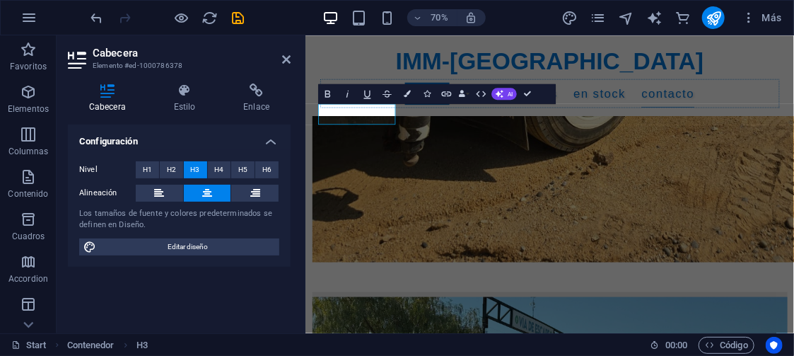
scroll to position [6250, 0]
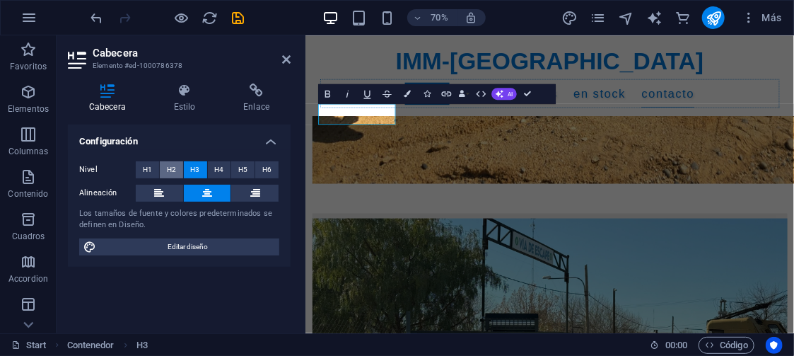
click at [170, 168] on span "H2" at bounding box center [171, 169] width 9 height 17
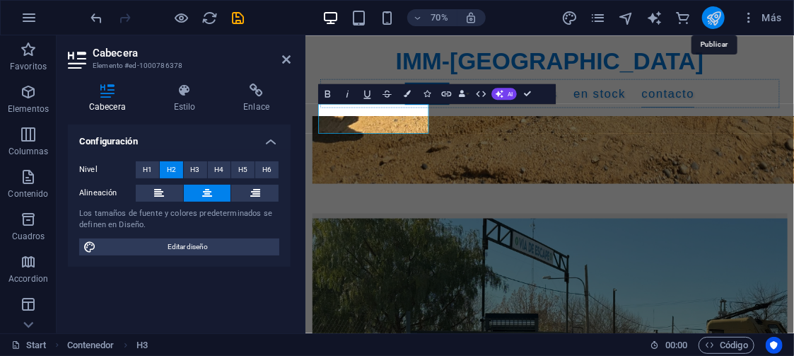
click at [715, 12] on icon "publish" at bounding box center [714, 18] width 16 height 16
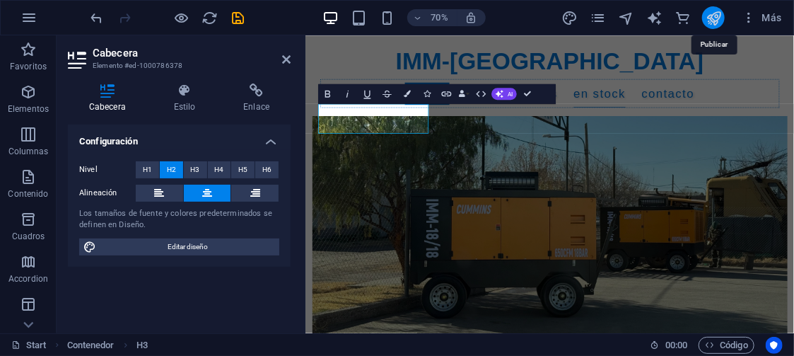
scroll to position [6137, 0]
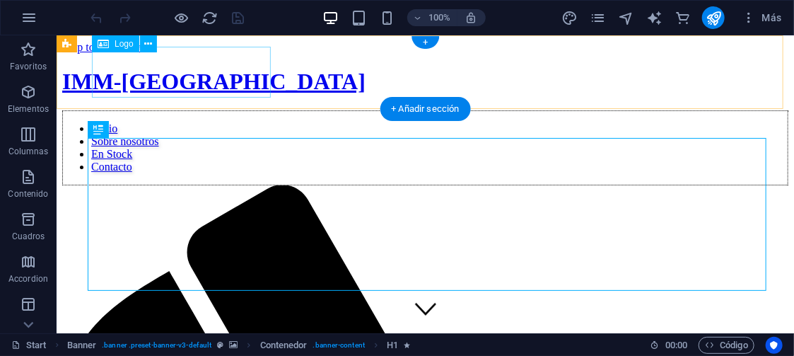
click at [179, 68] on div "IMM-[GEOGRAPHIC_DATA]" at bounding box center [425, 81] width 726 height 26
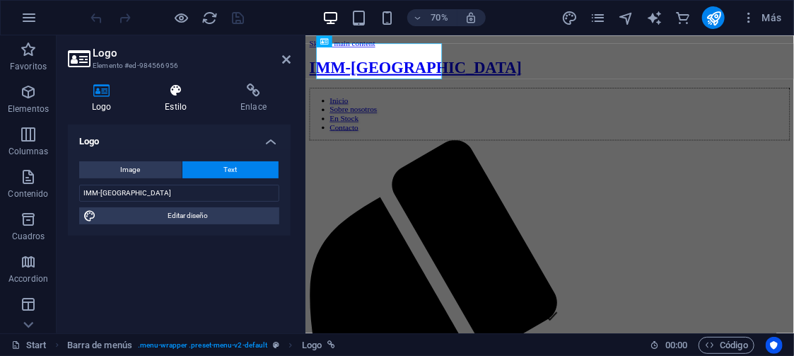
click at [174, 98] on h4 "Estilo" at bounding box center [179, 98] width 76 height 30
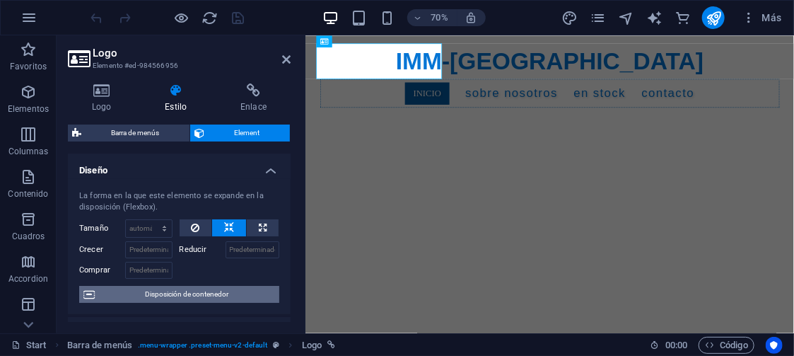
click at [184, 289] on span "Disposición de contenedor" at bounding box center [187, 294] width 176 height 17
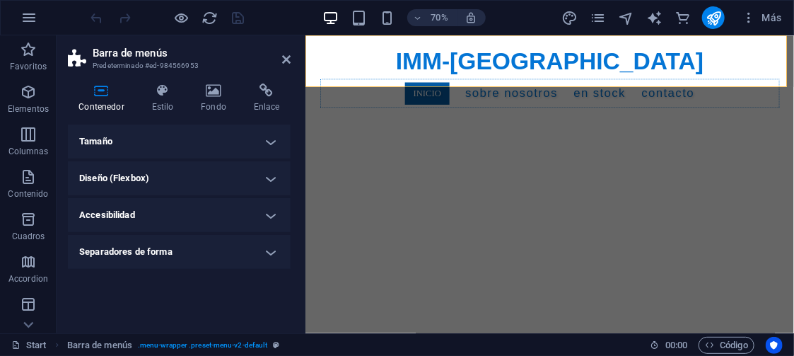
click at [191, 146] on h4 "Tamaño" at bounding box center [179, 142] width 223 height 34
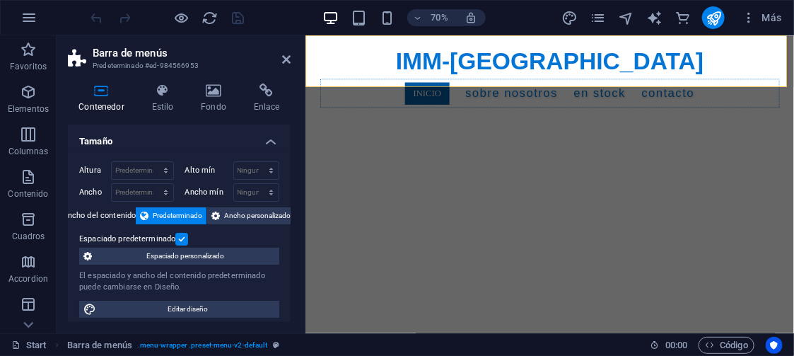
click at [179, 238] on label at bounding box center [181, 239] width 13 height 13
click at [0, 0] on input "Espaciado predeterminado" at bounding box center [0, 0] width 0 height 0
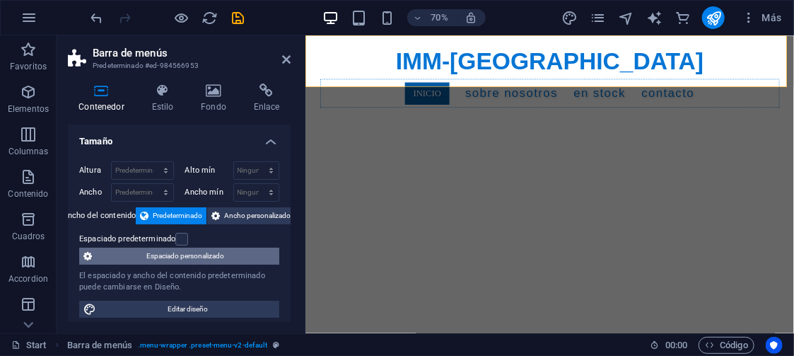
click at [200, 251] on span "Espaciado personalizado" at bounding box center [185, 256] width 179 height 17
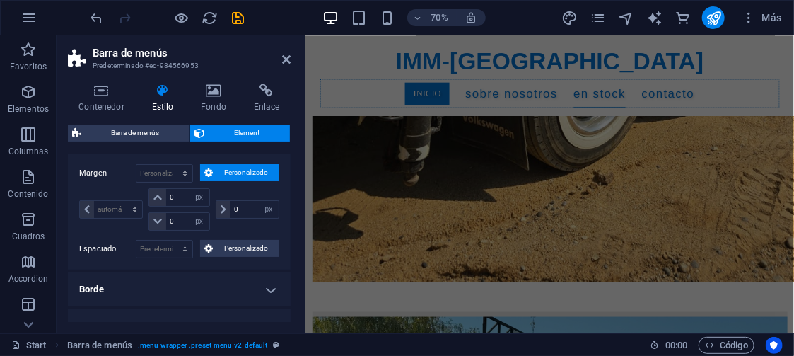
scroll to position [6291, 0]
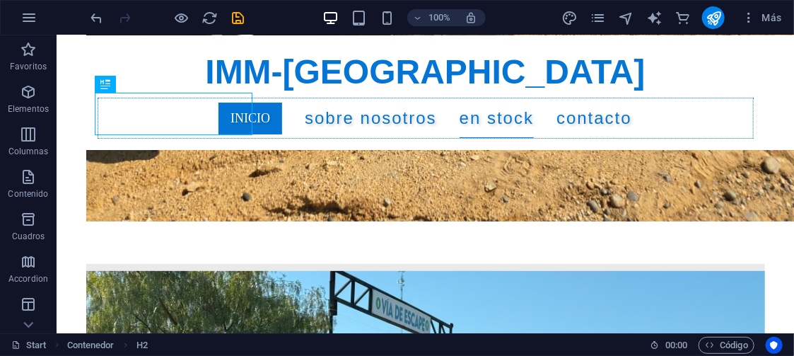
scroll to position [6056, 0]
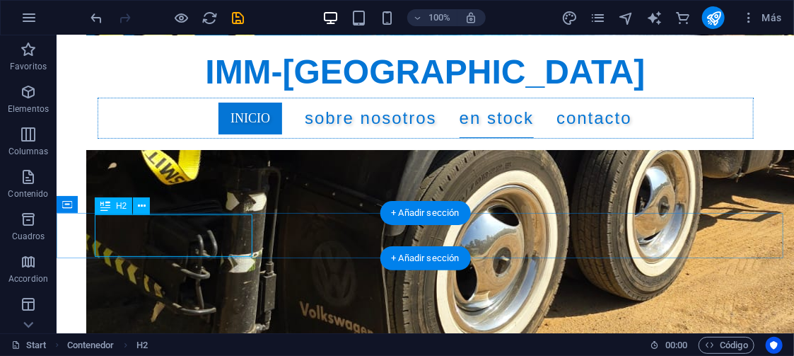
scroll to position [6169, 0]
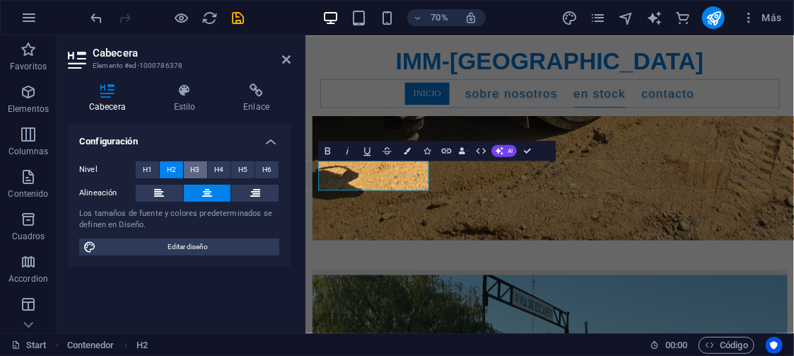
click at [196, 167] on span "H3" at bounding box center [195, 169] width 9 height 17
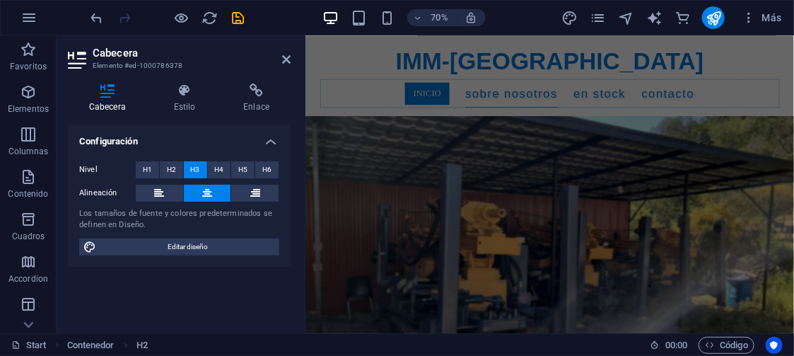
scroll to position [0, 0]
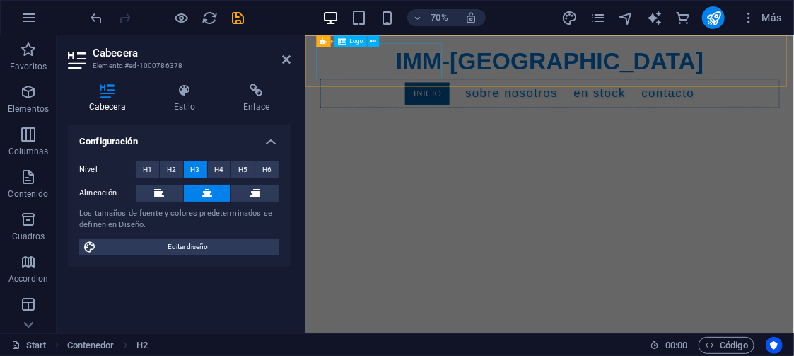
click at [413, 64] on div "IMM-[GEOGRAPHIC_DATA]" at bounding box center [654, 72] width 656 height 51
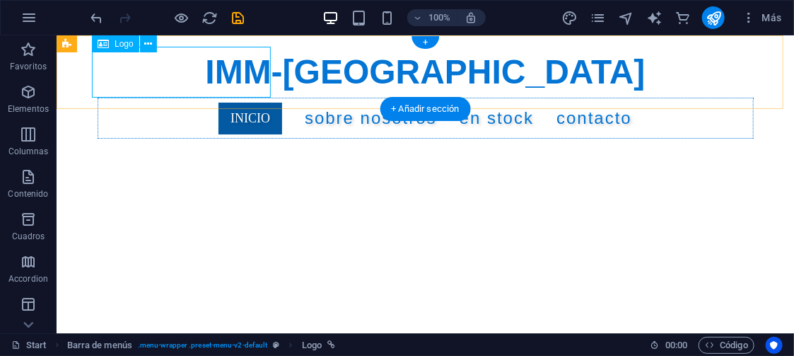
click at [221, 67] on div "IMM-[GEOGRAPHIC_DATA]" at bounding box center [425, 71] width 656 height 51
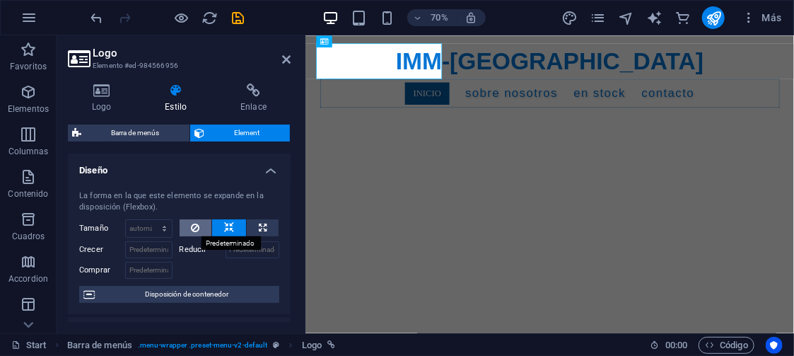
click at [196, 225] on icon at bounding box center [195, 227] width 8 height 17
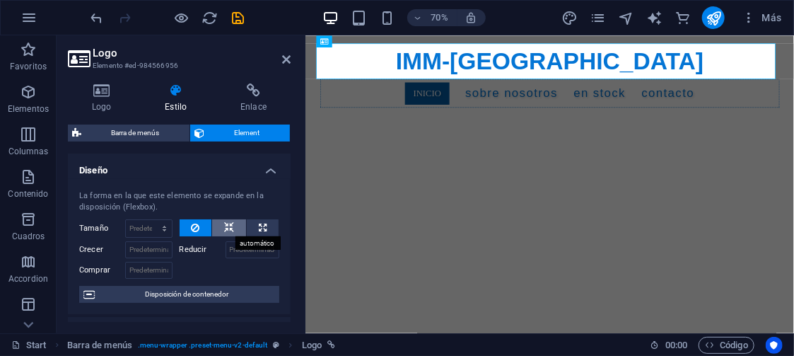
click at [230, 226] on icon at bounding box center [229, 227] width 10 height 17
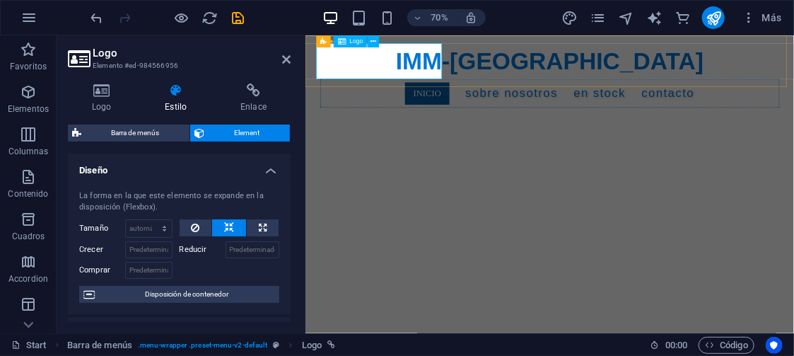
click at [381, 66] on div "IMM-[GEOGRAPHIC_DATA]" at bounding box center [654, 72] width 656 height 51
click at [713, 18] on icon "publish" at bounding box center [714, 18] width 16 height 16
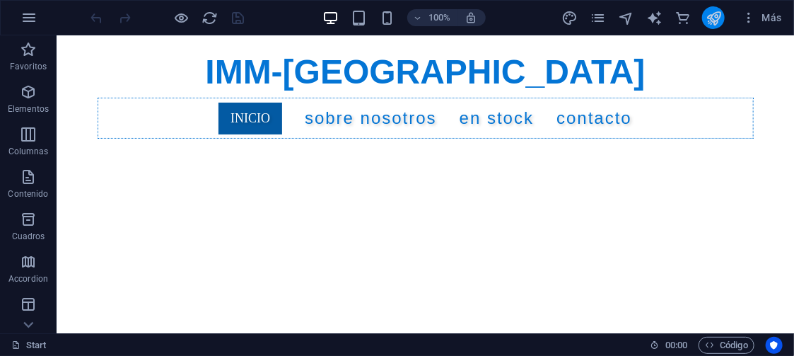
click at [717, 8] on button "publish" at bounding box center [713, 17] width 23 height 23
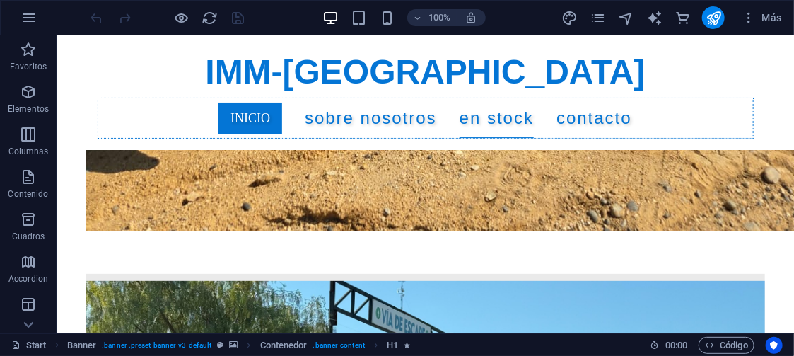
scroll to position [6168, 0]
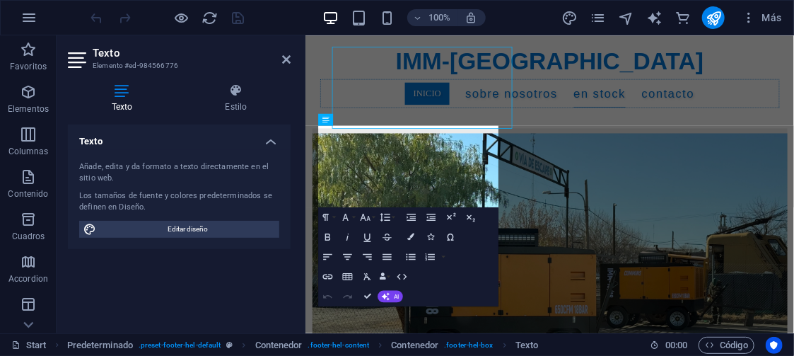
scroll to position [6278, 0]
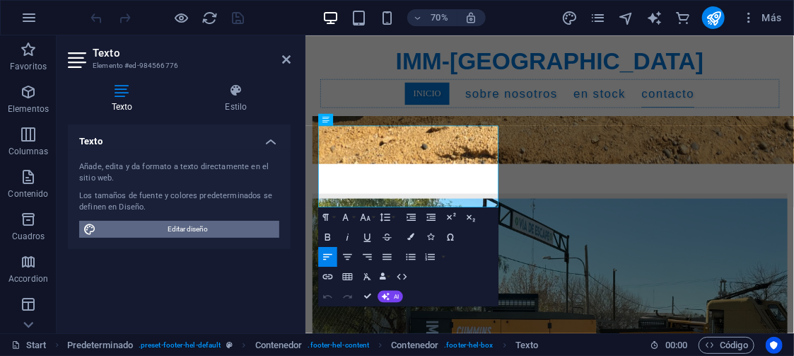
click at [202, 227] on span "Editar diseño" at bounding box center [187, 229] width 175 height 17
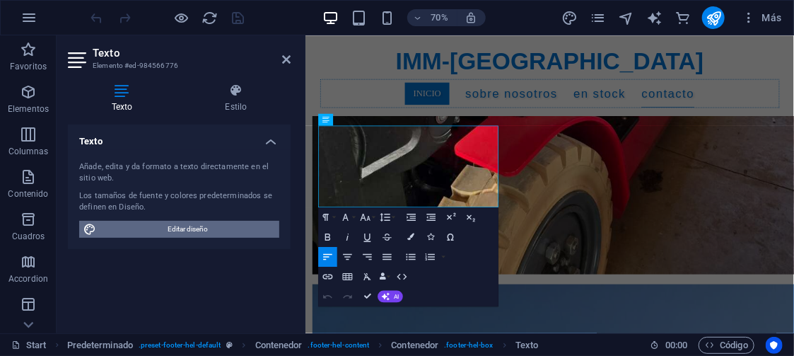
select select "px"
select select "400"
select select "px"
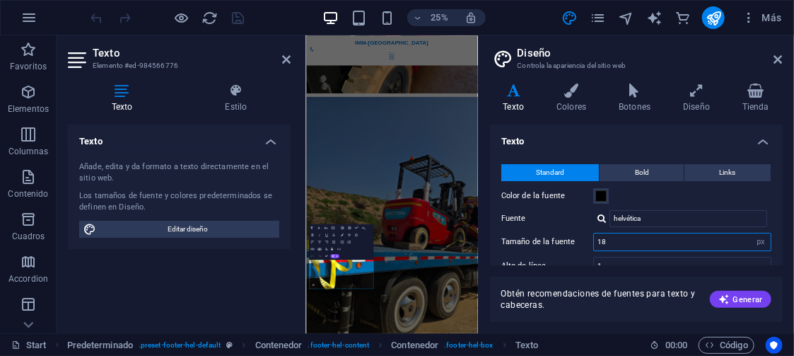
drag, startPoint x: 618, startPoint y: 240, endPoint x: 577, endPoint y: 245, distance: 41.3
click at [577, 245] on div "Tamaño de la fuente 18 rem px" at bounding box center [637, 242] width 270 height 18
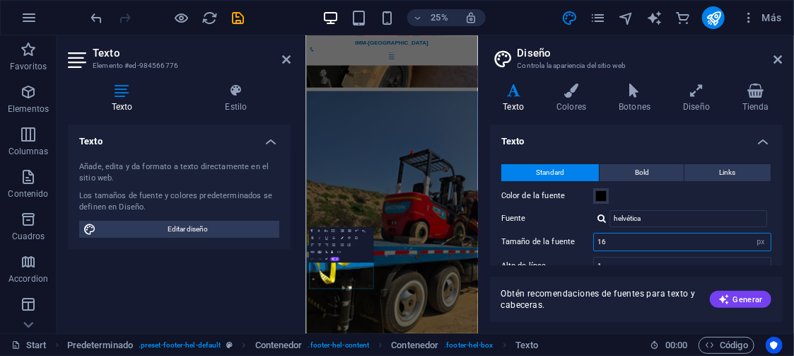
scroll to position [6248, 0]
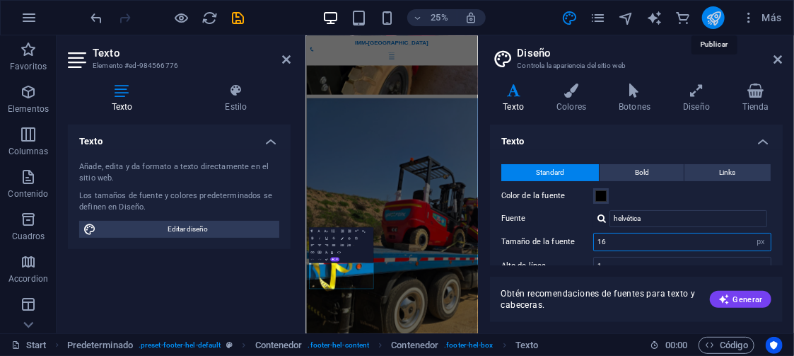
type input "16"
click at [716, 17] on icon "publish" at bounding box center [714, 18] width 16 height 16
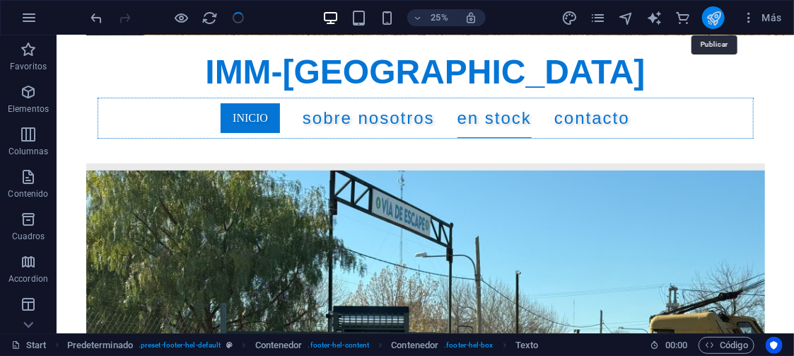
scroll to position [6142, 0]
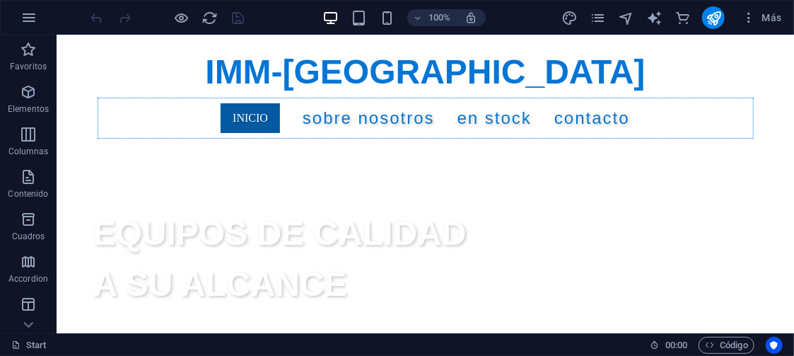
scroll to position [238, 0]
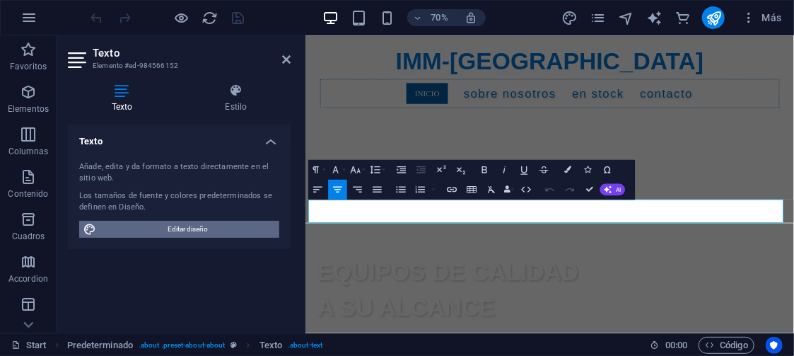
click at [157, 222] on span "Editar diseño" at bounding box center [187, 229] width 175 height 17
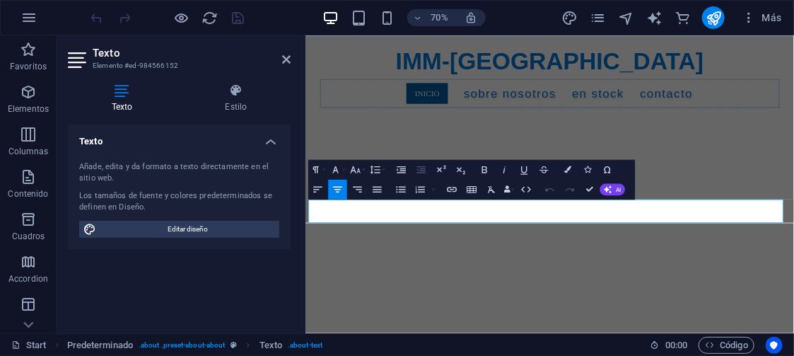
select select "px"
select select "400"
select select "px"
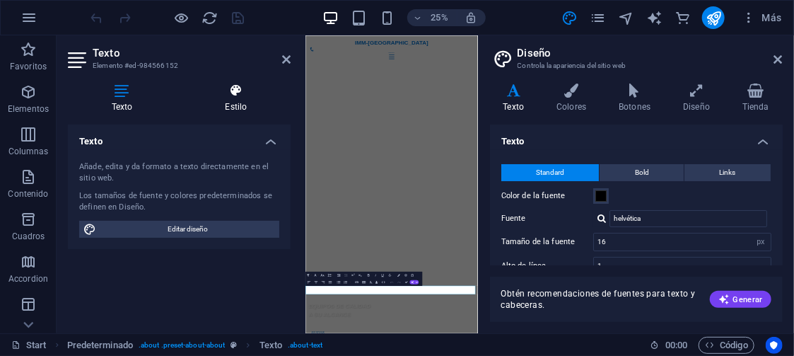
click at [238, 89] on icon at bounding box center [236, 90] width 109 height 14
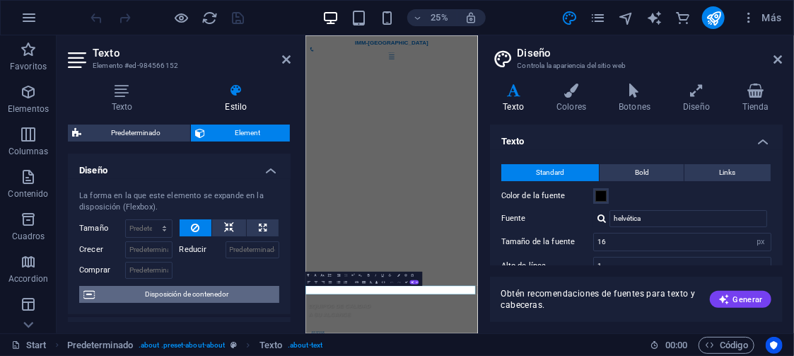
click at [190, 289] on span "Disposición de contenedor" at bounding box center [187, 294] width 176 height 17
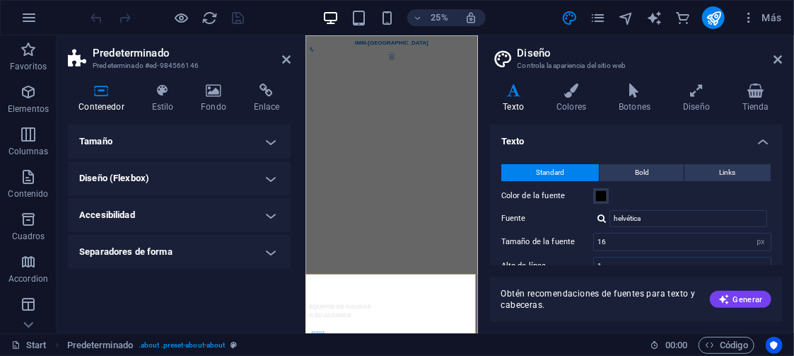
click at [212, 138] on h4 "Tamaño" at bounding box center [179, 142] width 223 height 34
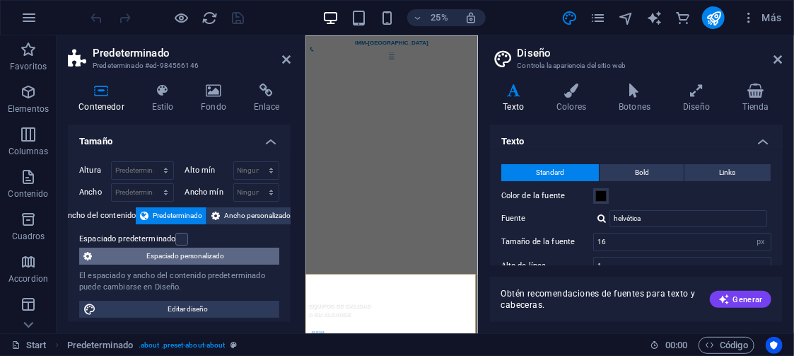
click at [192, 250] on span "Espaciado personalizado" at bounding box center [185, 256] width 179 height 17
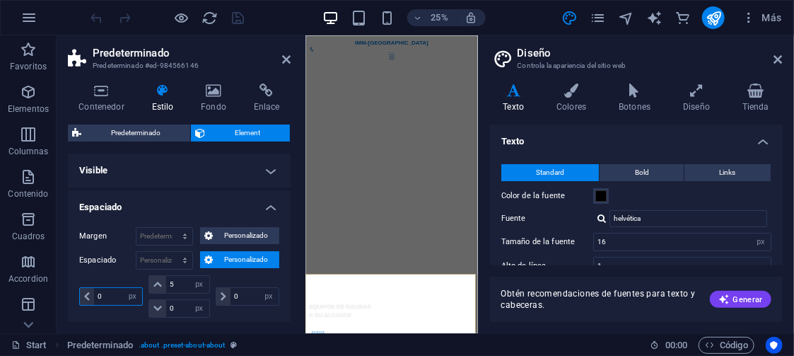
drag, startPoint x: 108, startPoint y: 295, endPoint x: 76, endPoint y: 296, distance: 31.9
click at [76, 296] on div "Margen Predeterminado automático px % rem vw vh Personalizado Personalizado aut…" at bounding box center [179, 274] width 223 height 117
type input "10"
drag, startPoint x: 615, startPoint y: 239, endPoint x: 591, endPoint y: 241, distance: 24.8
click at [591, 241] on div "Tamaño de la fuente 16 rem px" at bounding box center [637, 242] width 270 height 18
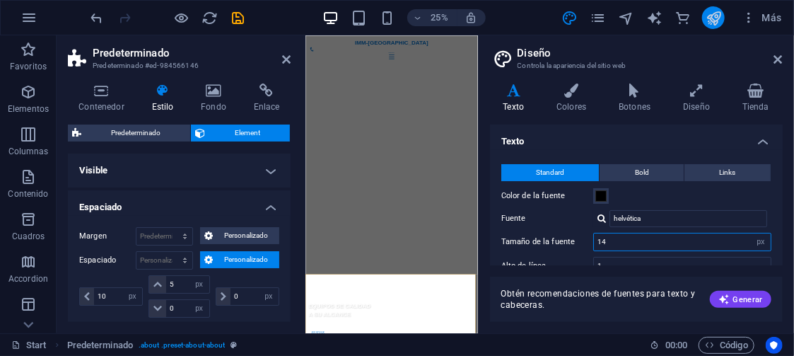
type input "14"
click at [717, 14] on icon "publish" at bounding box center [714, 18] width 16 height 16
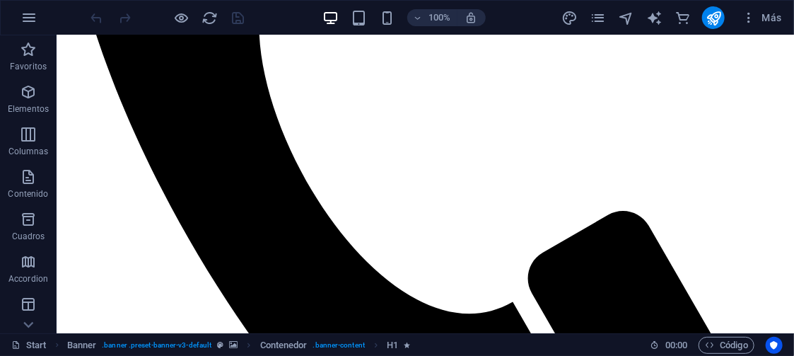
scroll to position [544, 0]
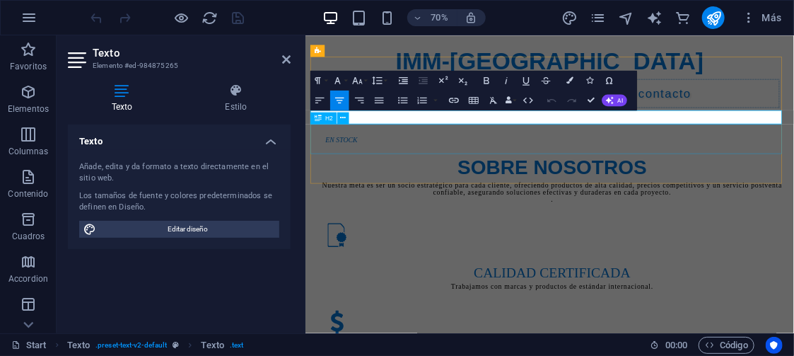
scroll to position [671, 0]
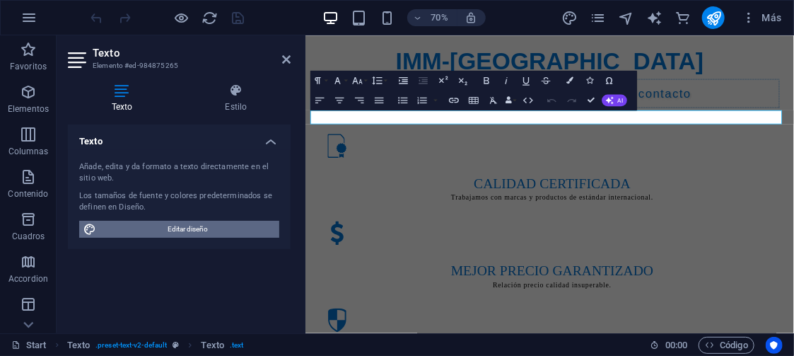
click at [207, 227] on span "Editar diseño" at bounding box center [187, 229] width 175 height 17
select select "px"
select select "400"
select select "px"
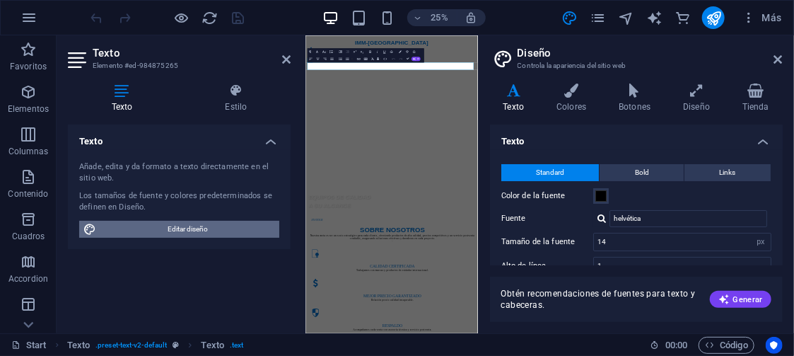
scroll to position [1438, 0]
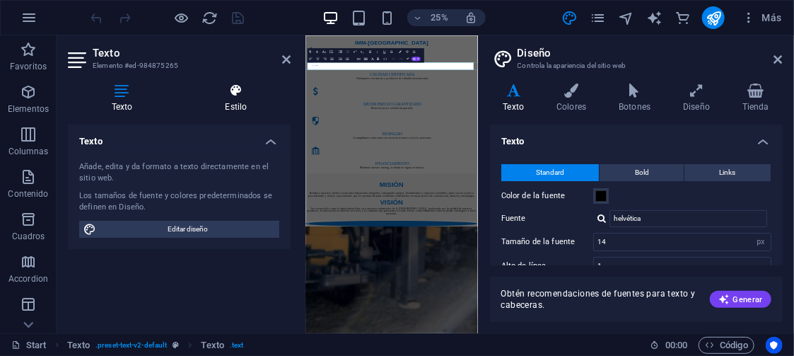
click at [232, 89] on icon at bounding box center [236, 90] width 109 height 14
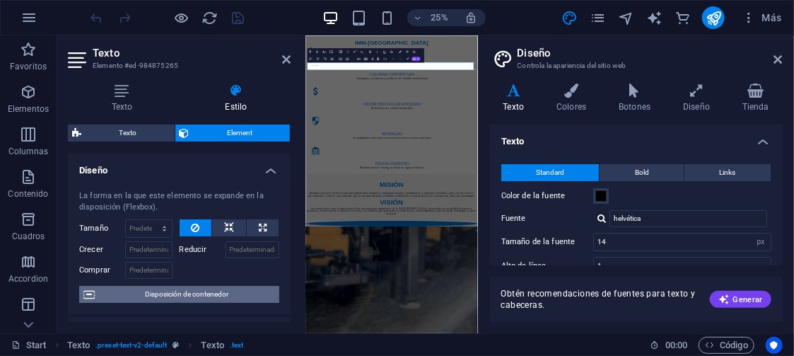
click at [201, 290] on span "Disposición de contenedor" at bounding box center [187, 294] width 176 height 17
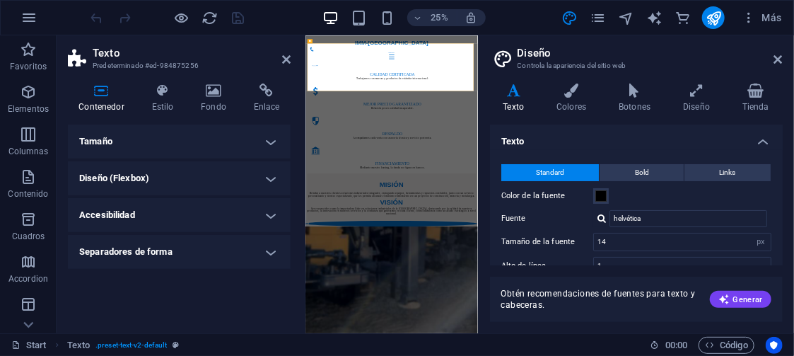
click at [173, 134] on h4 "Tamaño" at bounding box center [179, 142] width 223 height 34
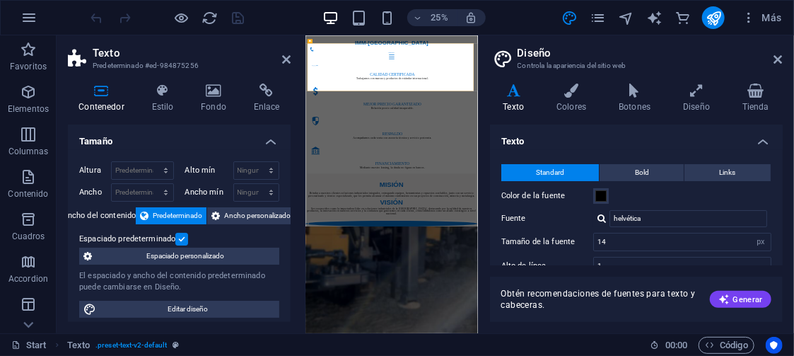
click at [181, 236] on label at bounding box center [181, 239] width 13 height 13
click at [0, 0] on input "Espaciado predeterminado" at bounding box center [0, 0] width 0 height 0
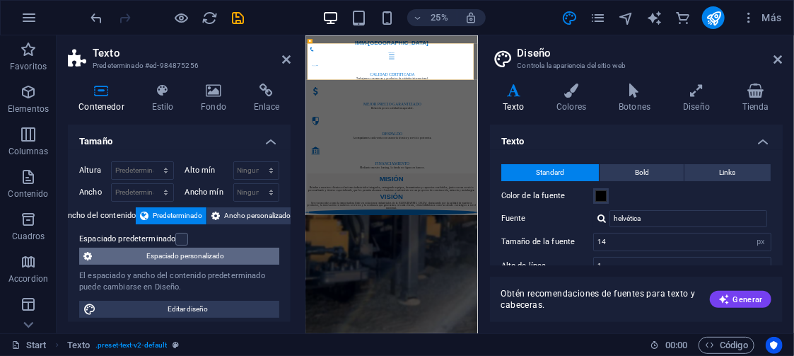
click at [227, 251] on span "Espaciado personalizado" at bounding box center [185, 256] width 179 height 17
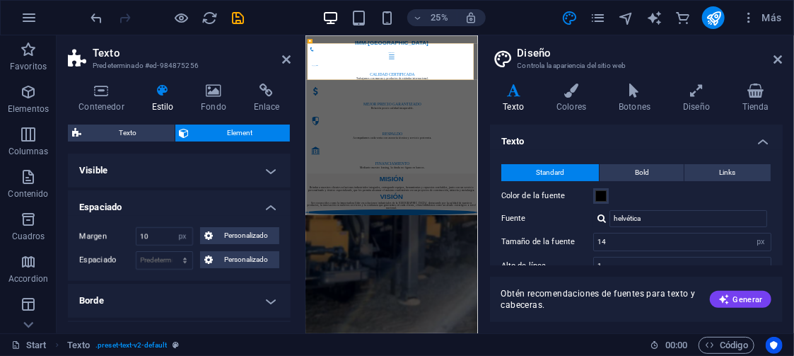
click at [227, 251] on span "Personalizado" at bounding box center [246, 259] width 58 height 17
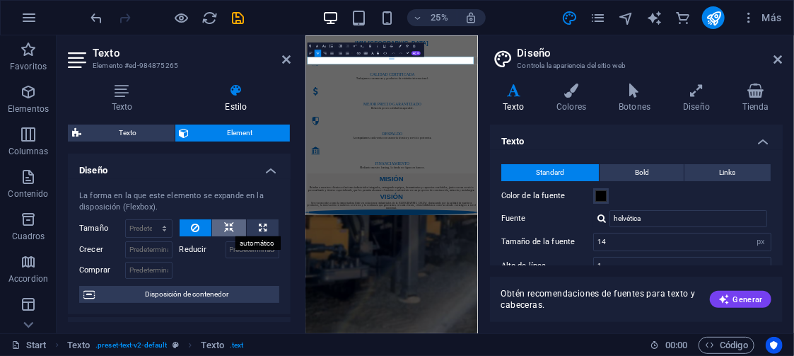
click at [228, 229] on icon at bounding box center [229, 227] width 10 height 17
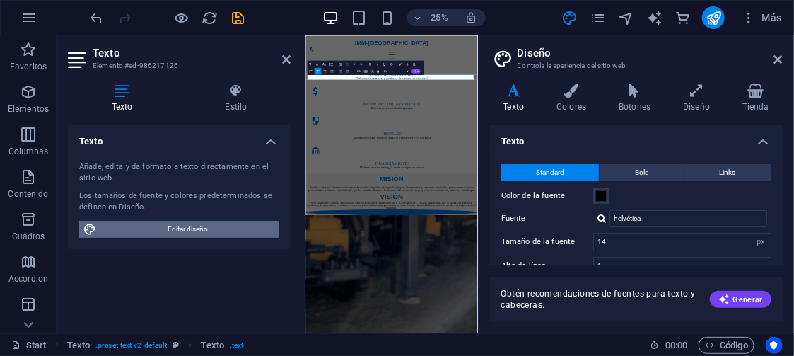
click at [216, 226] on span "Editar diseño" at bounding box center [187, 229] width 175 height 17
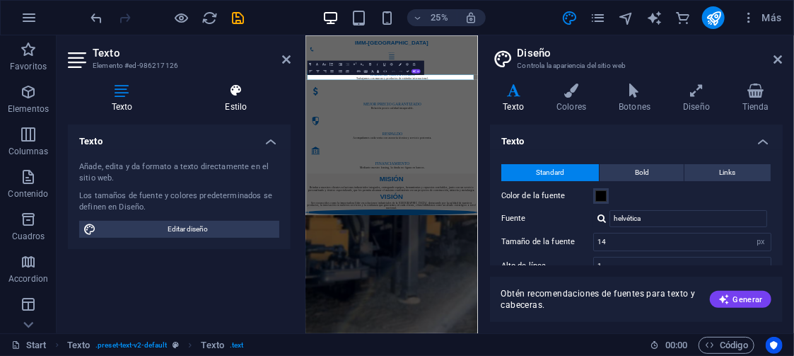
click at [236, 98] on h4 "Estilo" at bounding box center [236, 98] width 109 height 30
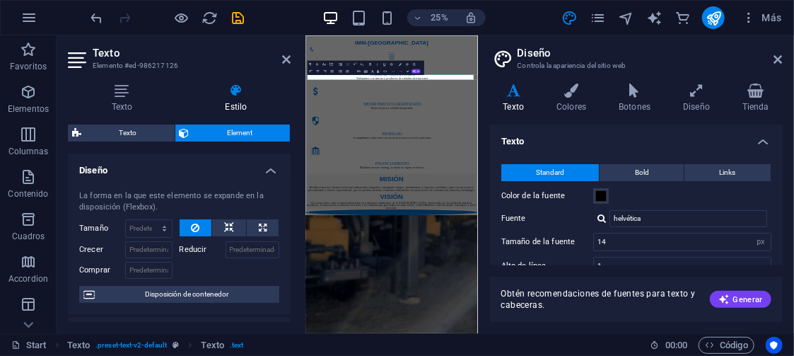
click at [195, 250] on label "Reducir" at bounding box center [203, 249] width 46 height 17
click at [226, 250] on input "Reducir" at bounding box center [253, 249] width 54 height 17
click at [195, 250] on label "Reducir" at bounding box center [203, 249] width 46 height 17
click at [226, 250] on input "Reducir" at bounding box center [253, 249] width 54 height 17
click at [232, 226] on button at bounding box center [229, 227] width 34 height 17
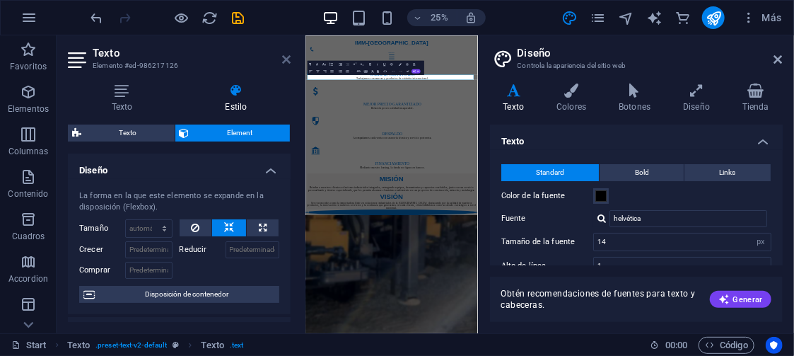
click at [289, 59] on icon at bounding box center [286, 59] width 8 height 11
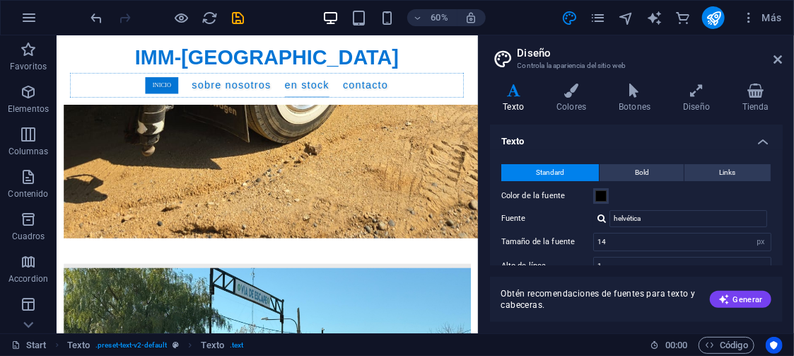
scroll to position [6154, 0]
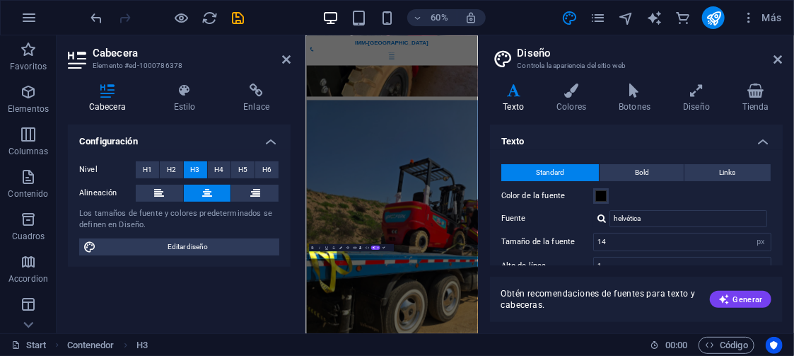
scroll to position [6164, 0]
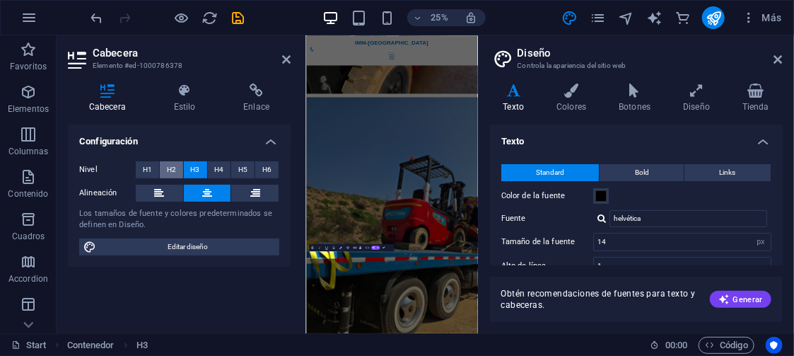
click at [170, 168] on span "H2" at bounding box center [171, 169] width 9 height 17
click at [717, 11] on icon "publish" at bounding box center [714, 18] width 16 height 16
